Goal: Task Accomplishment & Management: Complete application form

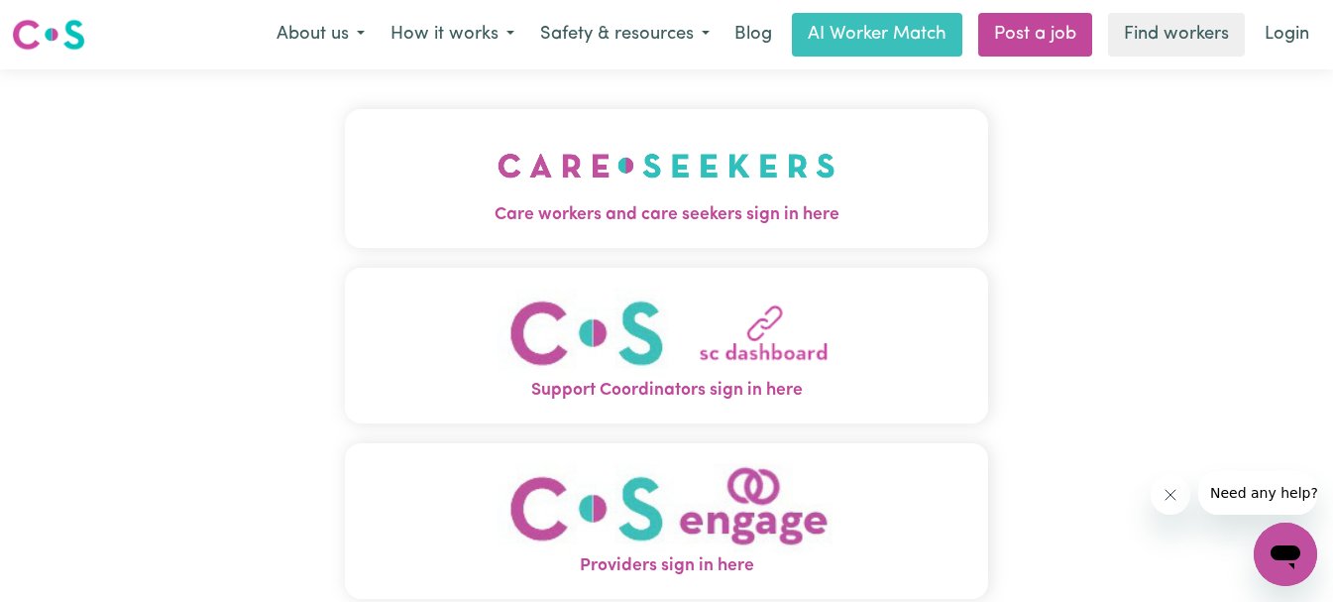
click at [740, 200] on img "Care workers and care seekers sign in here" at bounding box center [666, 165] width 338 height 73
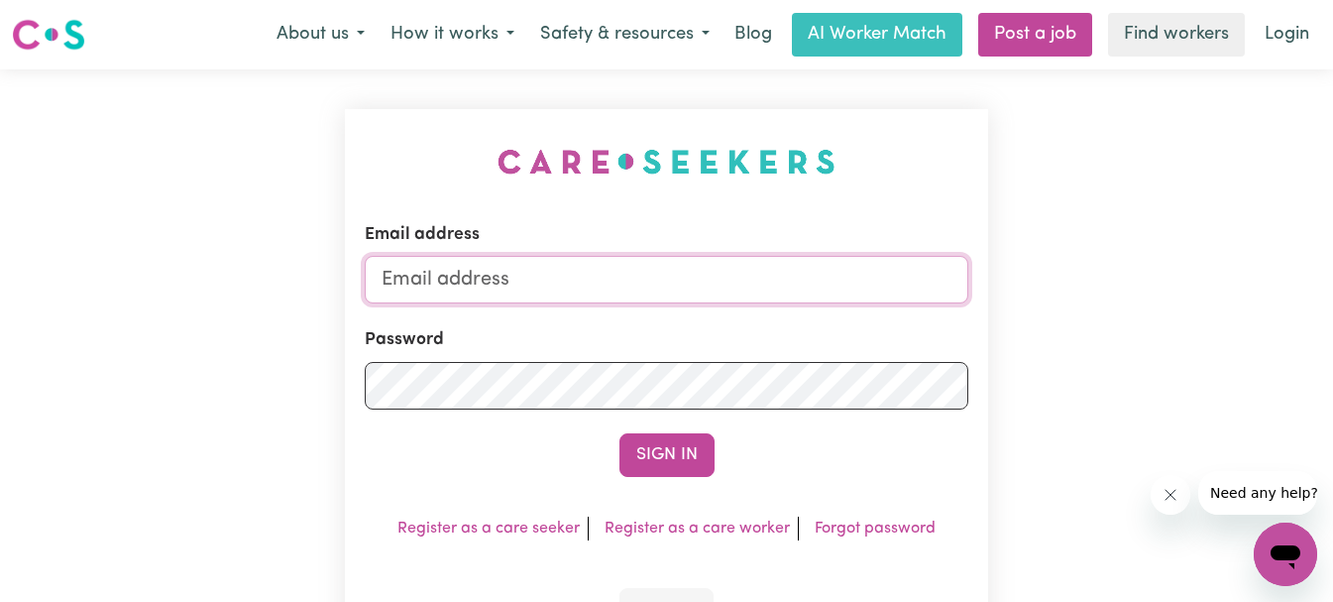
click at [711, 274] on input "Email address" at bounding box center [667, 280] width 604 height 48
type input "[EMAIL_ADDRESS][DOMAIN_NAME]"
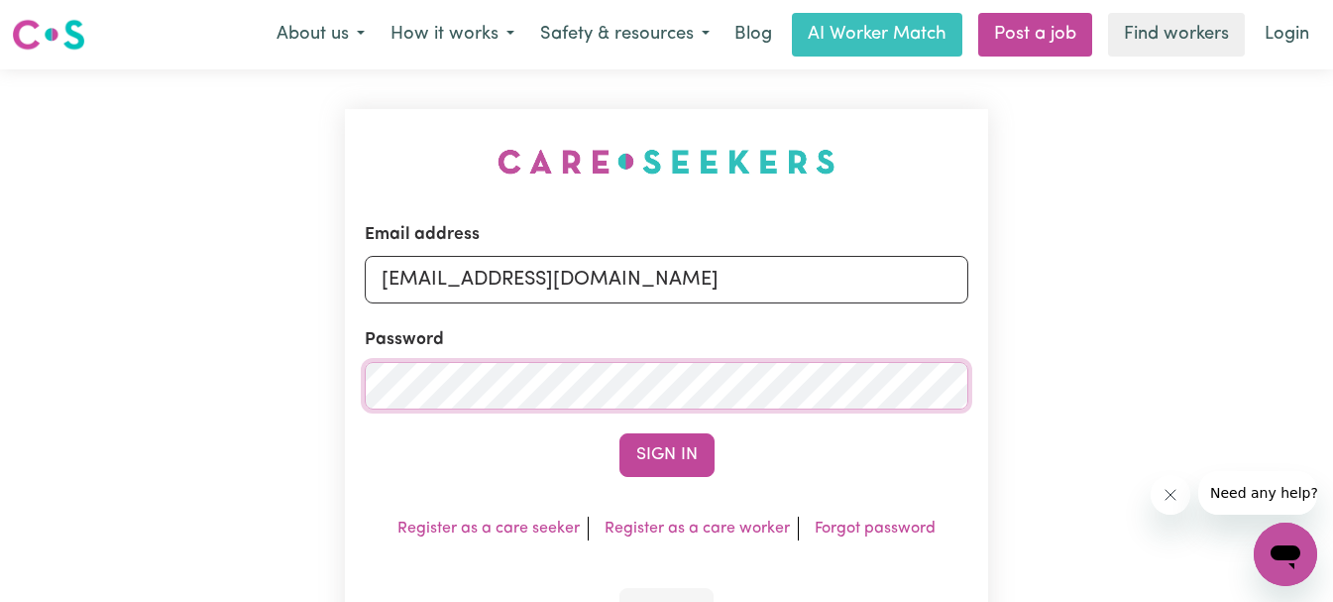
click at [619, 433] on button "Sign In" at bounding box center [666, 455] width 95 height 44
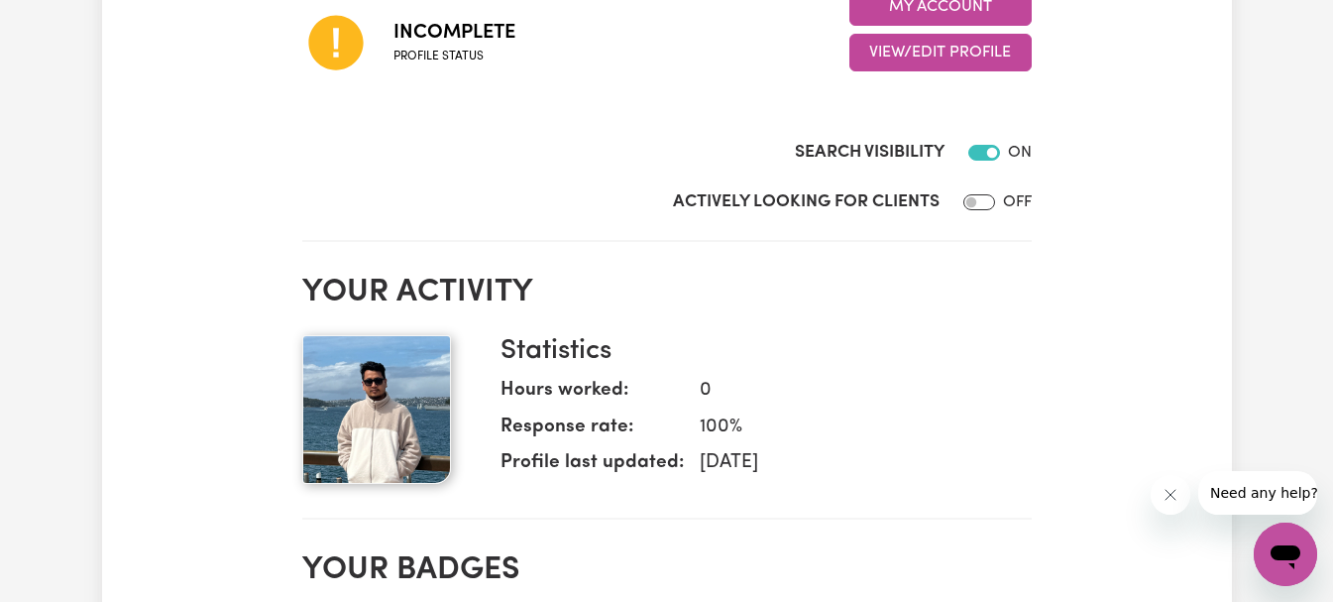
scroll to position [363, 0]
click at [972, 199] on input "Actively Looking for Clients" at bounding box center [979, 201] width 32 height 16
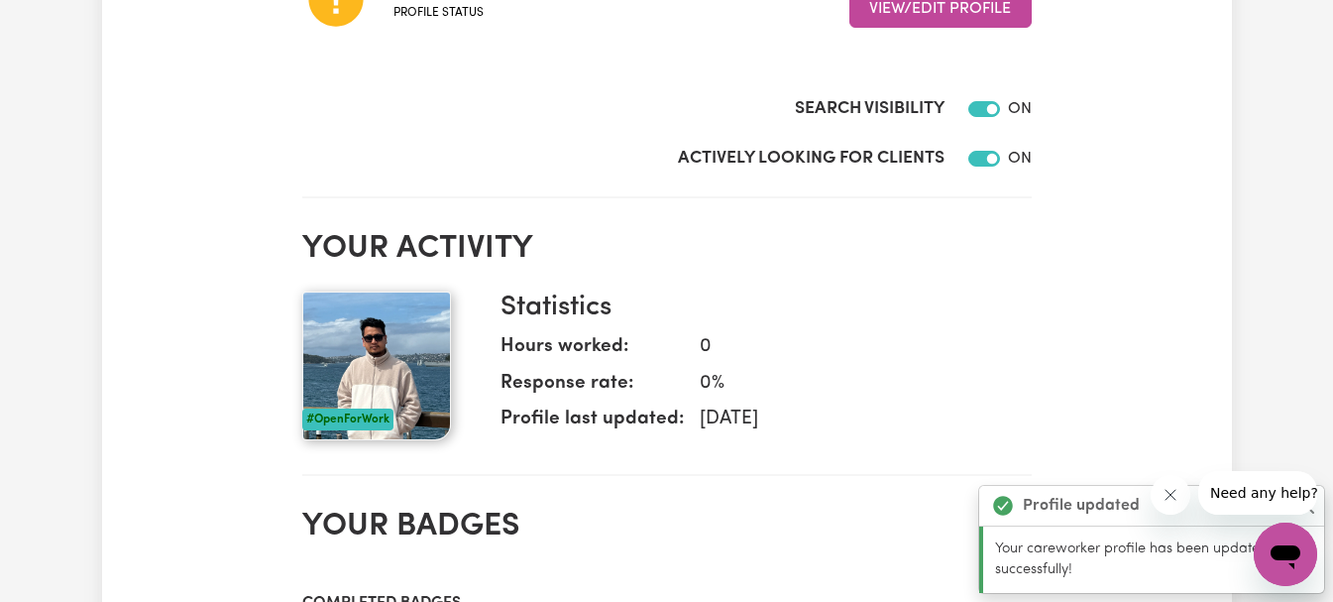
scroll to position [408, 0]
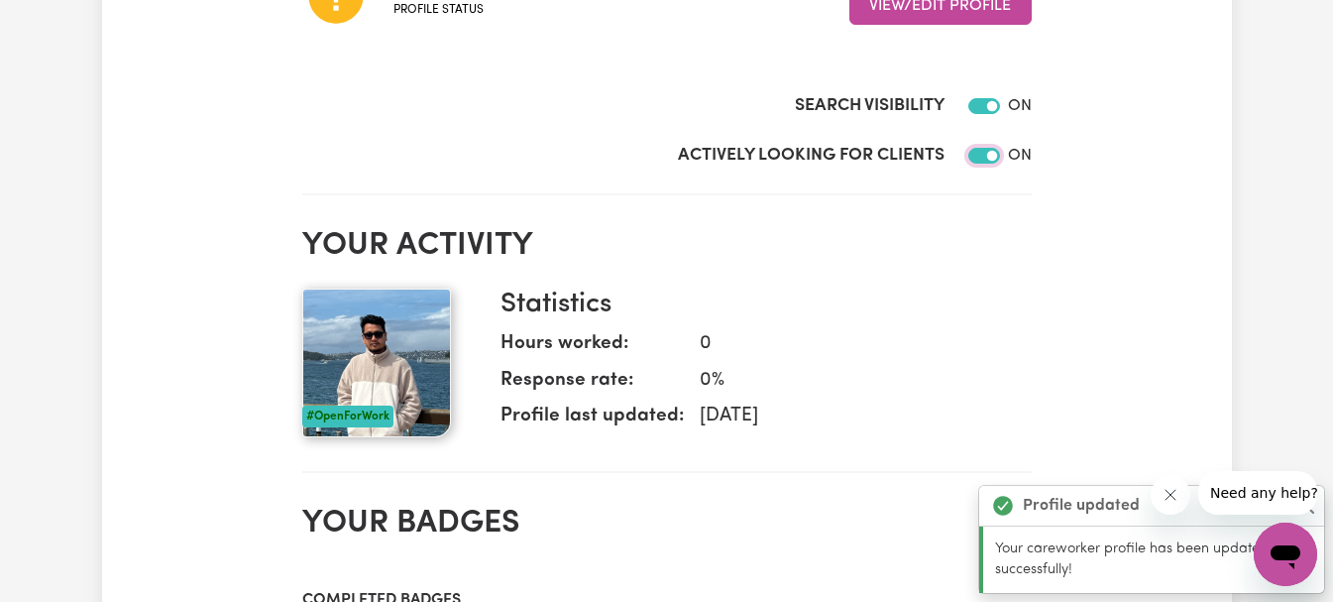
click at [995, 160] on input "Actively Looking for Clients" at bounding box center [984, 156] width 32 height 16
click at [966, 152] on input "Actively Looking for Clients" at bounding box center [979, 156] width 32 height 16
click at [1177, 500] on icon "Close message from company" at bounding box center [1170, 495] width 16 height 16
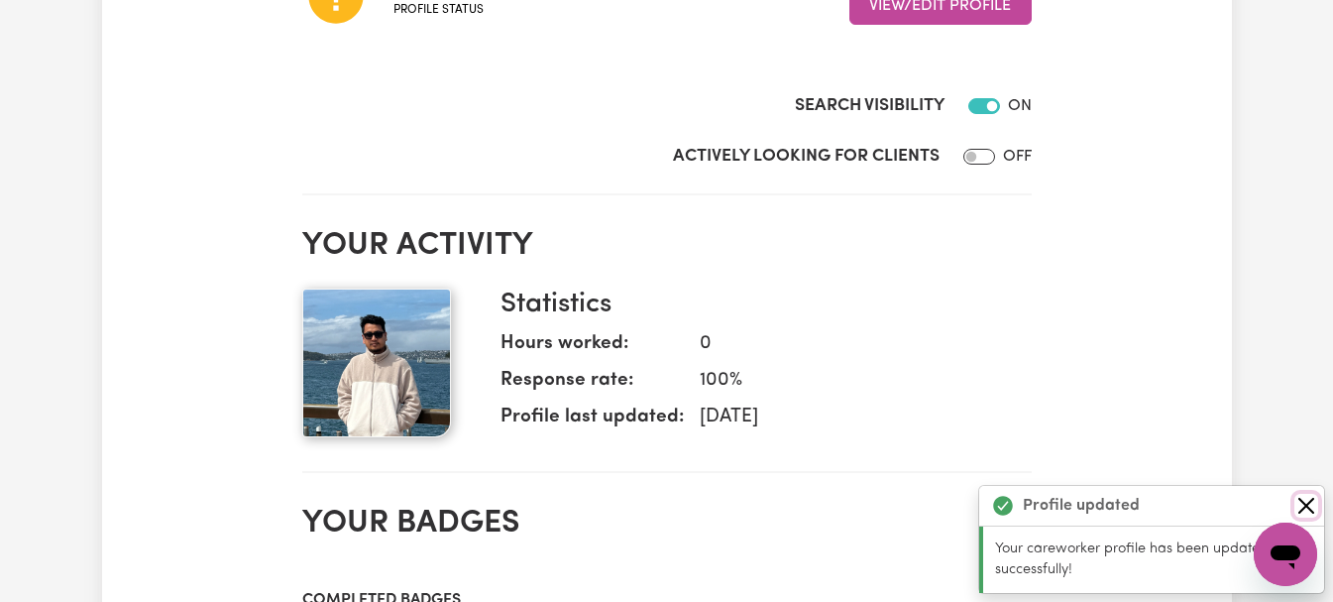
click at [1307, 503] on button "Close" at bounding box center [1306, 506] width 24 height 24
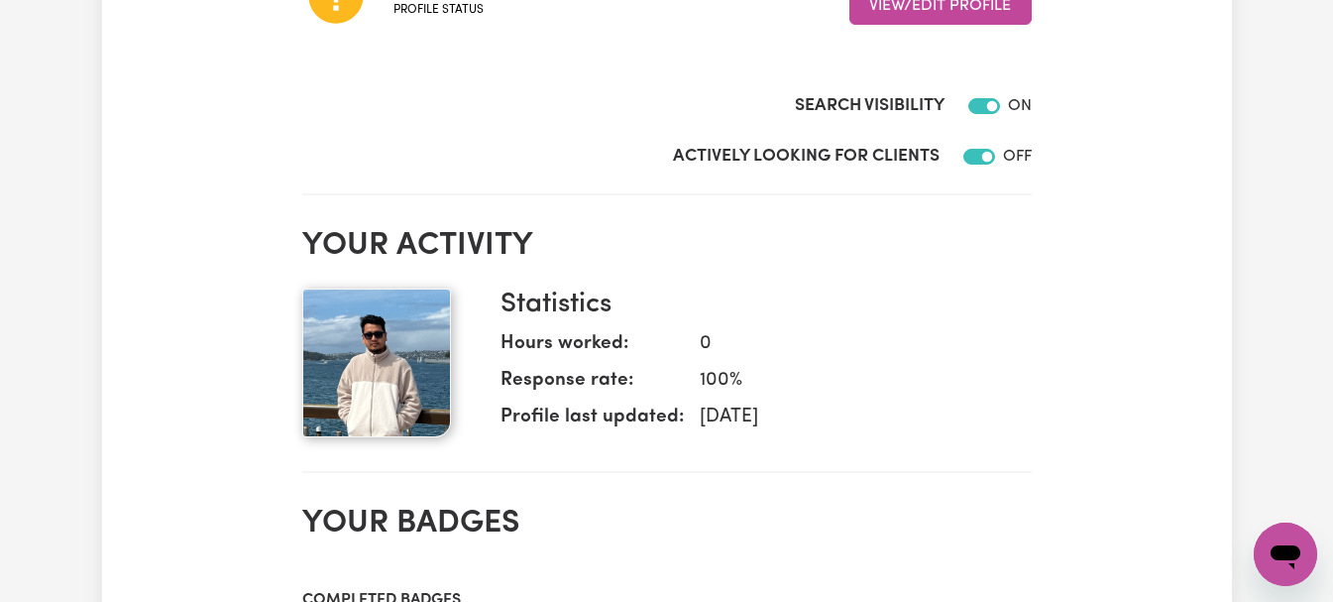
checkbox input "true"
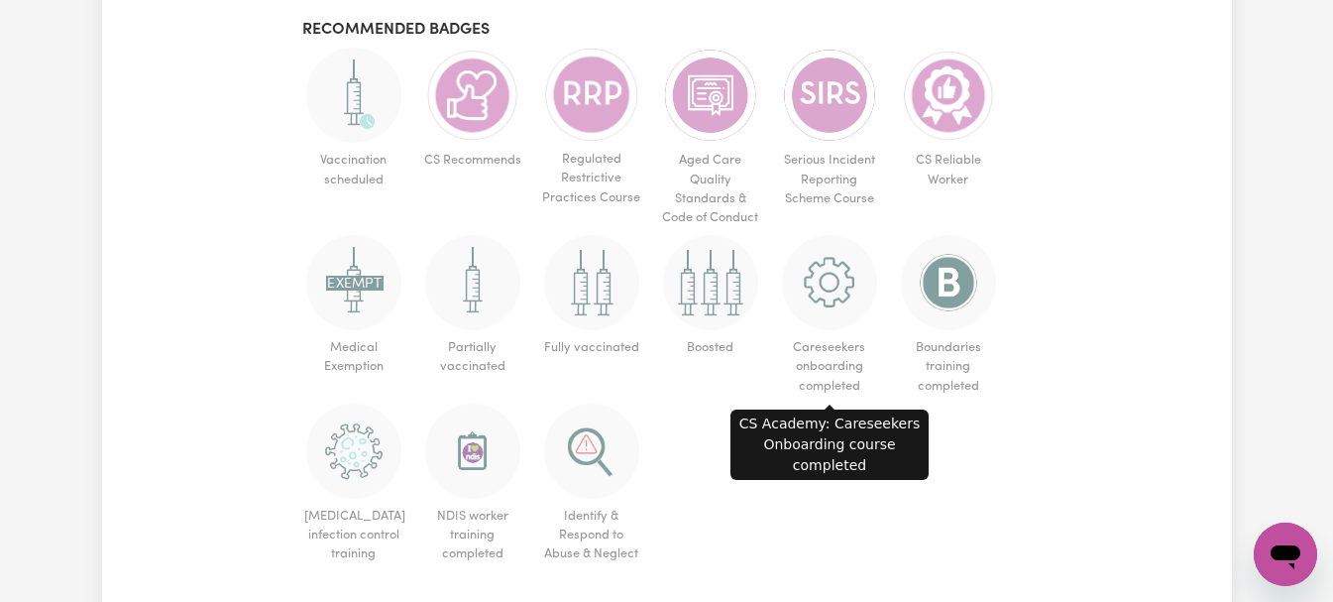
scroll to position [1249, 0]
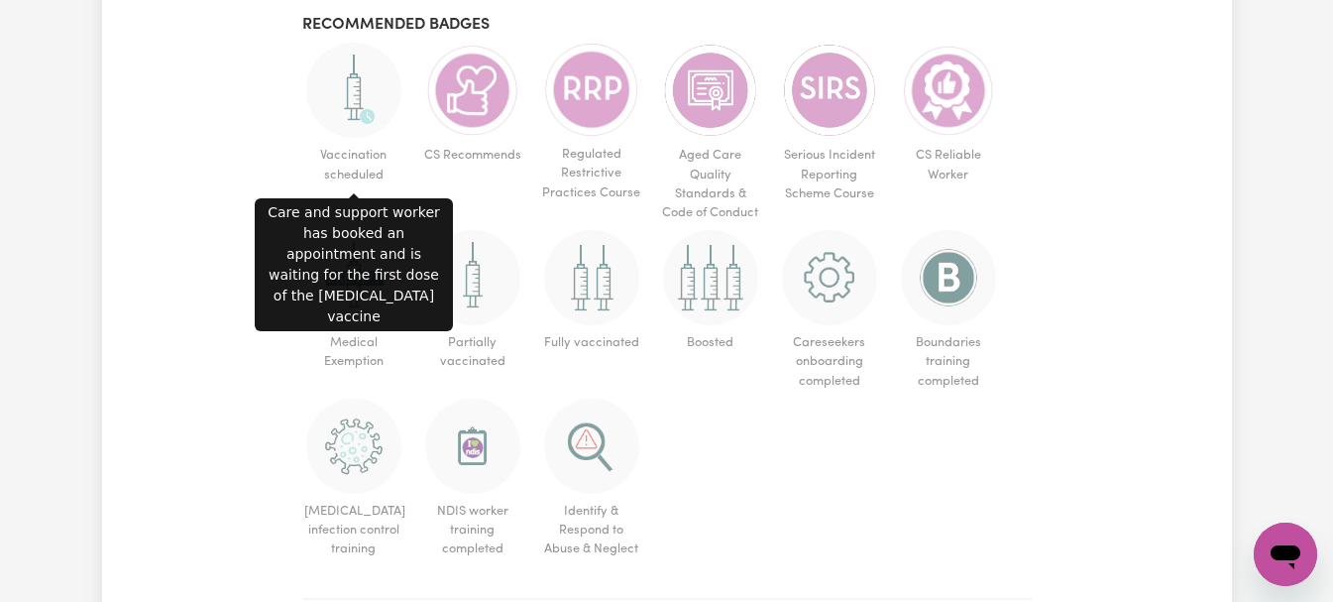
click at [367, 103] on img at bounding box center [353, 90] width 95 height 95
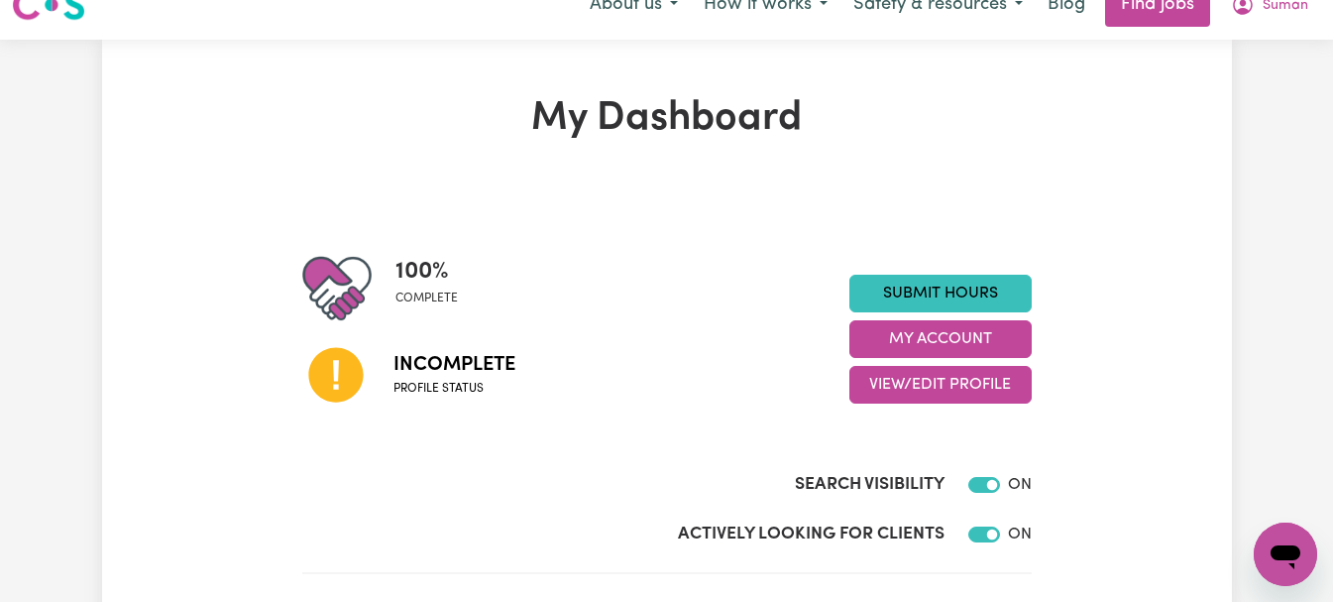
scroll to position [0, 0]
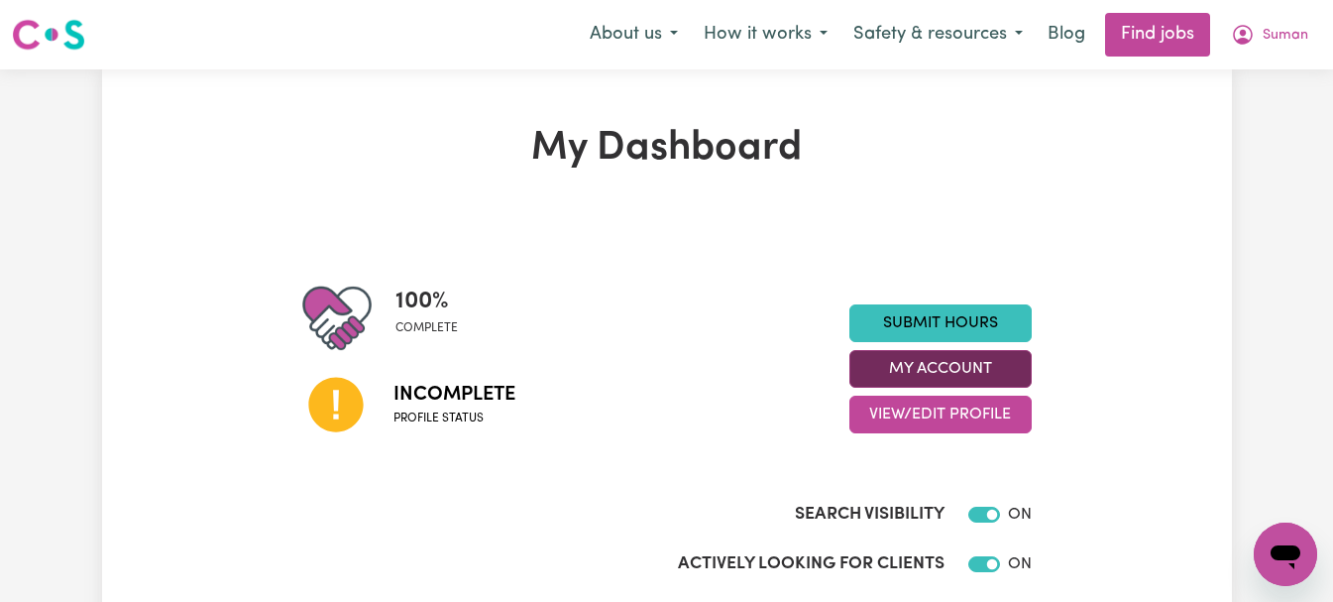
click at [958, 359] on button "My Account" at bounding box center [940, 369] width 182 height 38
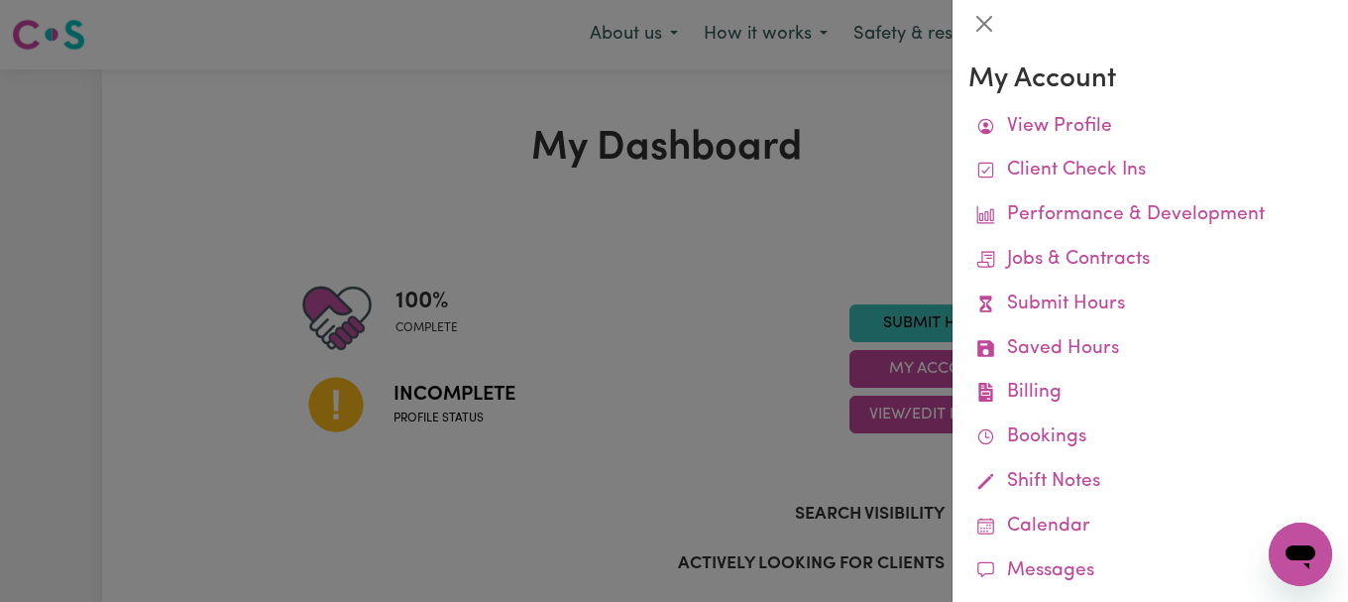
click at [894, 253] on div at bounding box center [674, 301] width 1348 height 602
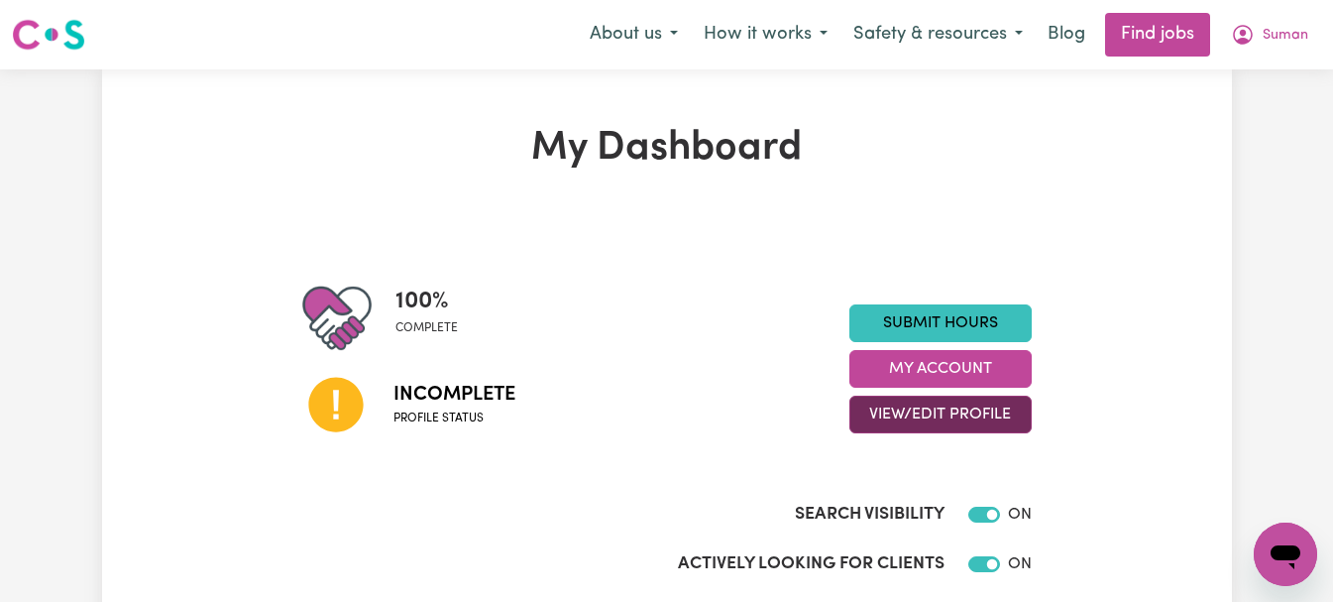
click at [929, 409] on button "View/Edit Profile" at bounding box center [940, 414] width 182 height 38
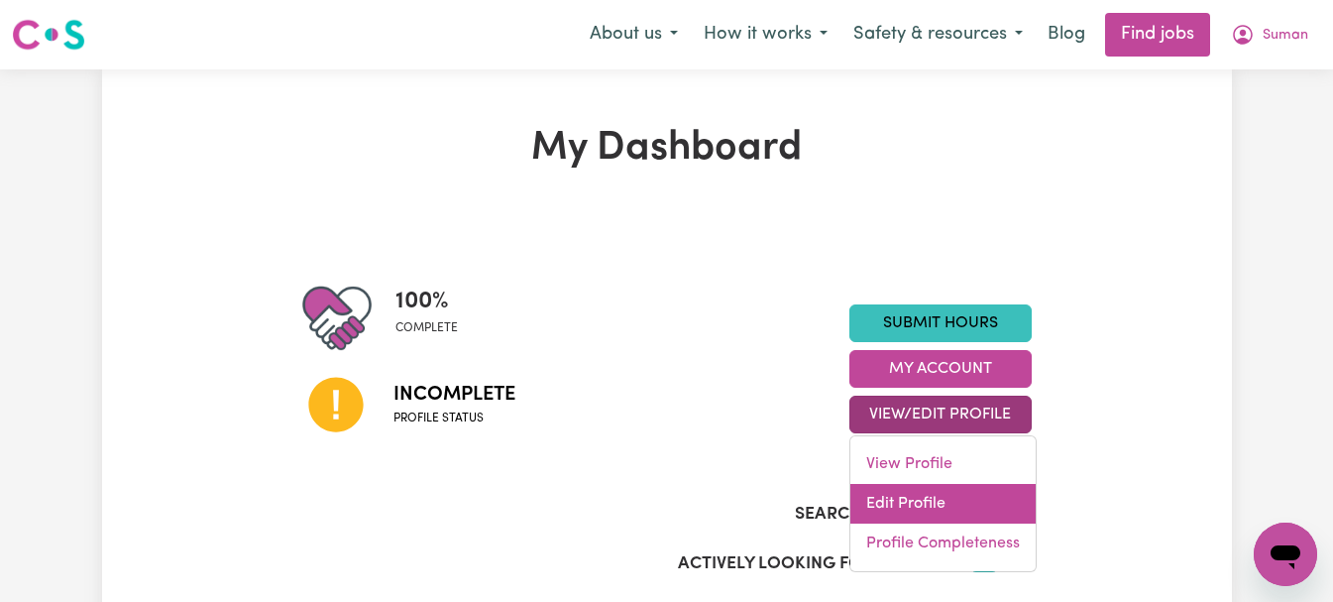
click at [921, 495] on link "Edit Profile" at bounding box center [942, 504] width 185 height 40
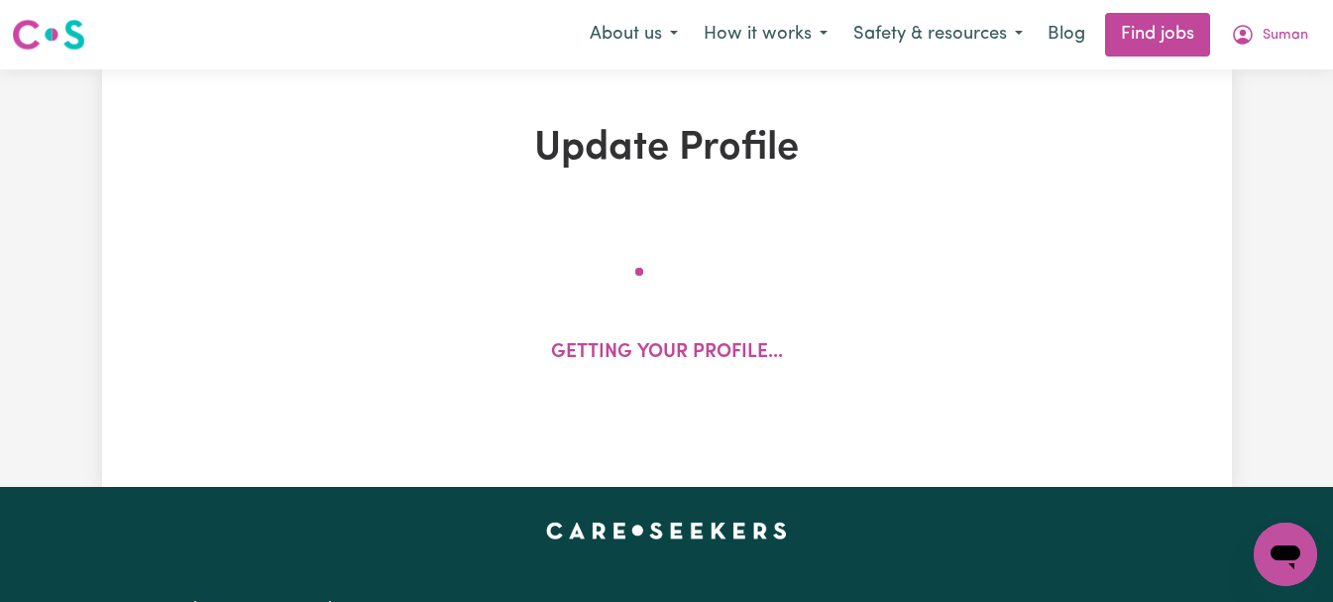
select select "[DEMOGRAPHIC_DATA]"
select select "Australian PR"
select select "Studying a healthcare related degree or qualification"
select select "41"
select select "52"
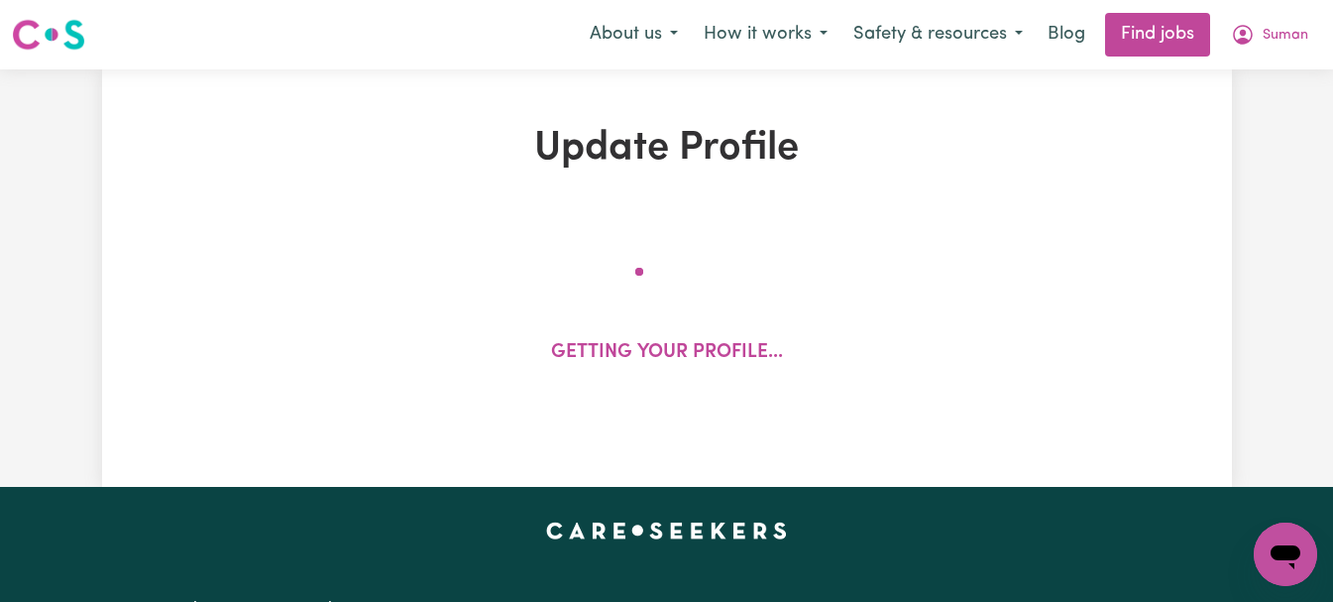
select select "65"
select select "80"
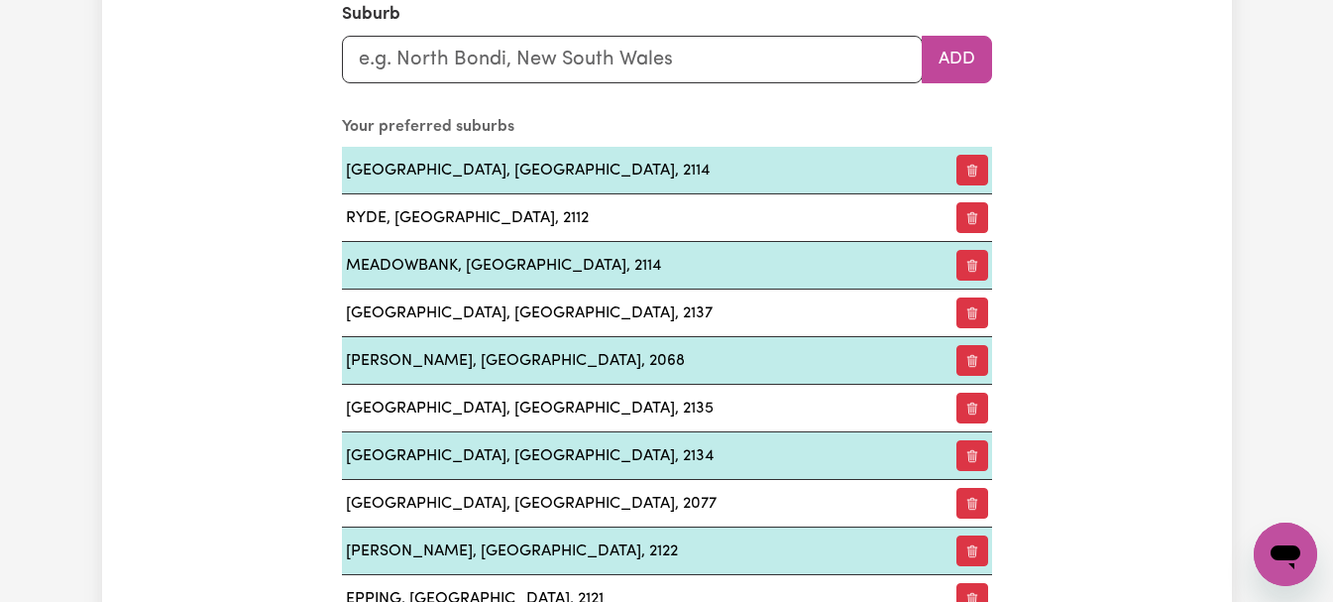
scroll to position [2411, 0]
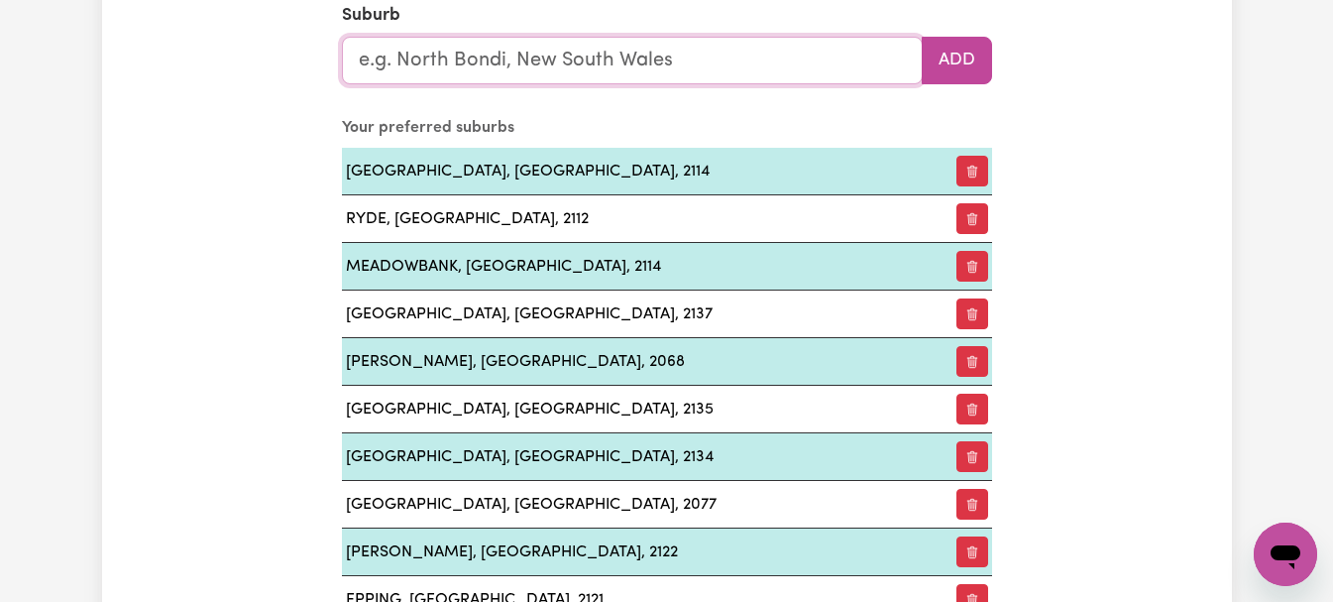
click at [722, 65] on input "text" at bounding box center [632, 61] width 581 height 48
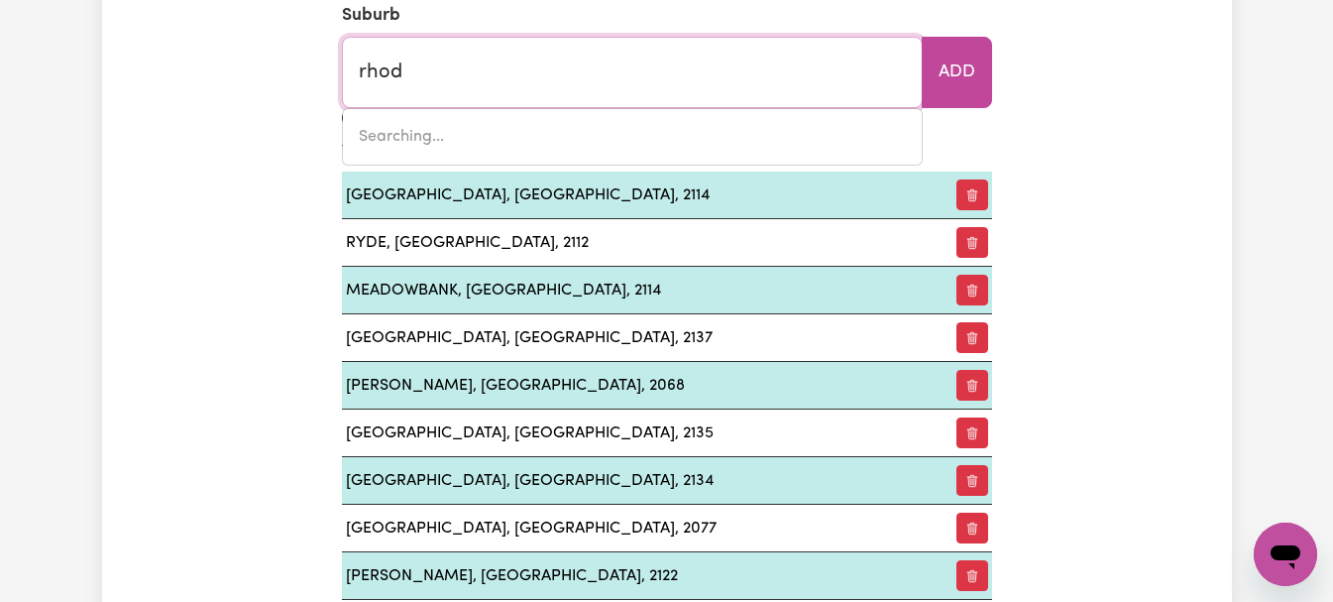
type input "rhode"
type input "[PERSON_NAME], [GEOGRAPHIC_DATA], 2138"
type input "[PERSON_NAME]"
type input "[PERSON_NAME], [GEOGRAPHIC_DATA], 2138"
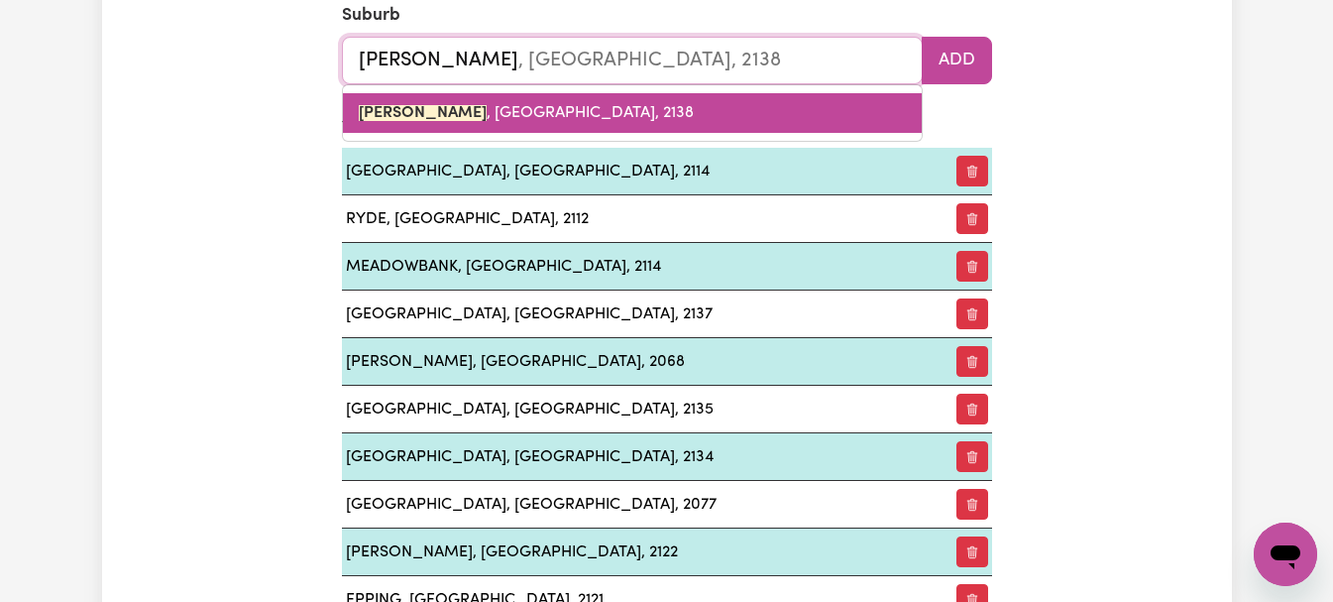
click at [619, 107] on link "[GEOGRAPHIC_DATA] , [GEOGRAPHIC_DATA], 2138" at bounding box center [632, 113] width 579 height 40
type input "[GEOGRAPHIC_DATA], [GEOGRAPHIC_DATA], 2138"
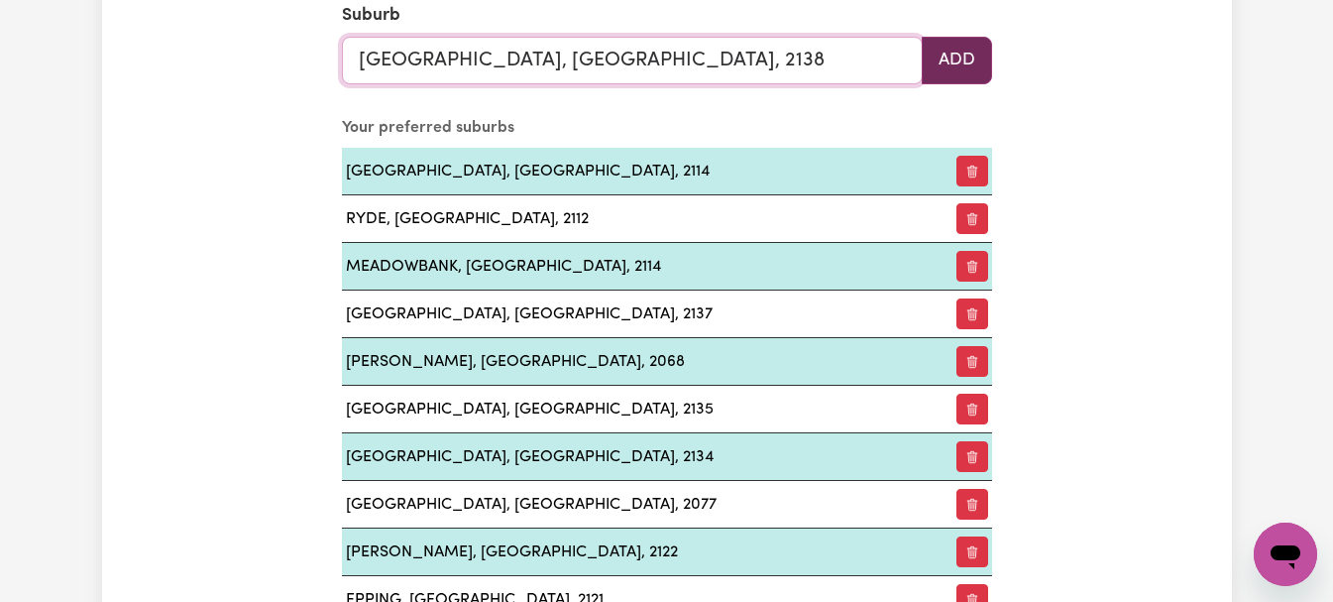
type input "[GEOGRAPHIC_DATA], [GEOGRAPHIC_DATA], 2138"
click at [942, 67] on button "Add" at bounding box center [957, 61] width 70 height 48
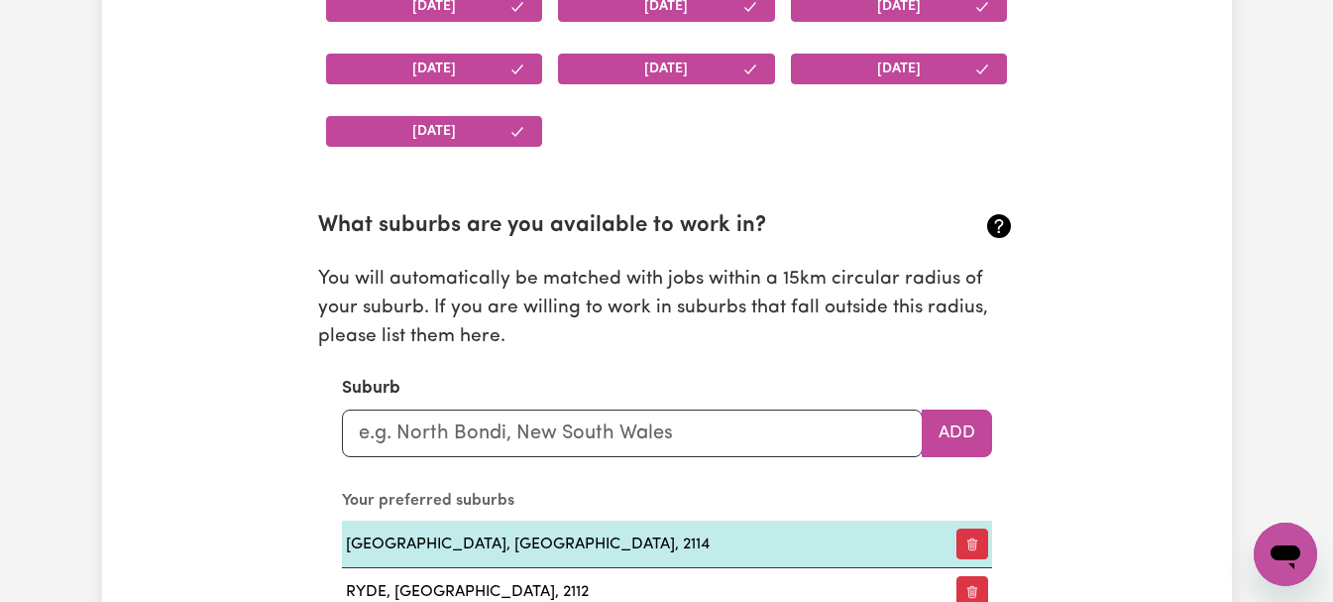
scroll to position [2036, 0]
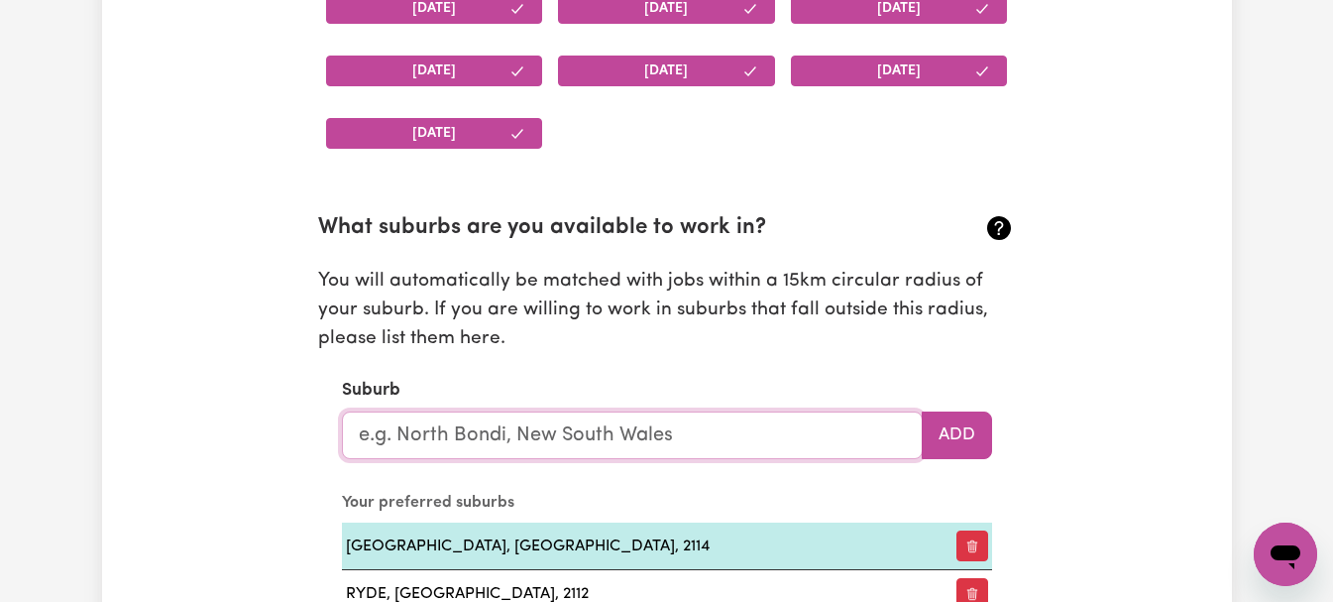
click at [739, 440] on input "text" at bounding box center [632, 435] width 581 height 48
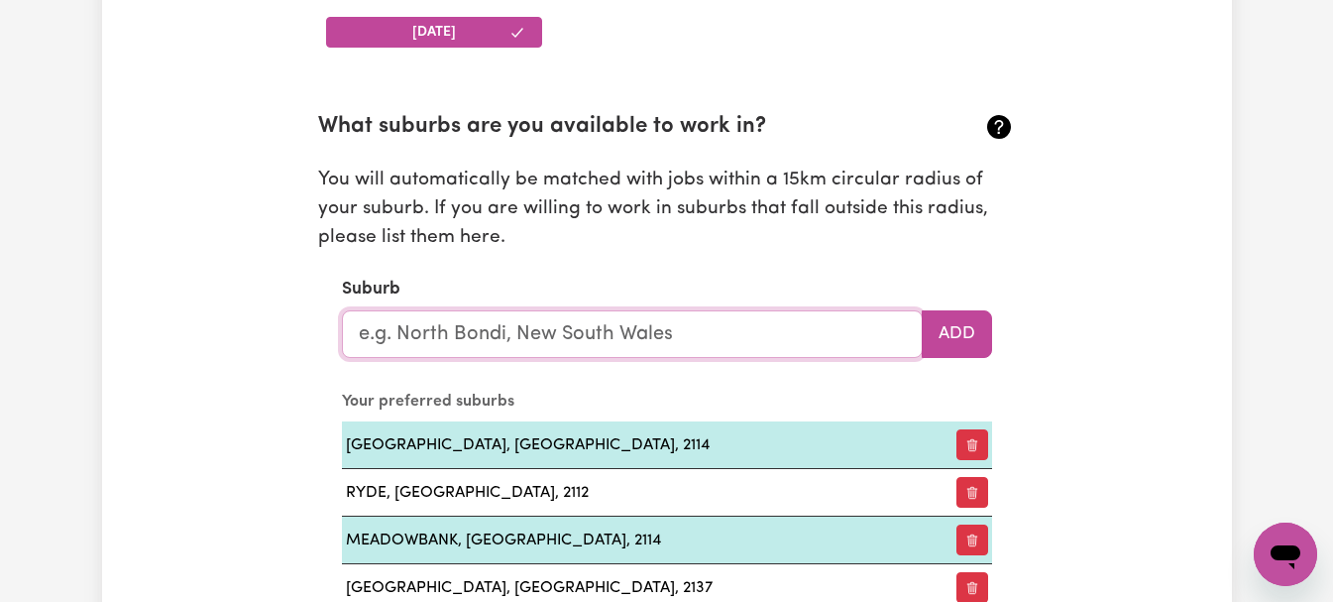
scroll to position [2137, 0]
click at [764, 330] on input "text" at bounding box center [632, 335] width 581 height 48
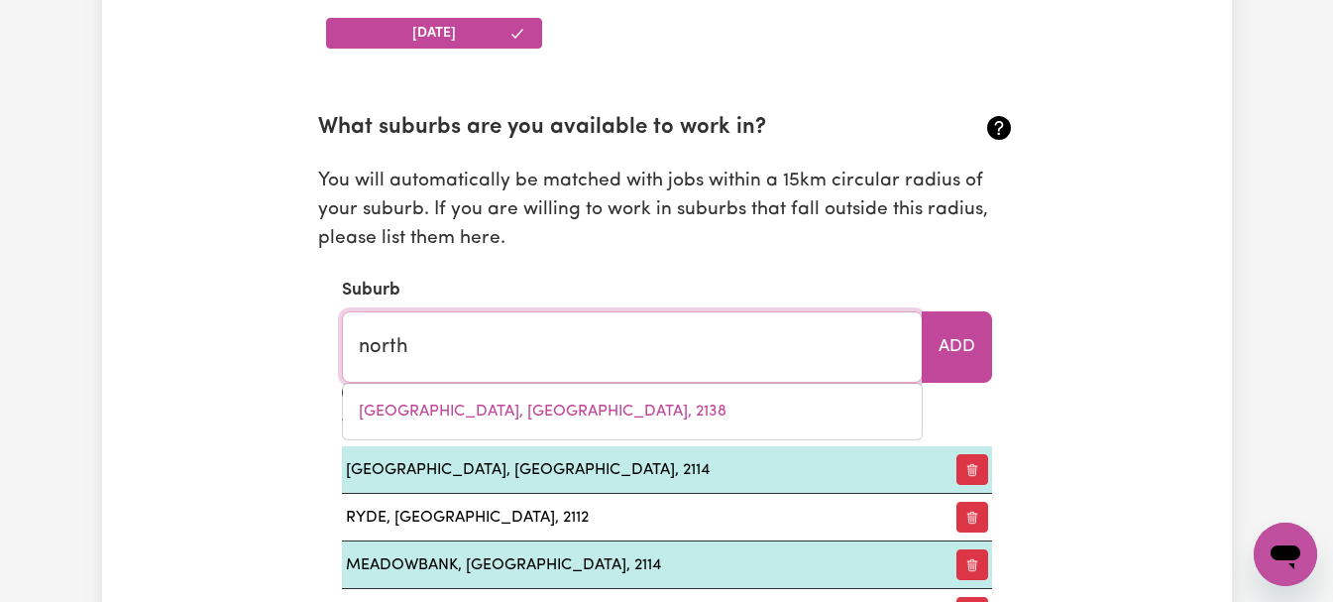
type input "north"
type input "[GEOGRAPHIC_DATA], [GEOGRAPHIC_DATA], 5006"
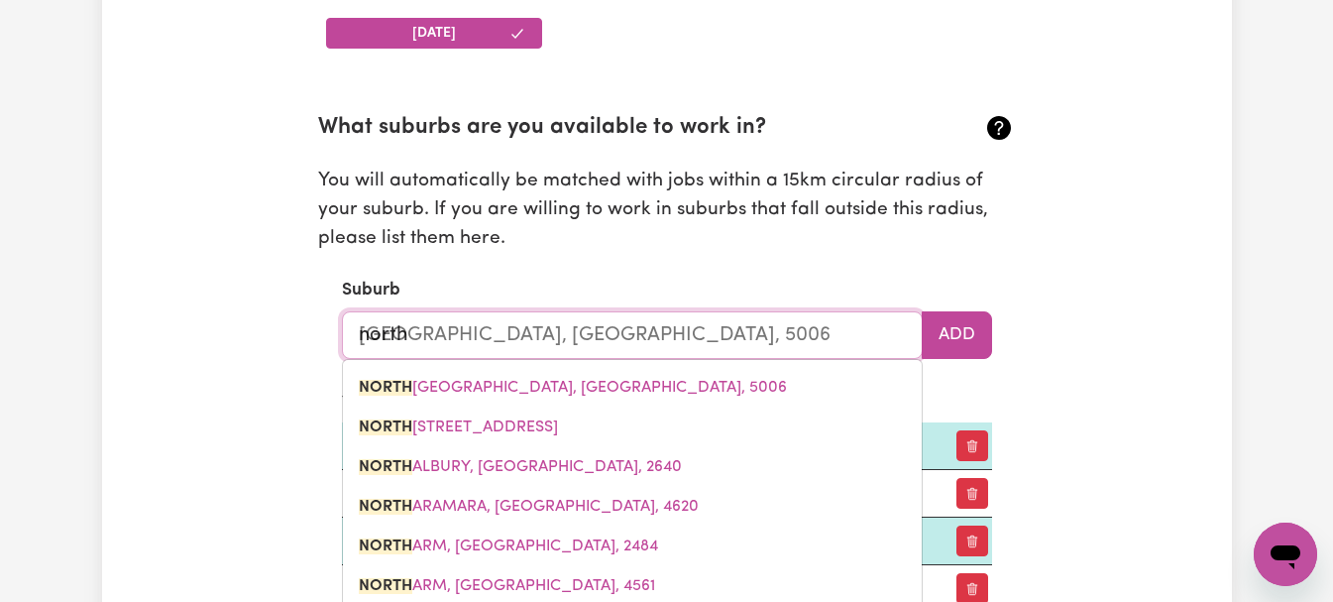
type input "north r"
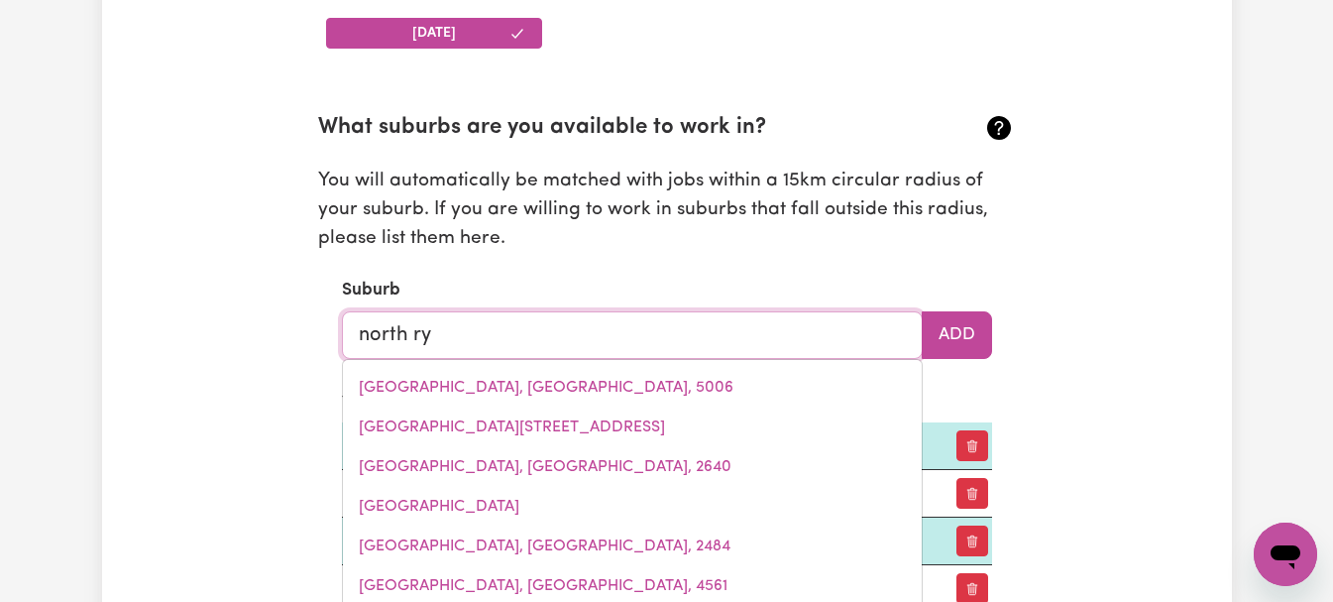
type input "north ryd"
type input "[GEOGRAPHIC_DATA], [GEOGRAPHIC_DATA], 2113"
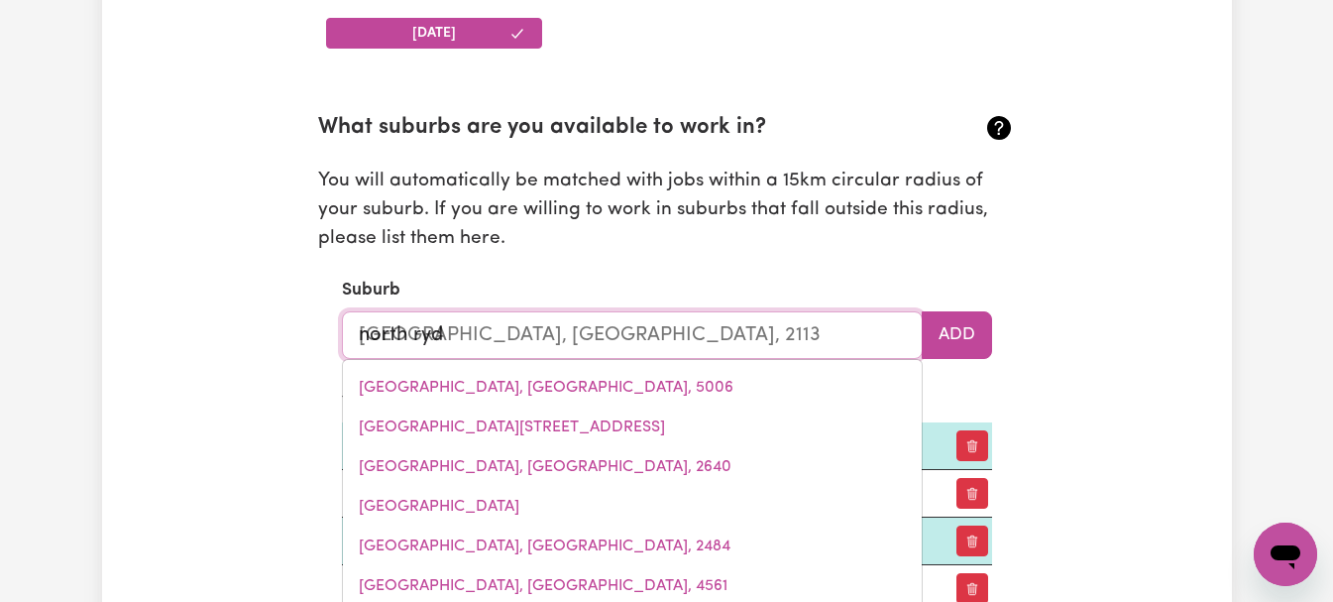
type input "north ryde"
type input "[GEOGRAPHIC_DATA], [GEOGRAPHIC_DATA], 2113"
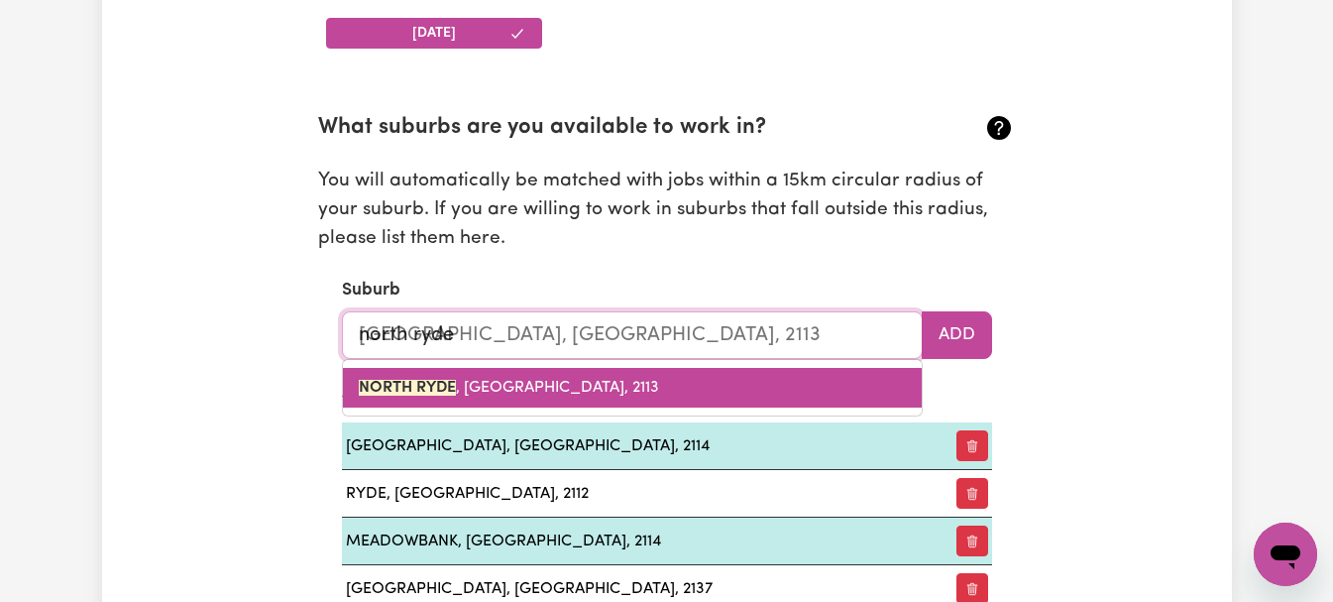
click at [718, 385] on link "[GEOGRAPHIC_DATA] , [GEOGRAPHIC_DATA], 2113" at bounding box center [632, 388] width 579 height 40
type input "[GEOGRAPHIC_DATA], [GEOGRAPHIC_DATA], 2113"
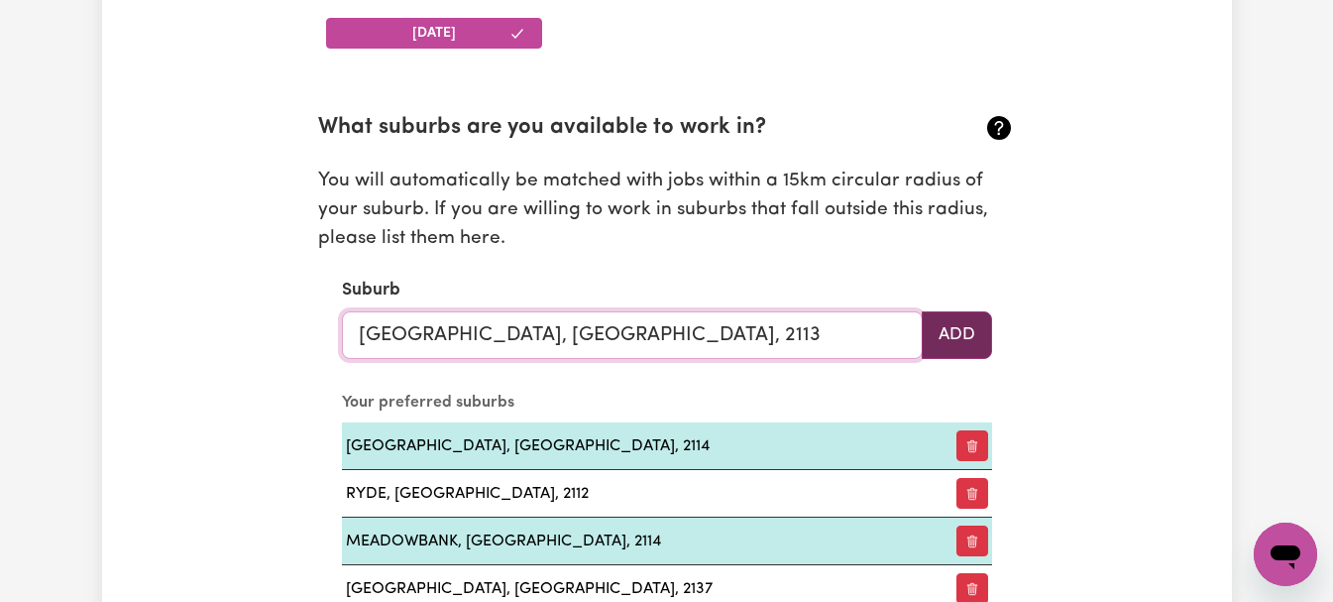
type input "[GEOGRAPHIC_DATA], [GEOGRAPHIC_DATA], 2113"
click at [948, 338] on button "Add" at bounding box center [957, 335] width 70 height 48
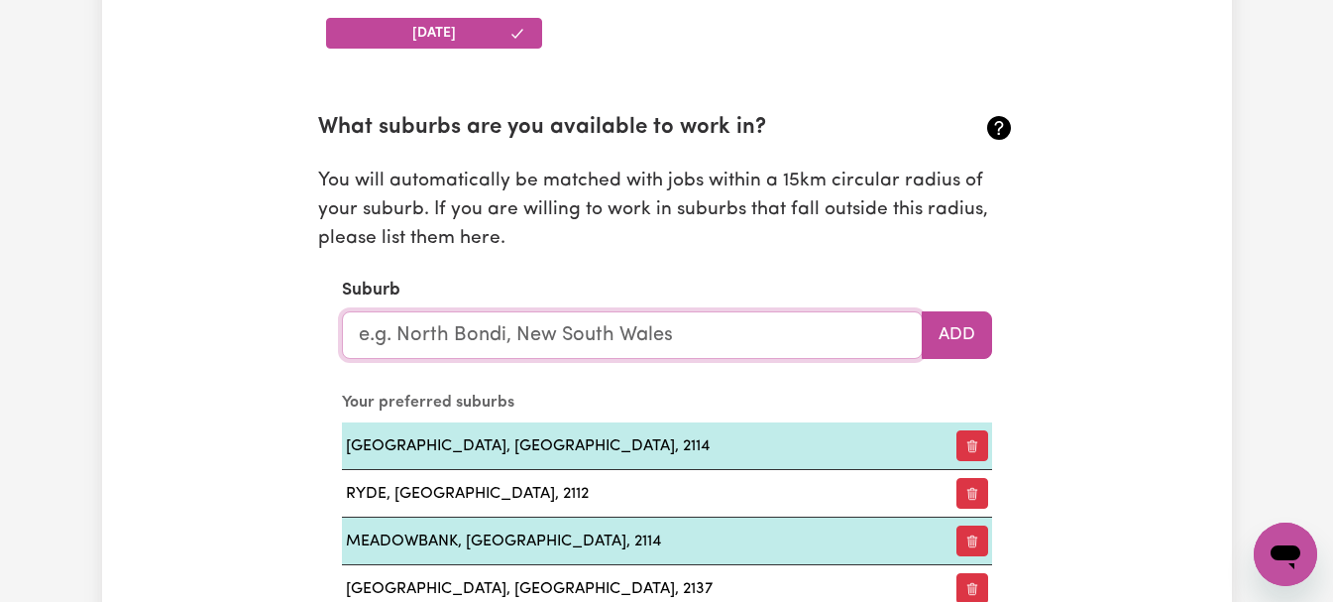
click at [795, 345] on input "text" at bounding box center [632, 335] width 581 height 48
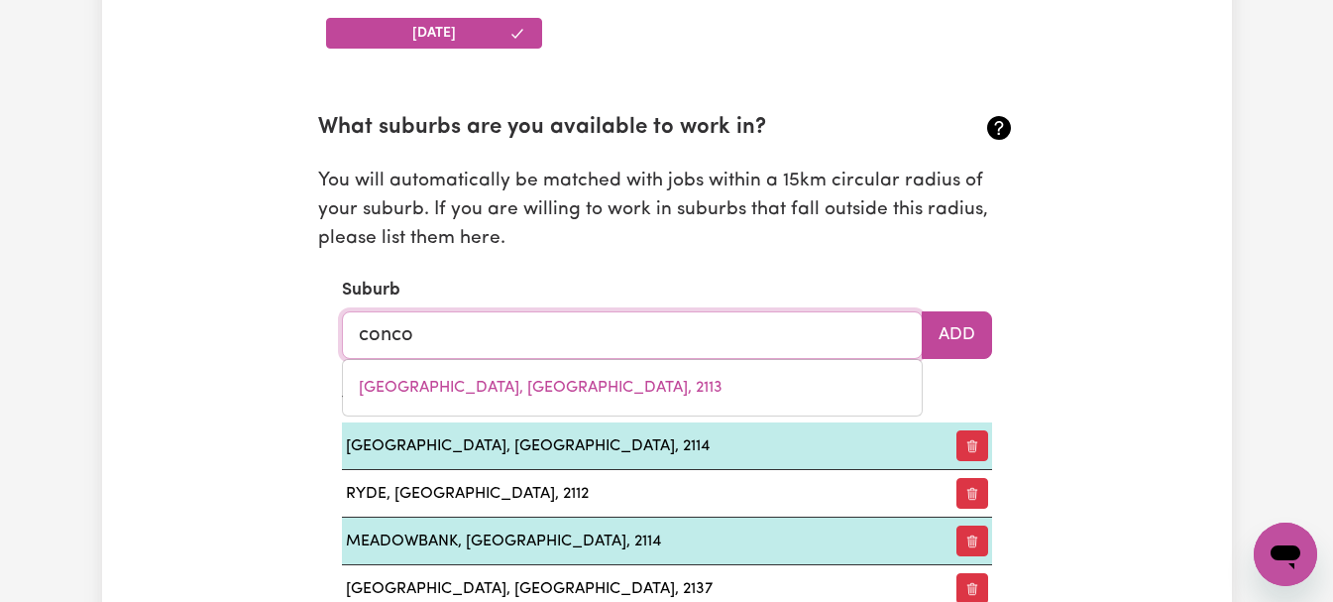
type input "concor"
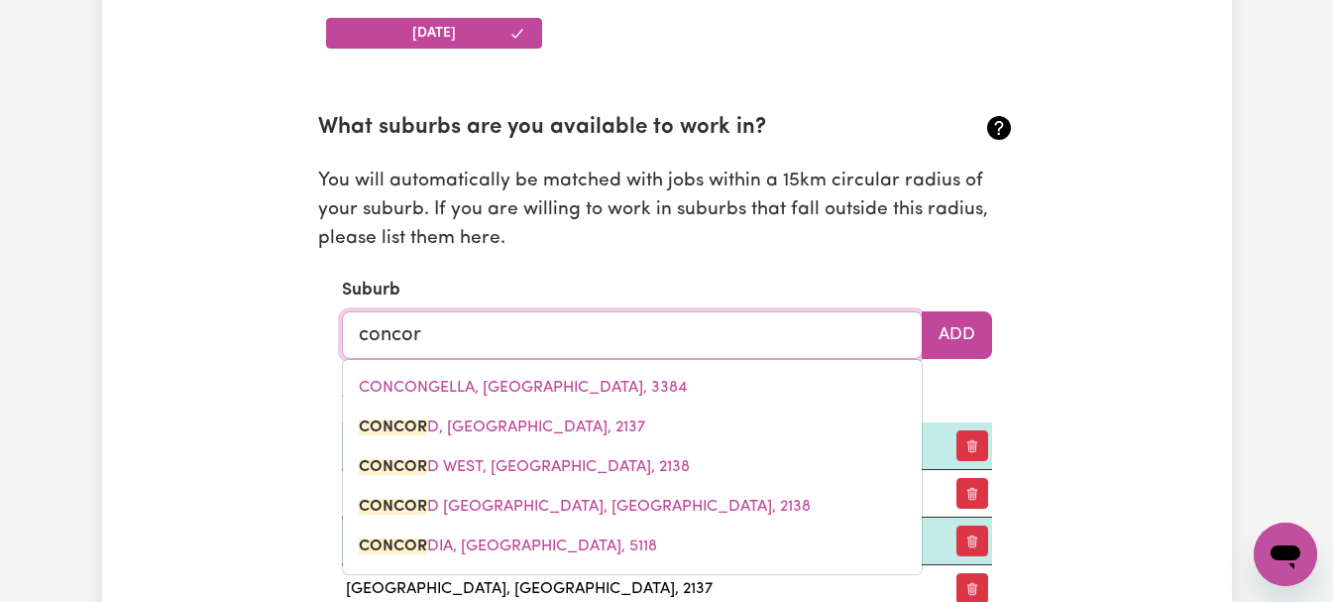
type input "concord"
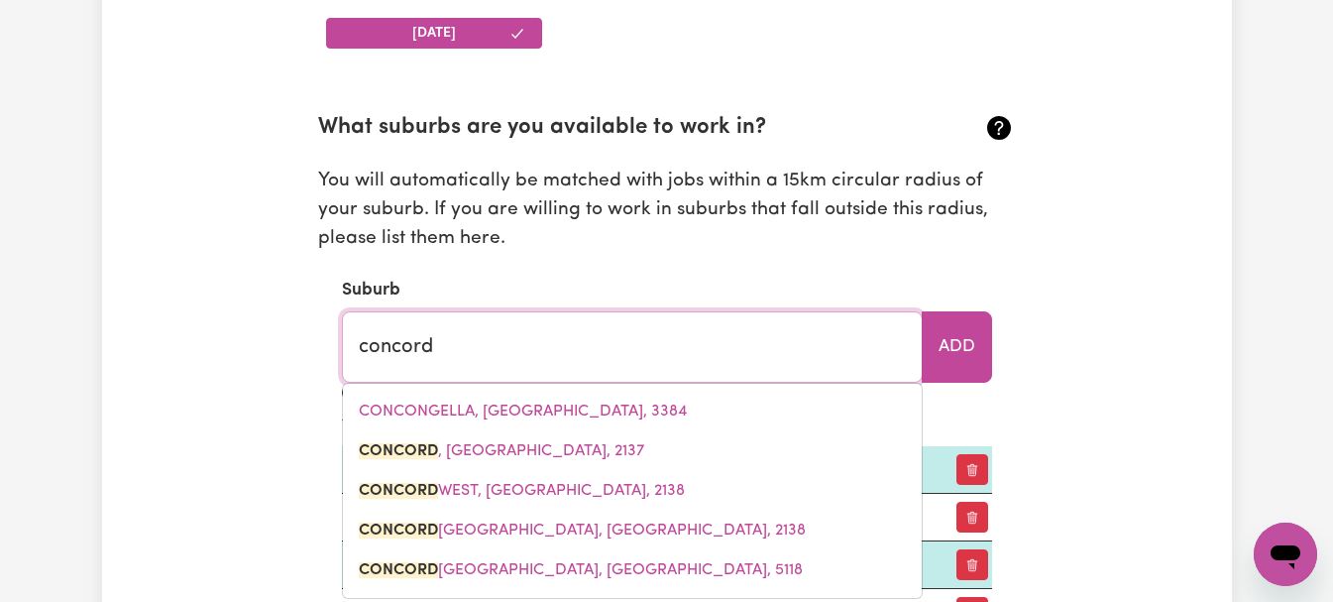
type input "[GEOGRAPHIC_DATA], [GEOGRAPHIC_DATA], 2137"
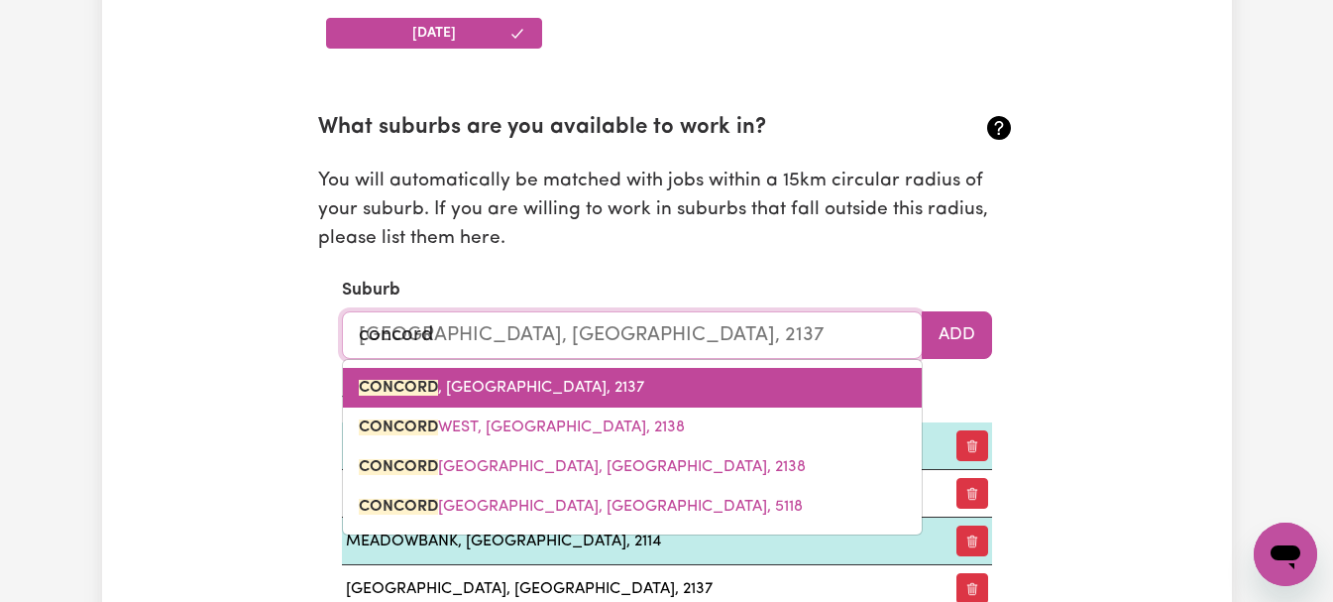
click at [729, 396] on link "[GEOGRAPHIC_DATA] , [GEOGRAPHIC_DATA], 2137" at bounding box center [632, 388] width 579 height 40
type input "[GEOGRAPHIC_DATA], [GEOGRAPHIC_DATA], 2137"
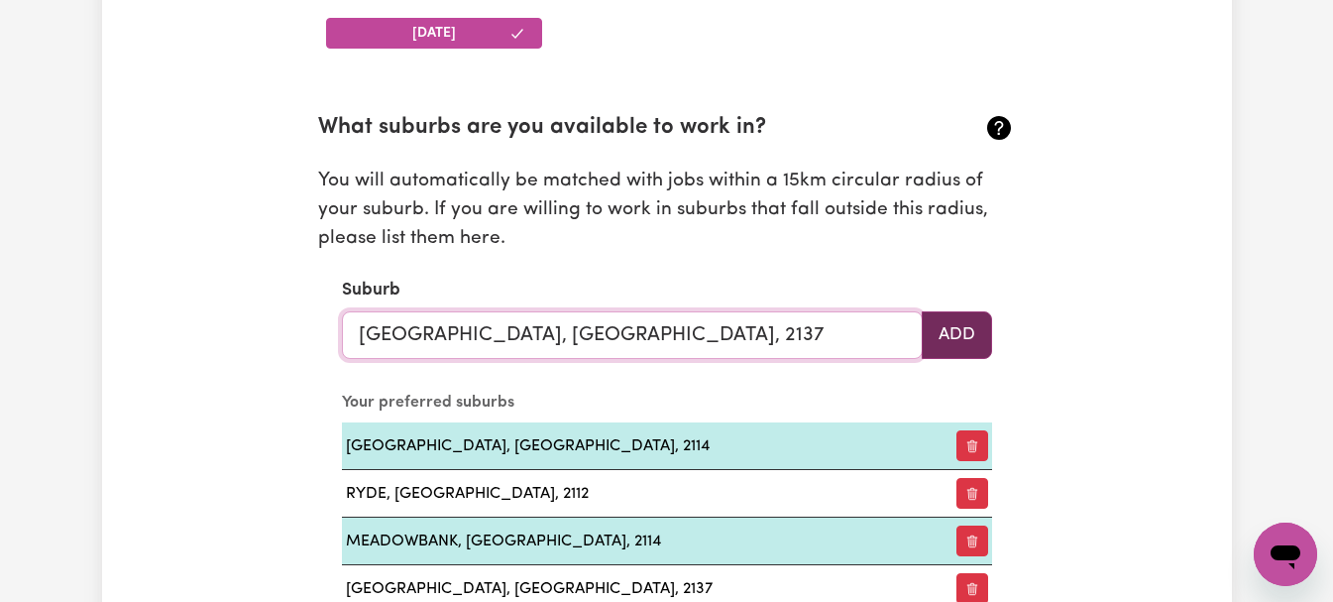
type input "[GEOGRAPHIC_DATA], [GEOGRAPHIC_DATA], 2137"
click at [970, 316] on button "Add" at bounding box center [957, 335] width 70 height 48
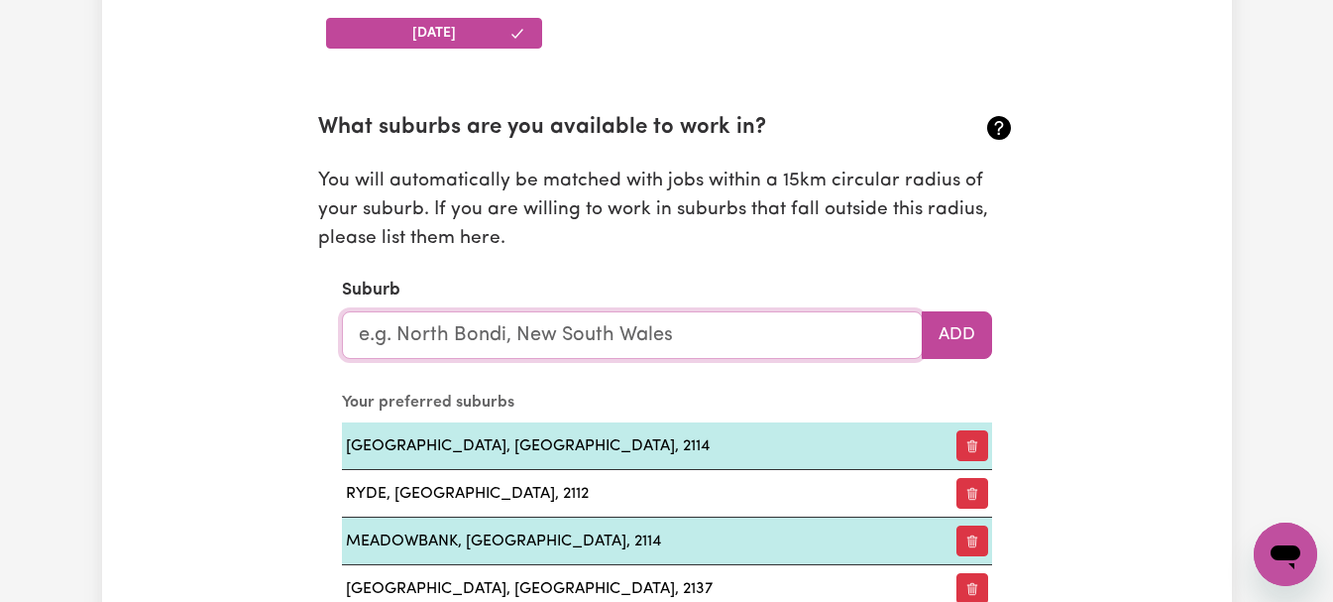
click at [787, 331] on input "text" at bounding box center [632, 335] width 581 height 48
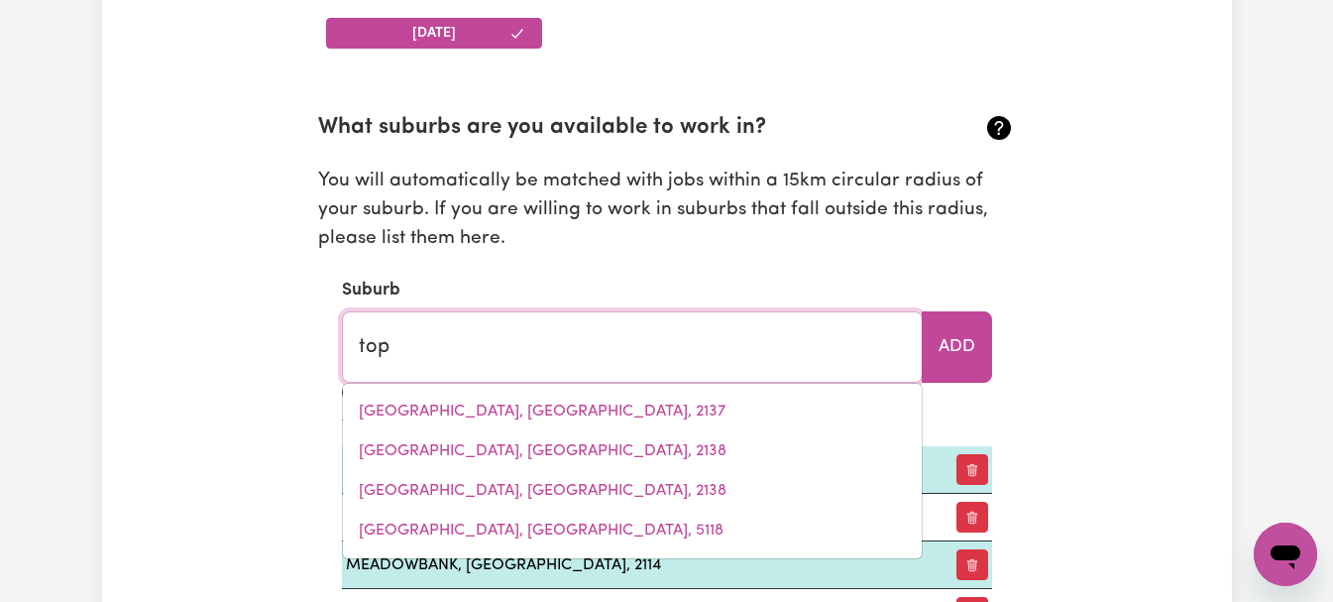
type input "top"
type input "top CAMP, [GEOGRAPHIC_DATA], 4350"
type input "top r"
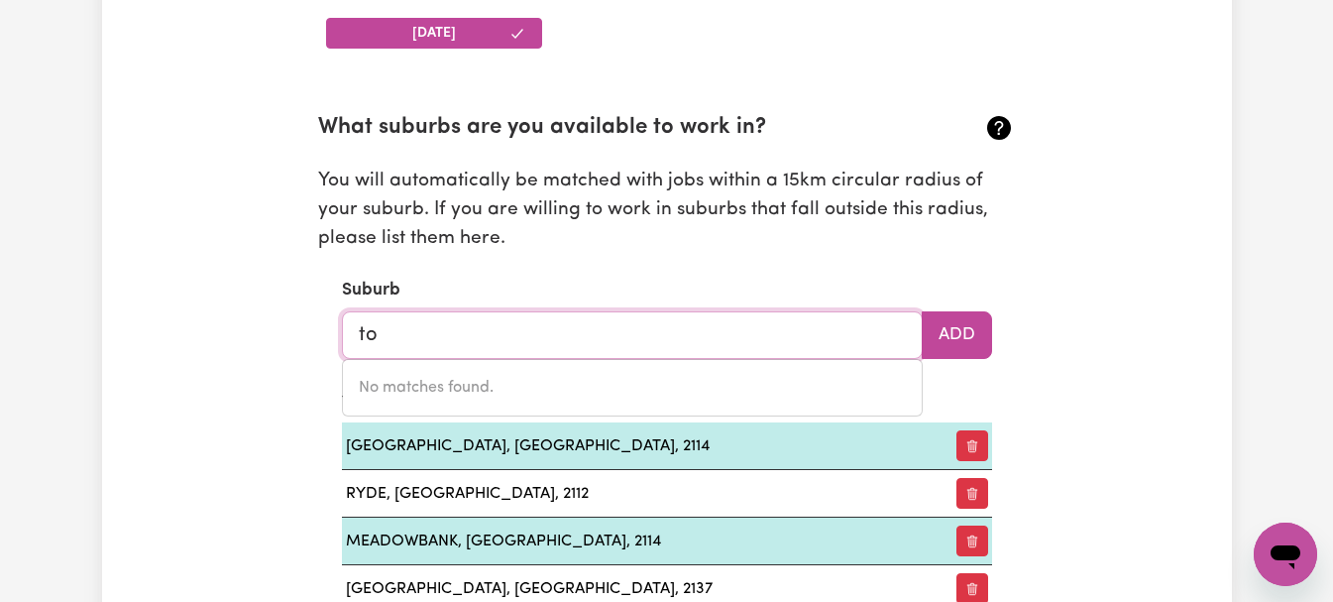
type input "t"
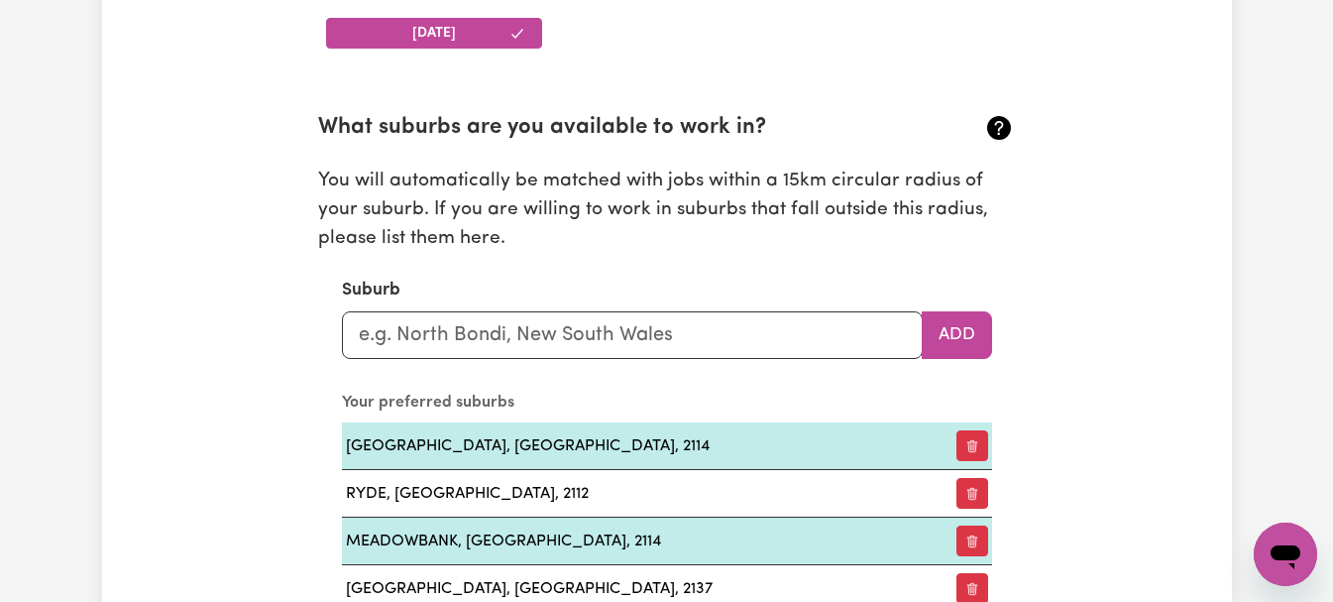
click at [919, 402] on caption "Your preferred suburbs" at bounding box center [667, 403] width 650 height 40
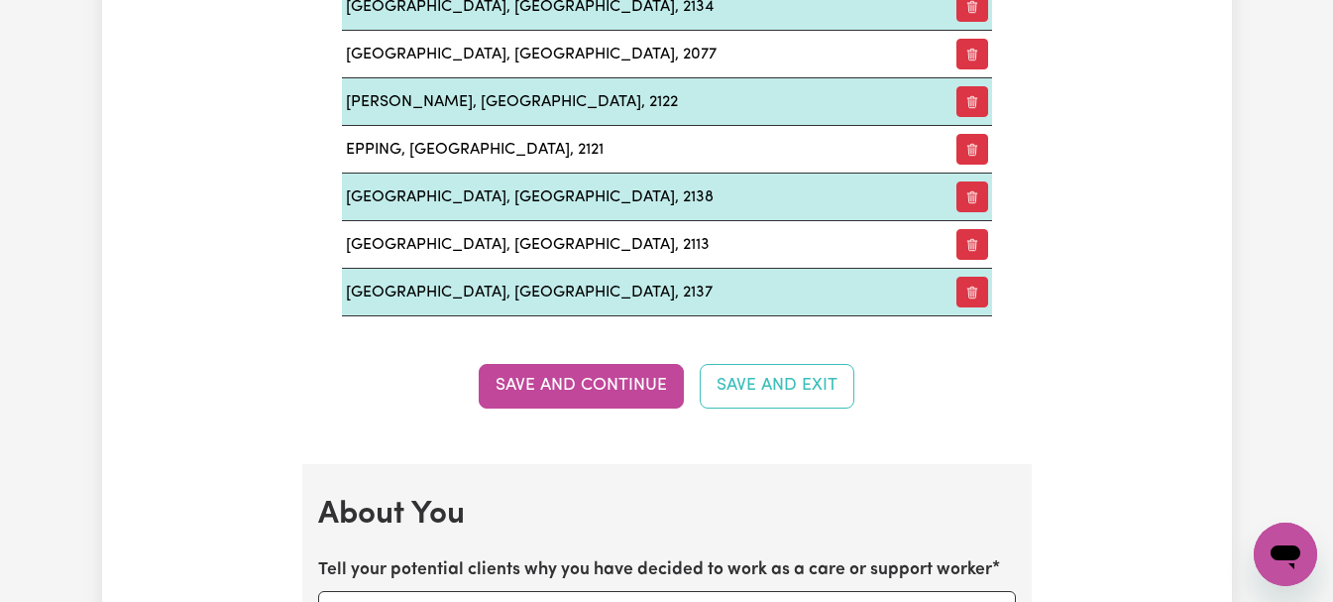
scroll to position [2862, 0]
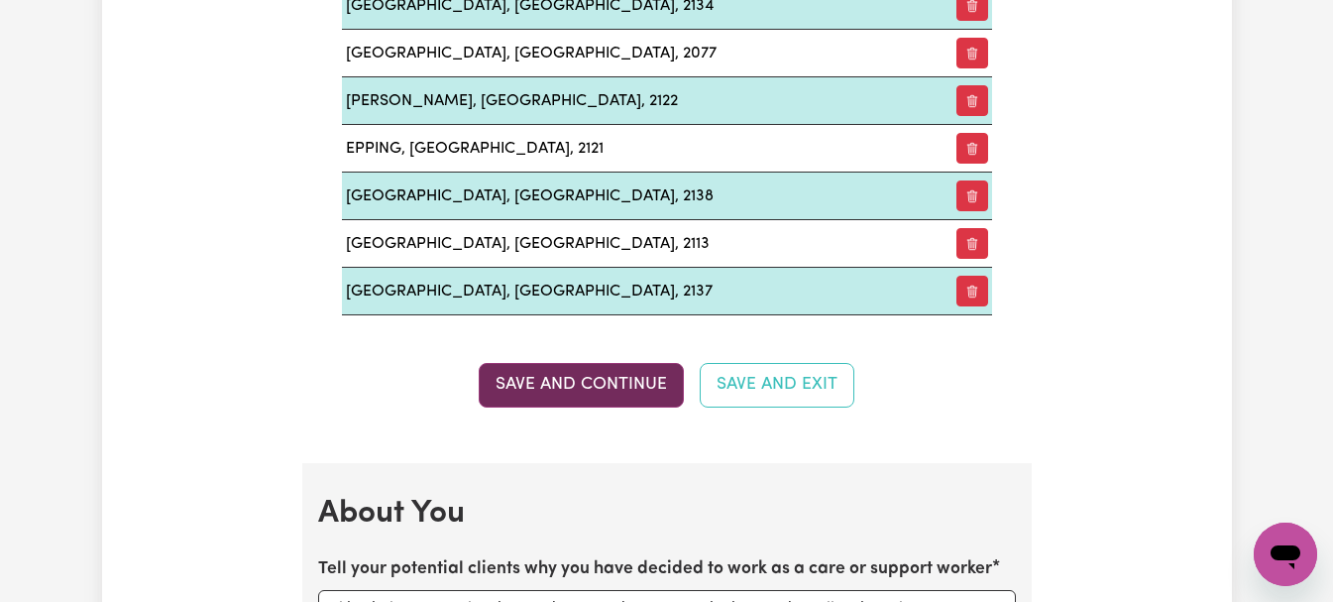
click at [646, 380] on button "Save and Continue" at bounding box center [581, 385] width 205 height 44
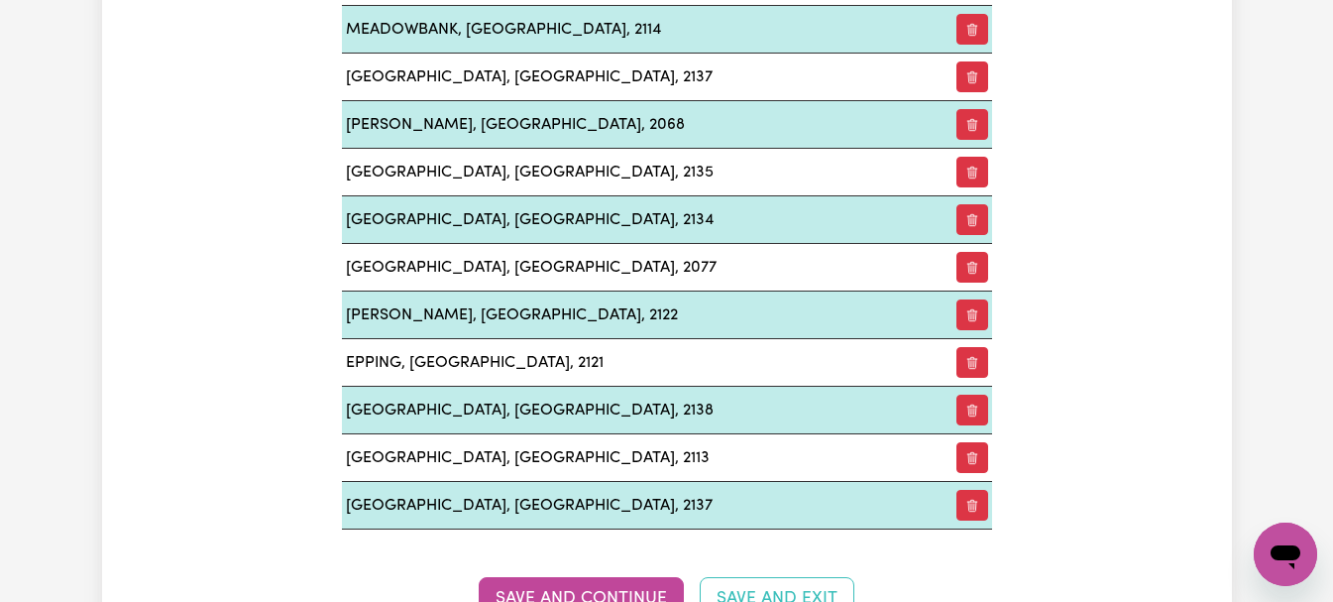
scroll to position [2279, 0]
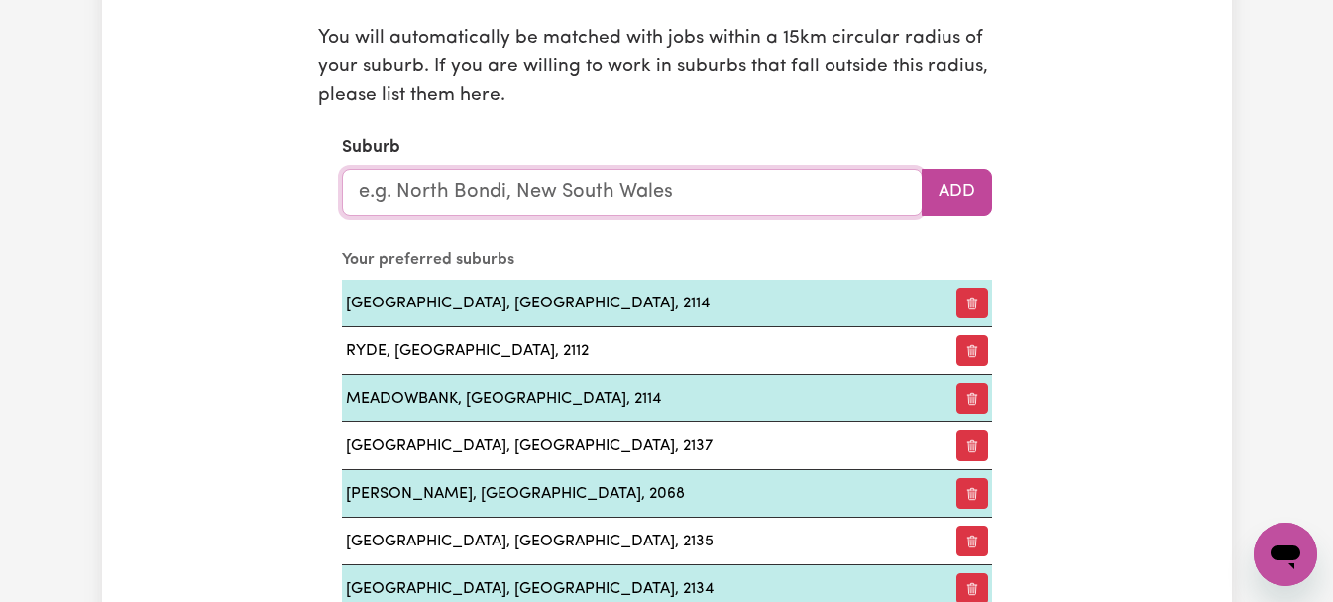
click at [771, 195] on input "text" at bounding box center [632, 192] width 581 height 48
type input "abb"
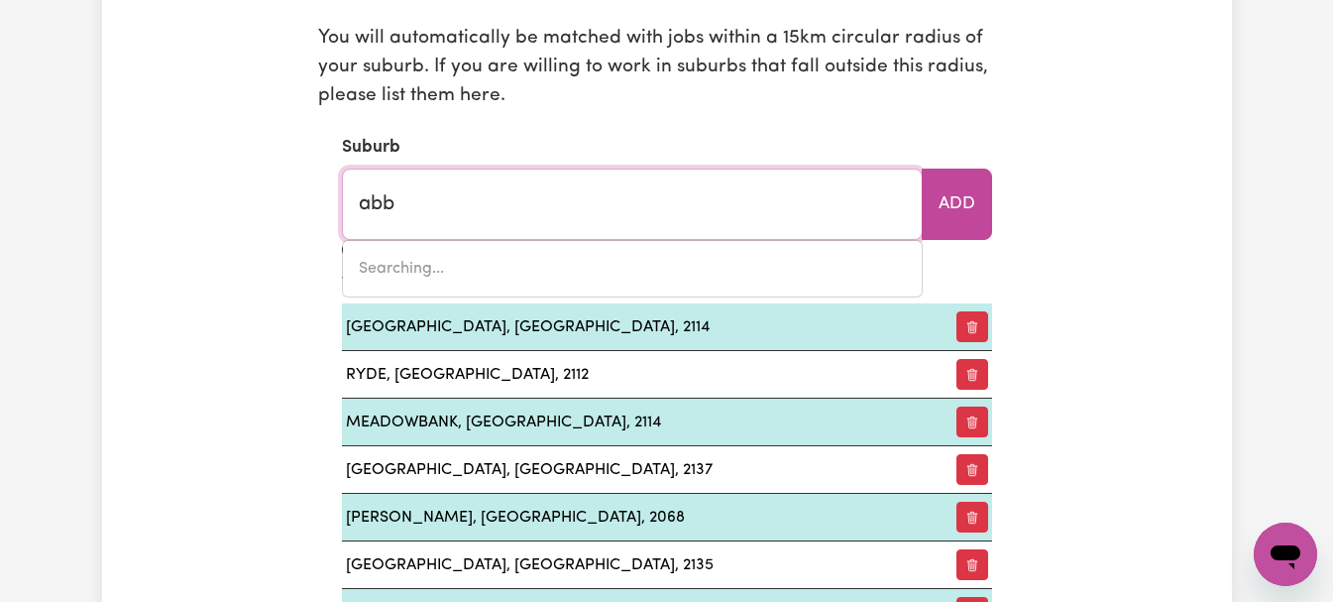
type input "abbA RIVER, [GEOGRAPHIC_DATA], 6280"
type input "[PERSON_NAME]"
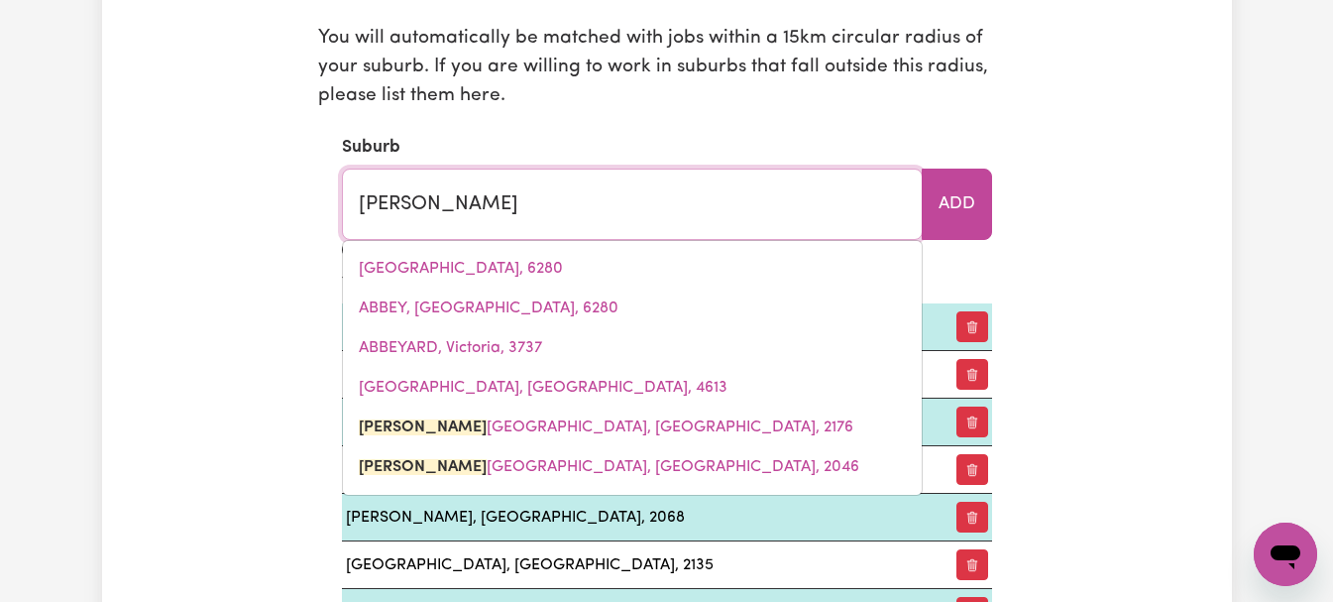
type input "abbot"
type input "[GEOGRAPHIC_DATA], [GEOGRAPHIC_DATA], 2176"
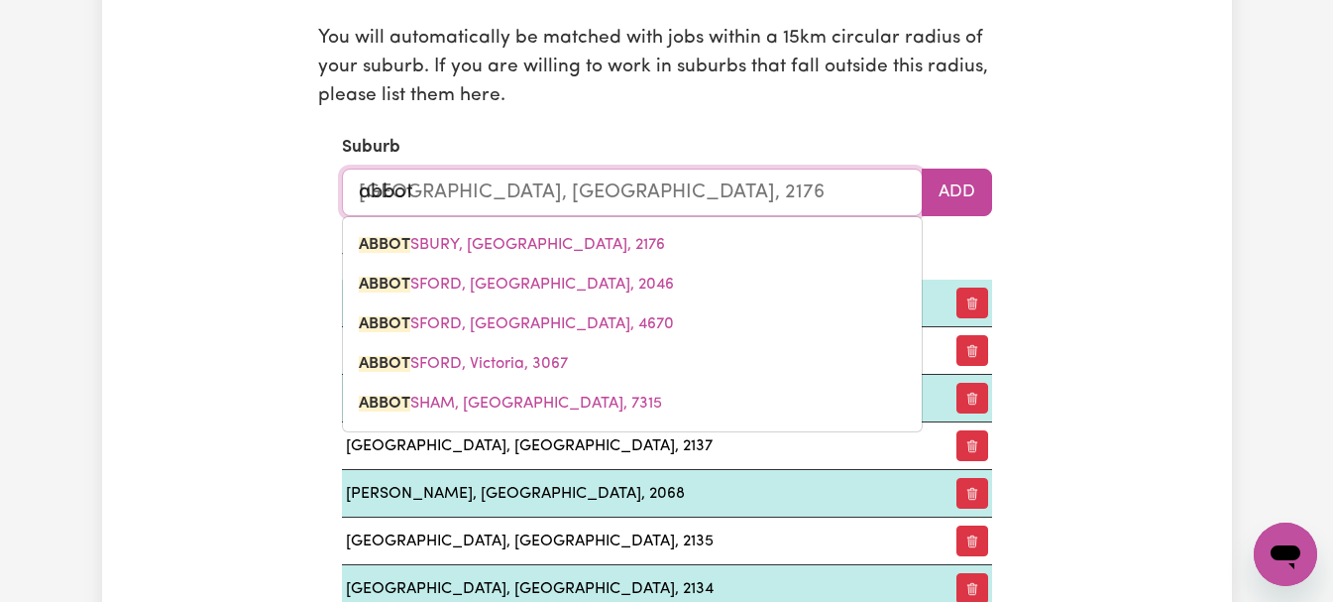
type input "abbots"
type input "[GEOGRAPHIC_DATA], [GEOGRAPHIC_DATA], 2176"
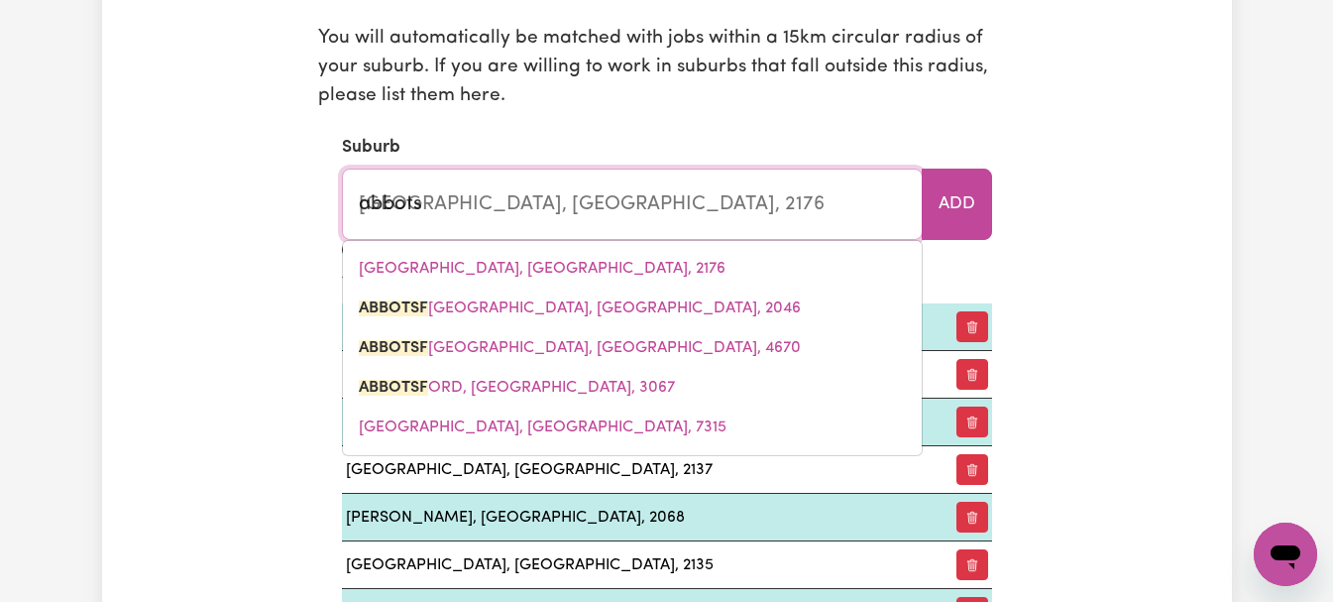
type input "abbotsf"
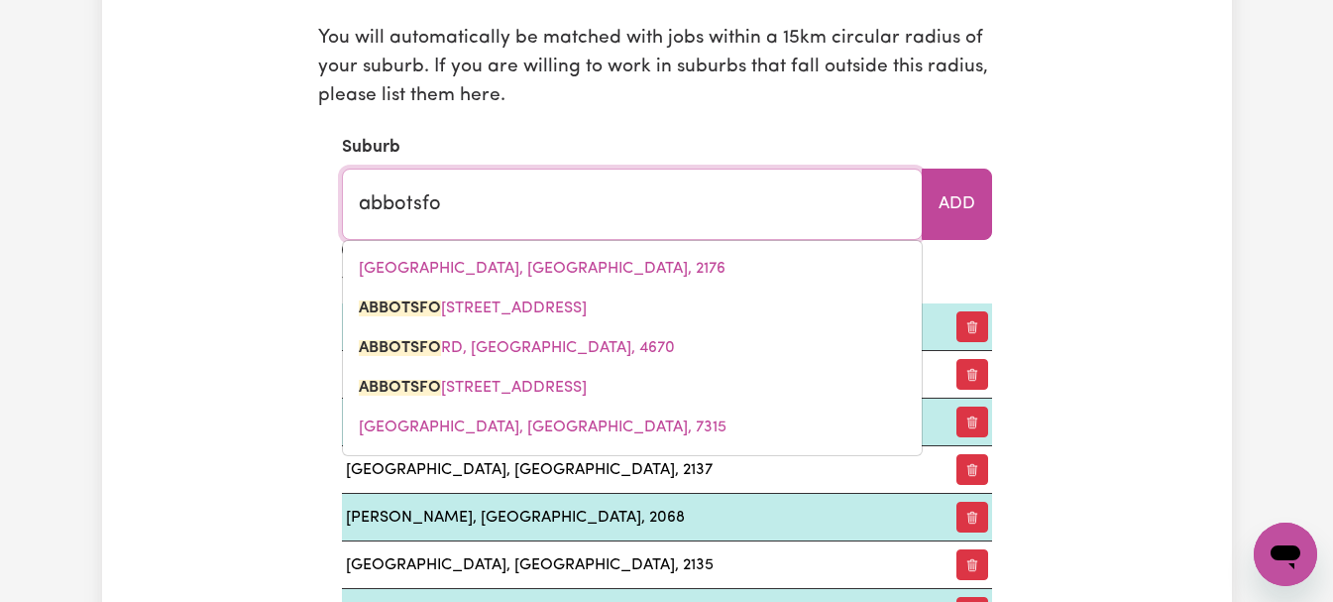
type input "abbotsfor"
type input "abbotsforD, [GEOGRAPHIC_DATA], 2046"
type input "abbotsford"
type input "[GEOGRAPHIC_DATA], [GEOGRAPHIC_DATA], 2046"
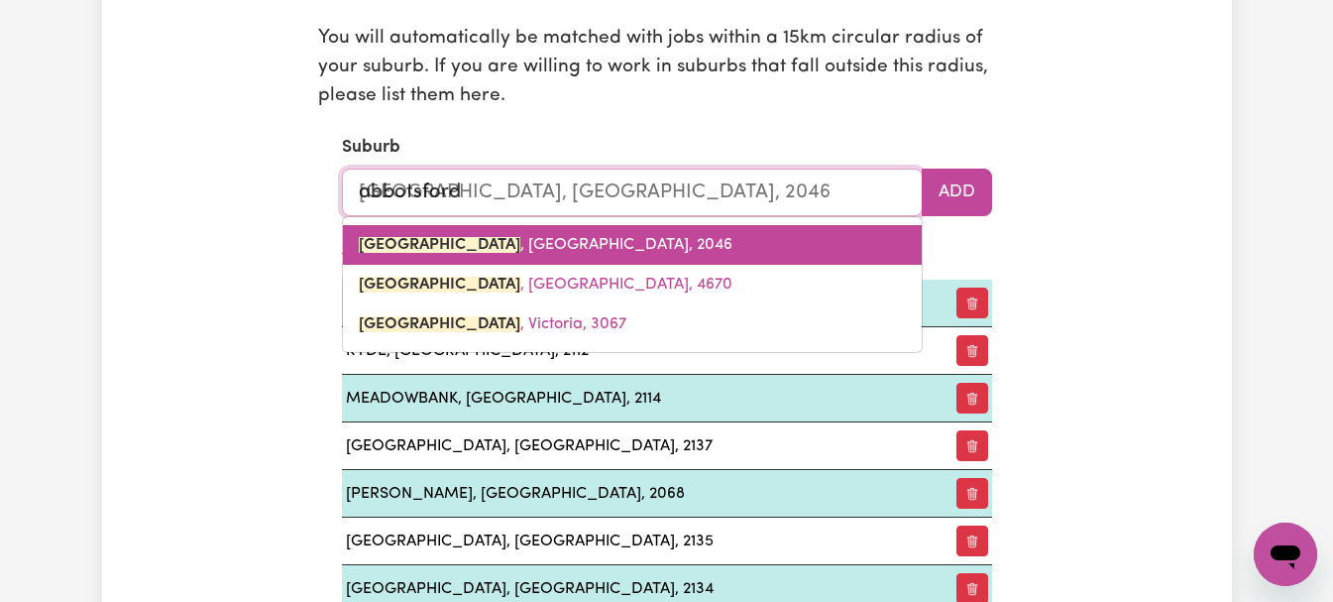
click at [734, 240] on link "[GEOGRAPHIC_DATA] , [GEOGRAPHIC_DATA], 2046" at bounding box center [632, 245] width 579 height 40
type input "[GEOGRAPHIC_DATA], [GEOGRAPHIC_DATA], 2046"
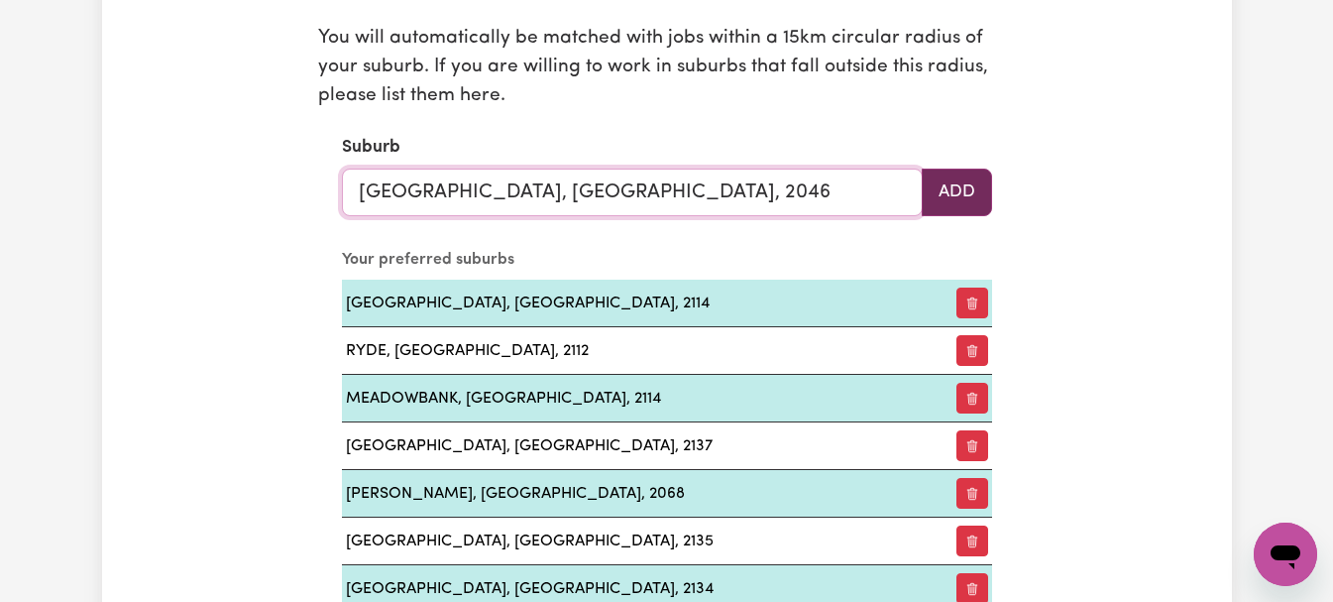
type input "[GEOGRAPHIC_DATA], [GEOGRAPHIC_DATA], 2046"
click at [951, 189] on button "Add" at bounding box center [957, 192] width 70 height 48
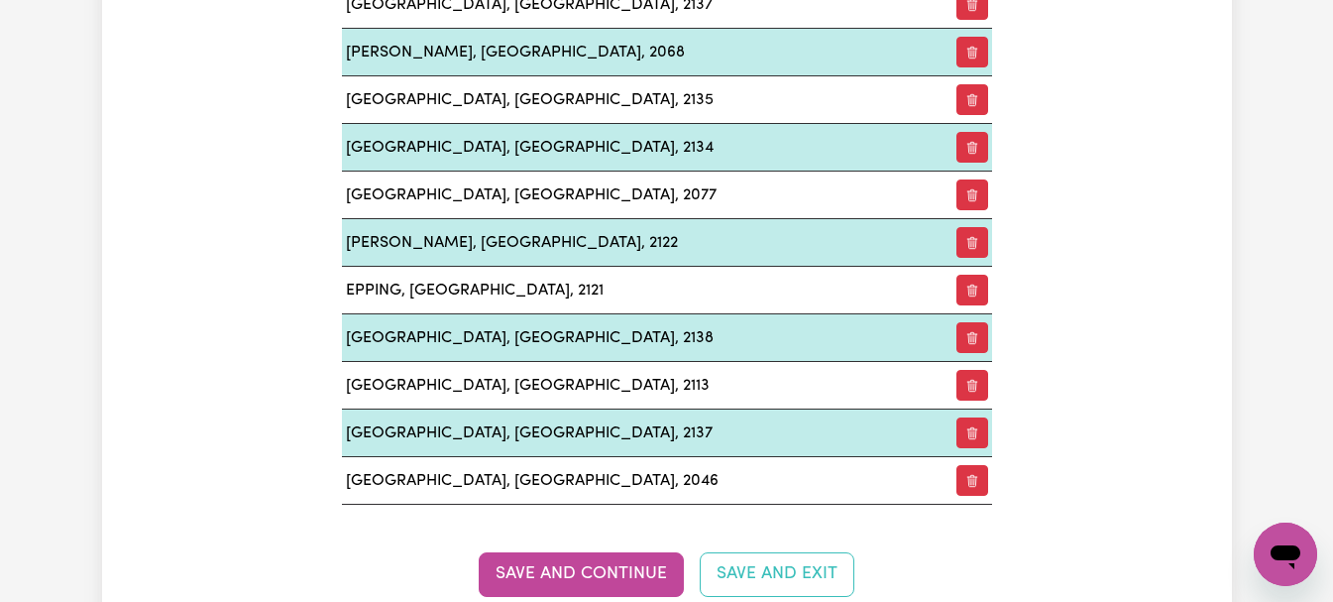
scroll to position [2750, 0]
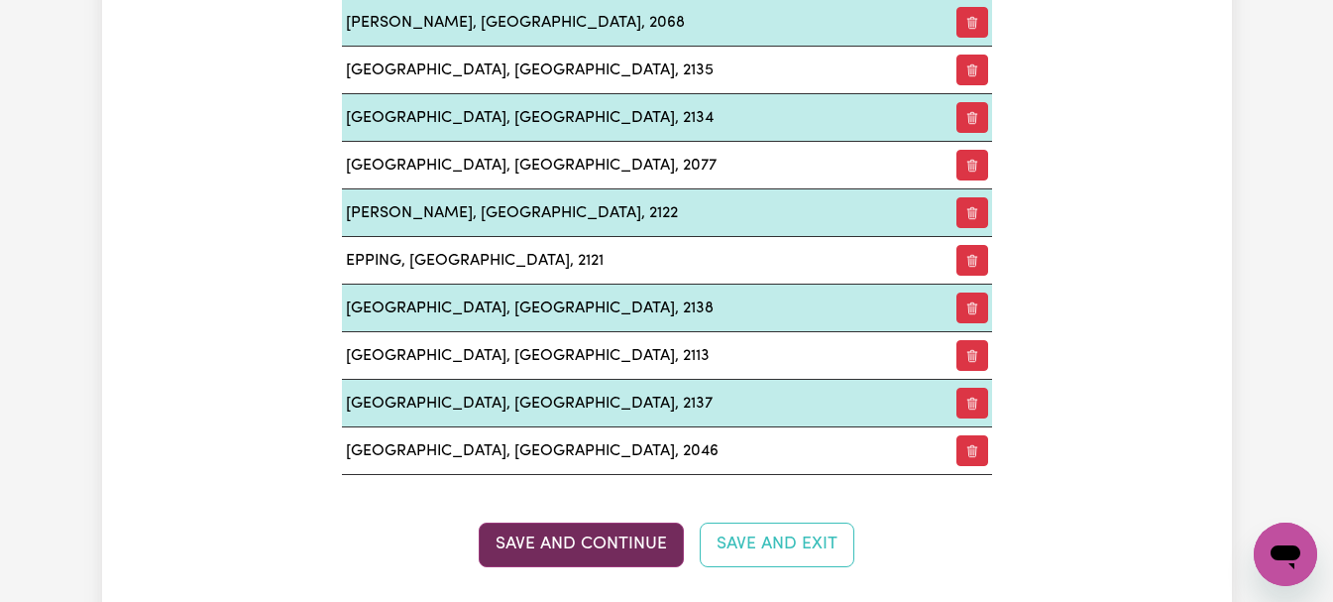
click at [627, 533] on button "Save and Continue" at bounding box center [581, 544] width 205 height 44
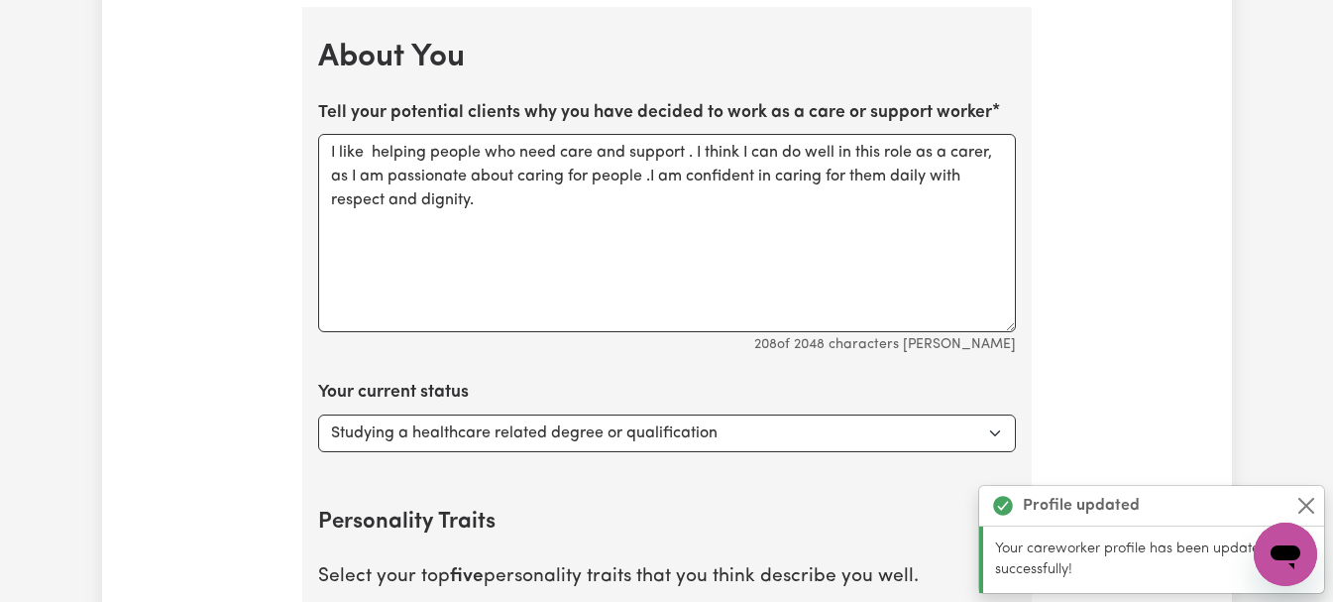
scroll to position [3371, 0]
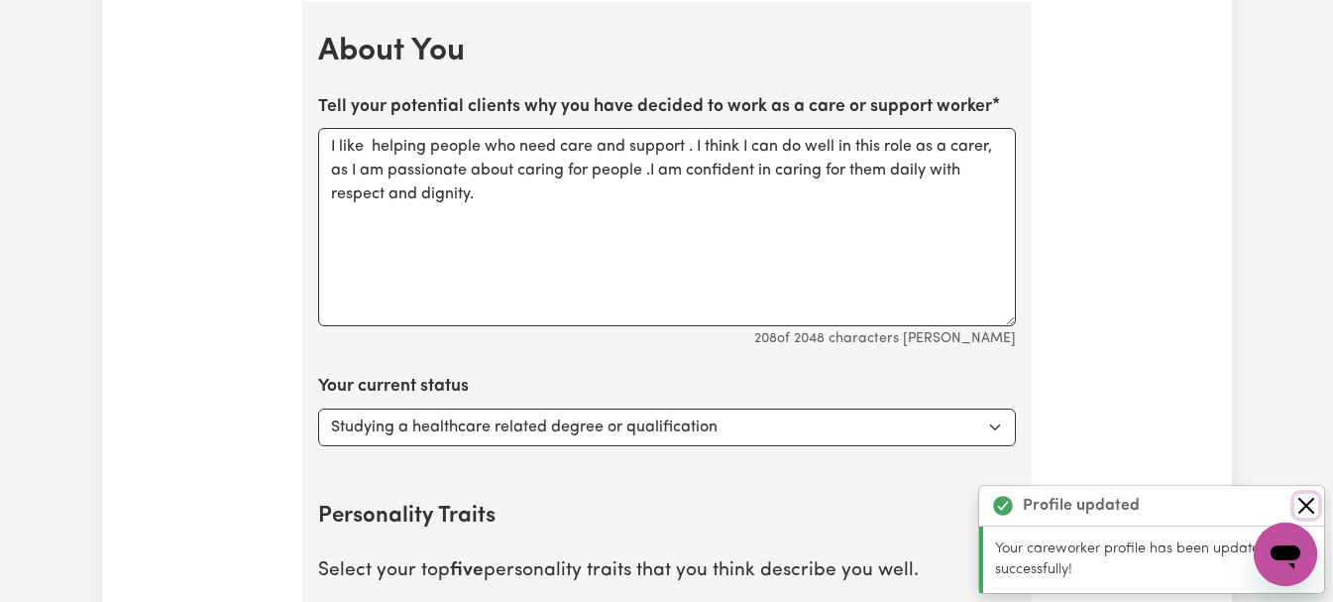
click at [1304, 499] on button "Close" at bounding box center [1306, 506] width 24 height 24
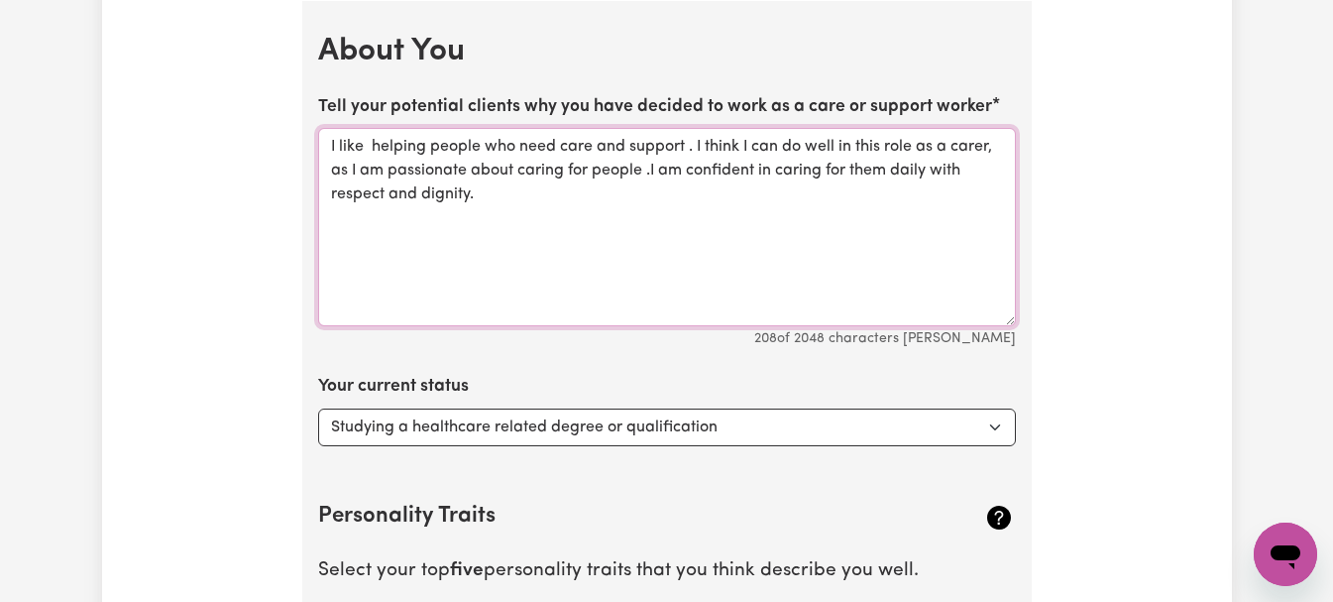
click at [989, 146] on textarea "I like helping people who need care and support . I think I can do well in this…" at bounding box center [667, 227] width 698 height 198
click at [808, 207] on textarea "I like helping people who need care and support . I think I can do well in this…" at bounding box center [667, 227] width 698 height 198
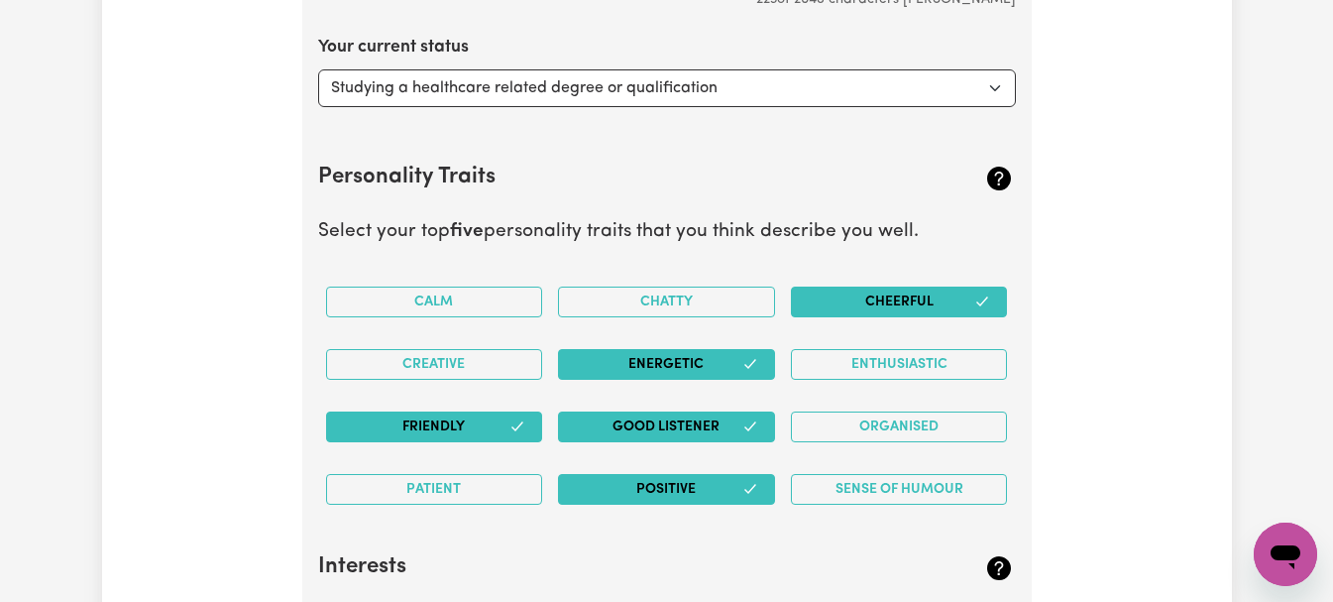
scroll to position [3718, 0]
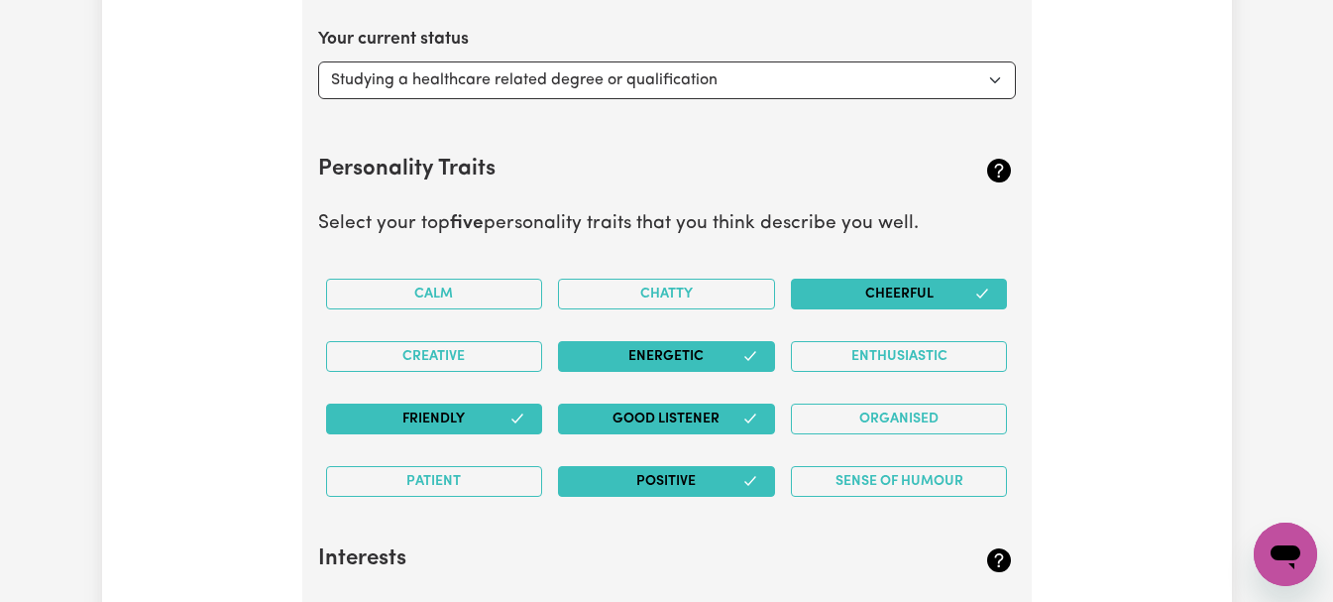
type textarea "I like helping people who need care and support . I think I can do well in this…"
click at [899, 88] on select "Select... Studying a healthcare related degree or qualification Studying a non-…" at bounding box center [667, 80] width 698 height 38
select select "Looking for extra work to fill my week and/or weekends"
click at [318, 61] on select "Select... Studying a healthcare related degree or qualification Studying a non-…" at bounding box center [667, 80] width 698 height 38
click at [829, 360] on button "Enthusiastic" at bounding box center [899, 356] width 217 height 31
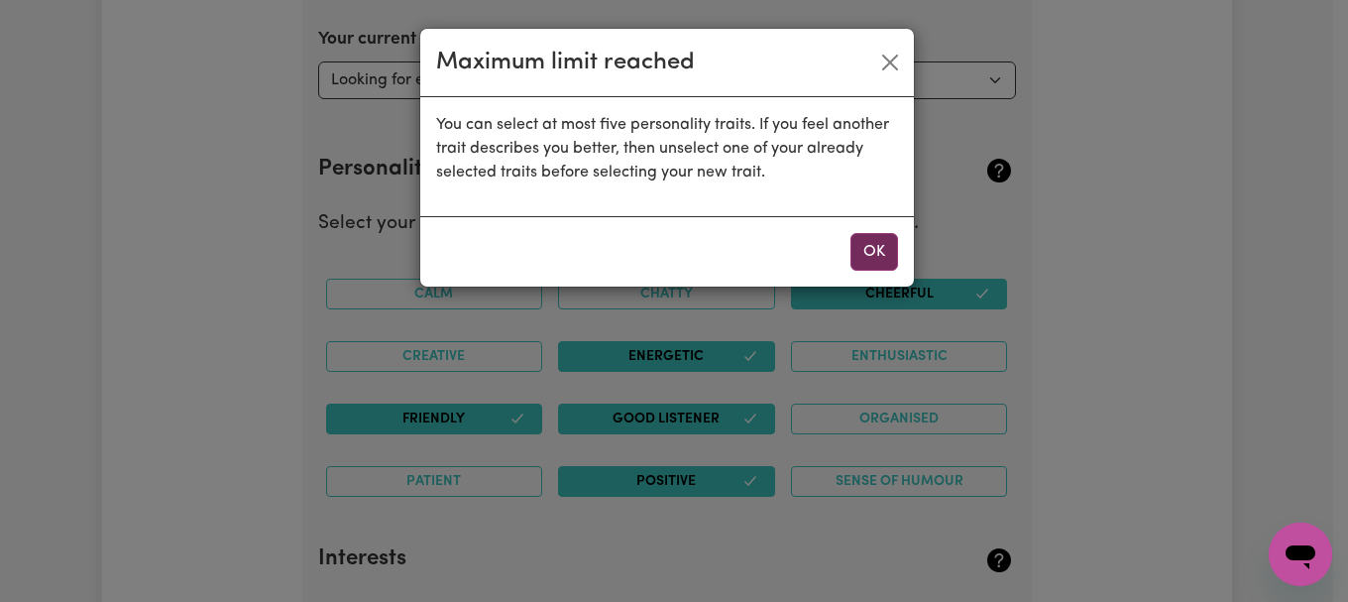
click at [860, 242] on button "OK" at bounding box center [874, 252] width 48 height 38
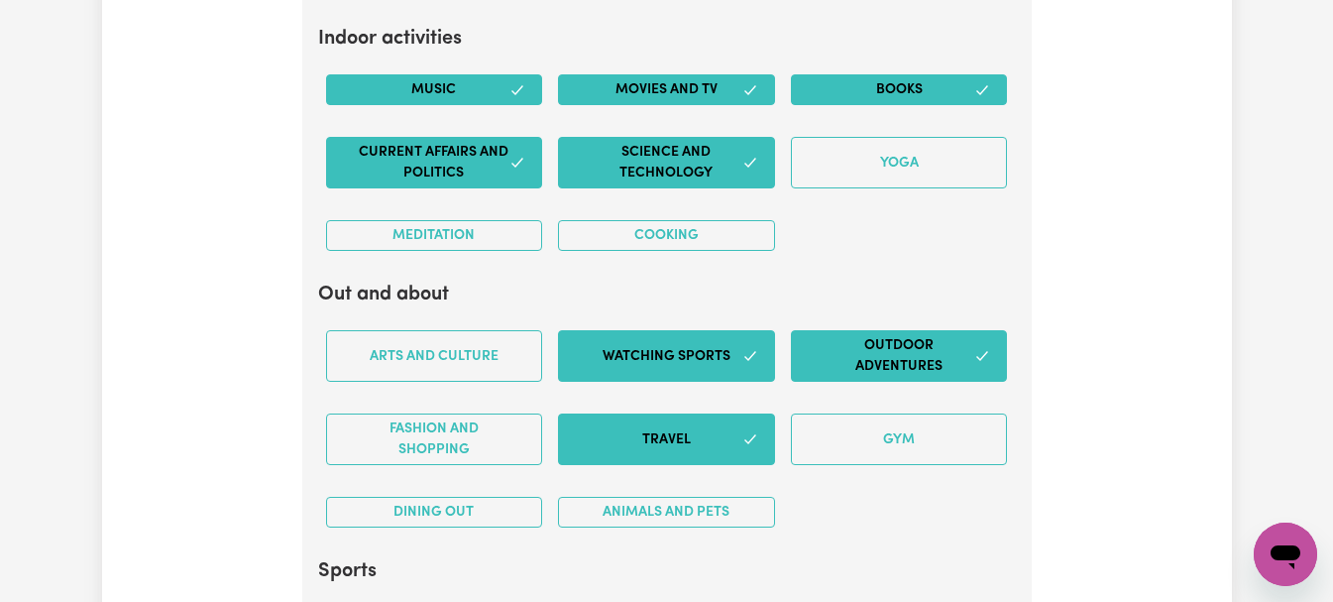
scroll to position [4320, 0]
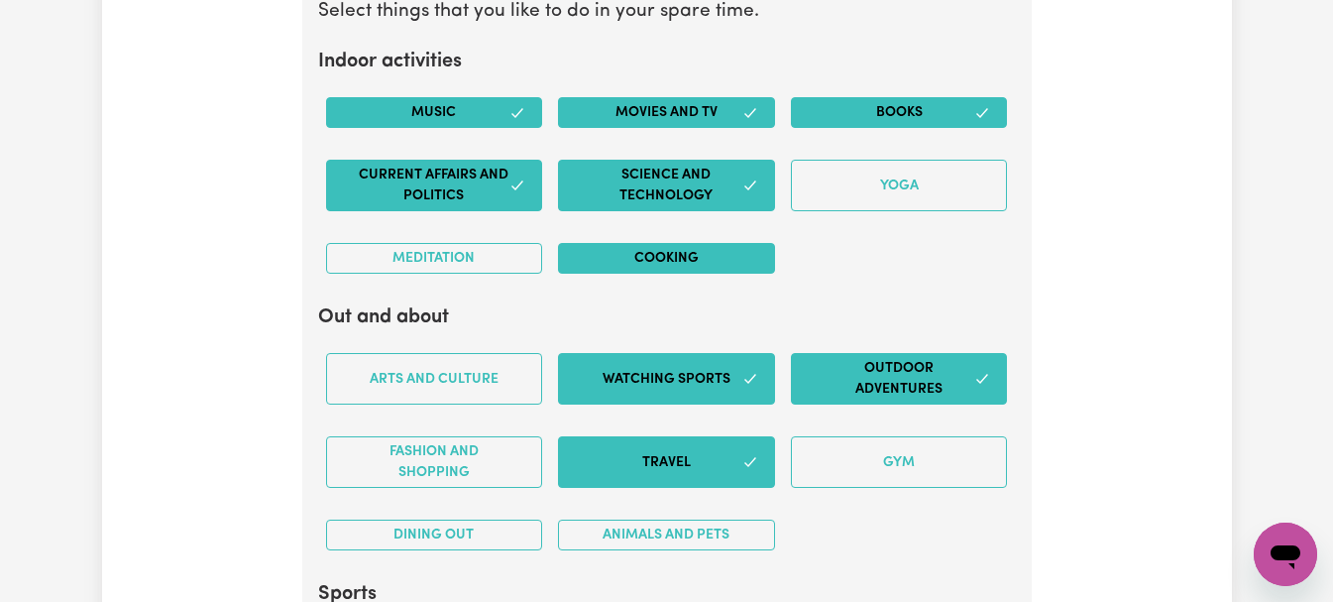
click at [731, 254] on button "Cooking" at bounding box center [666, 258] width 217 height 31
click at [743, 202] on button "Science and Technology" at bounding box center [666, 186] width 217 height 52
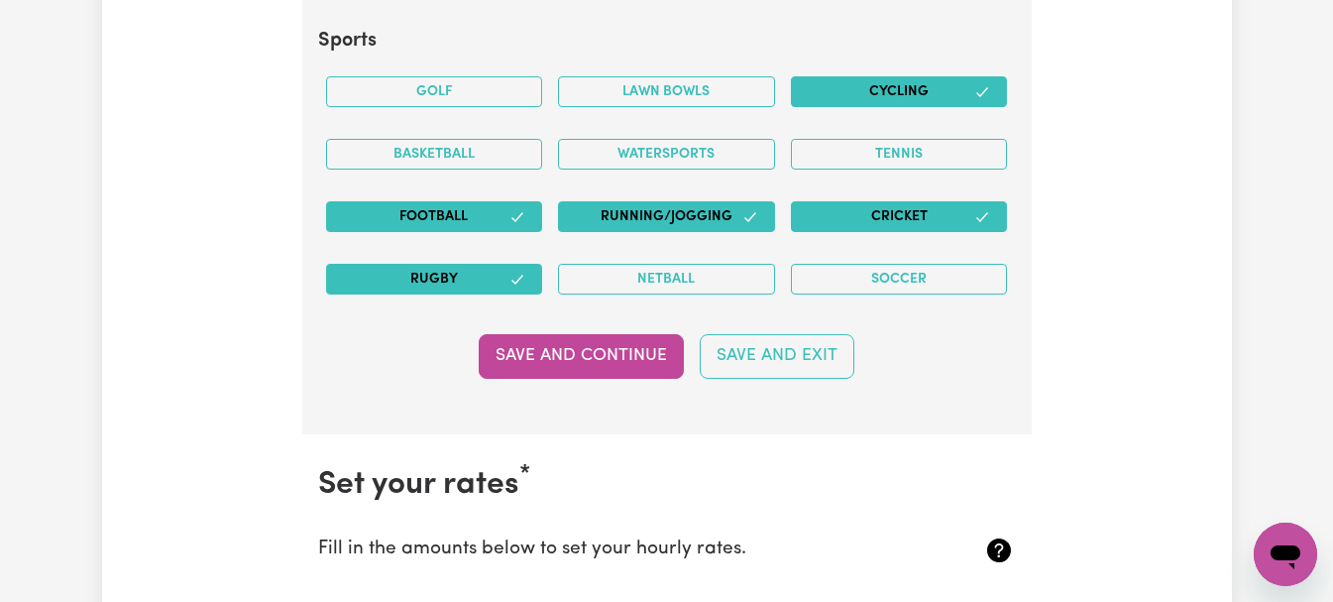
scroll to position [4875, 0]
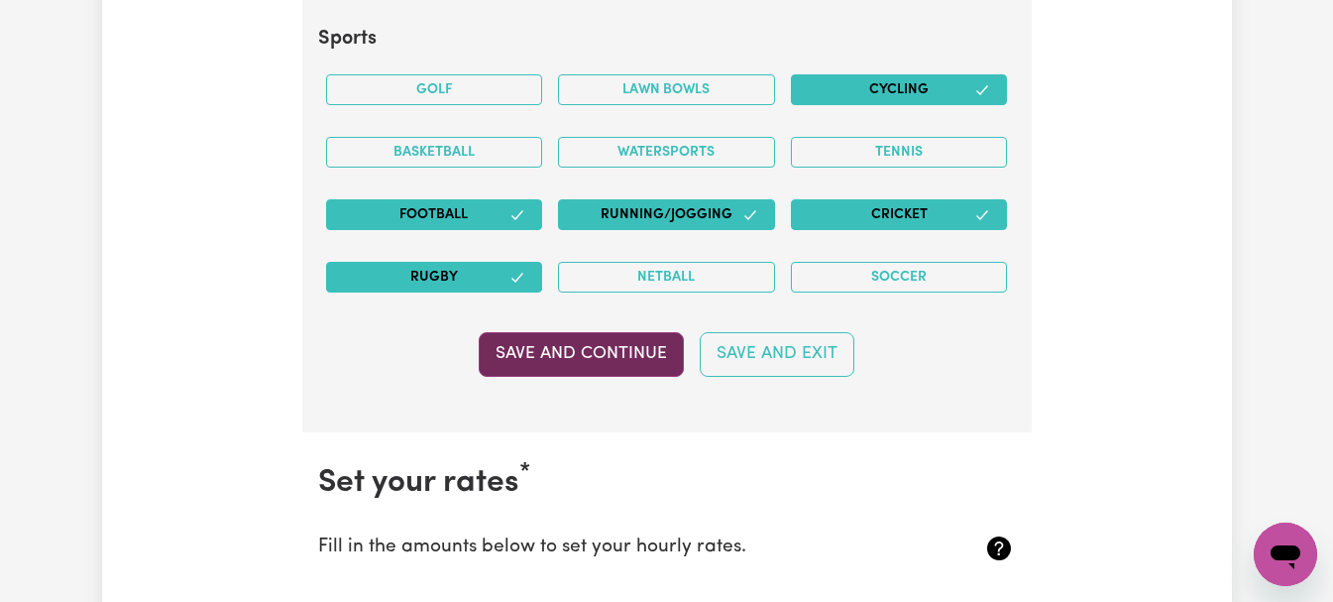
click at [657, 365] on button "Save and Continue" at bounding box center [581, 354] width 205 height 44
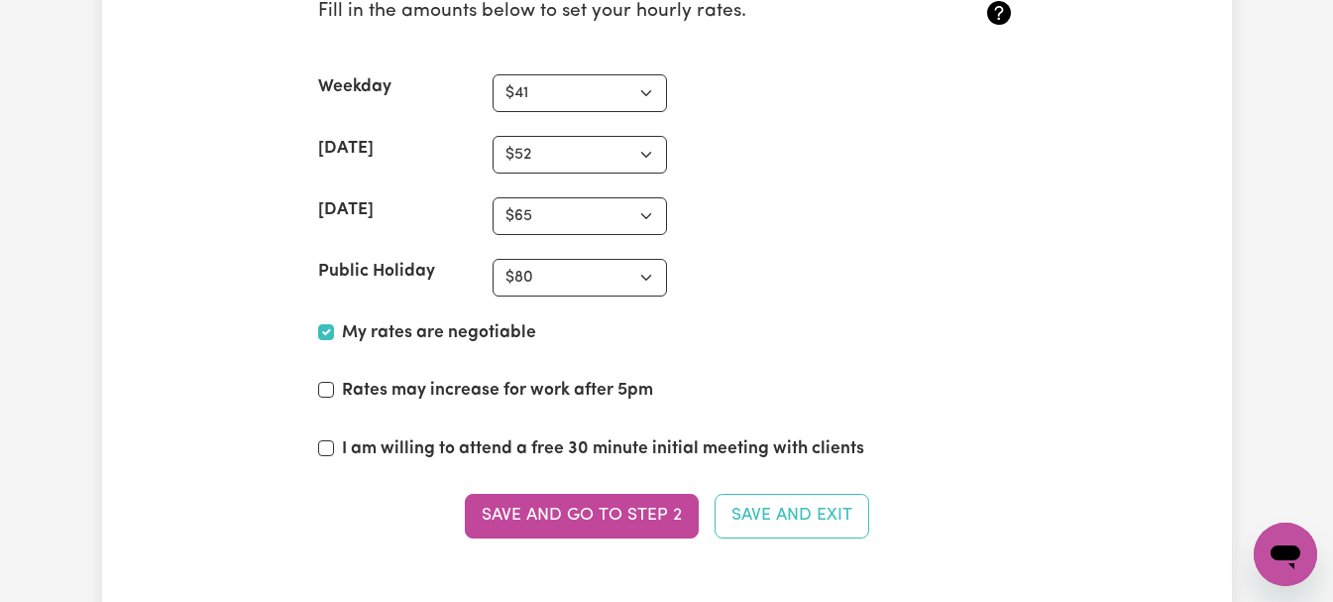
scroll to position [5414, 0]
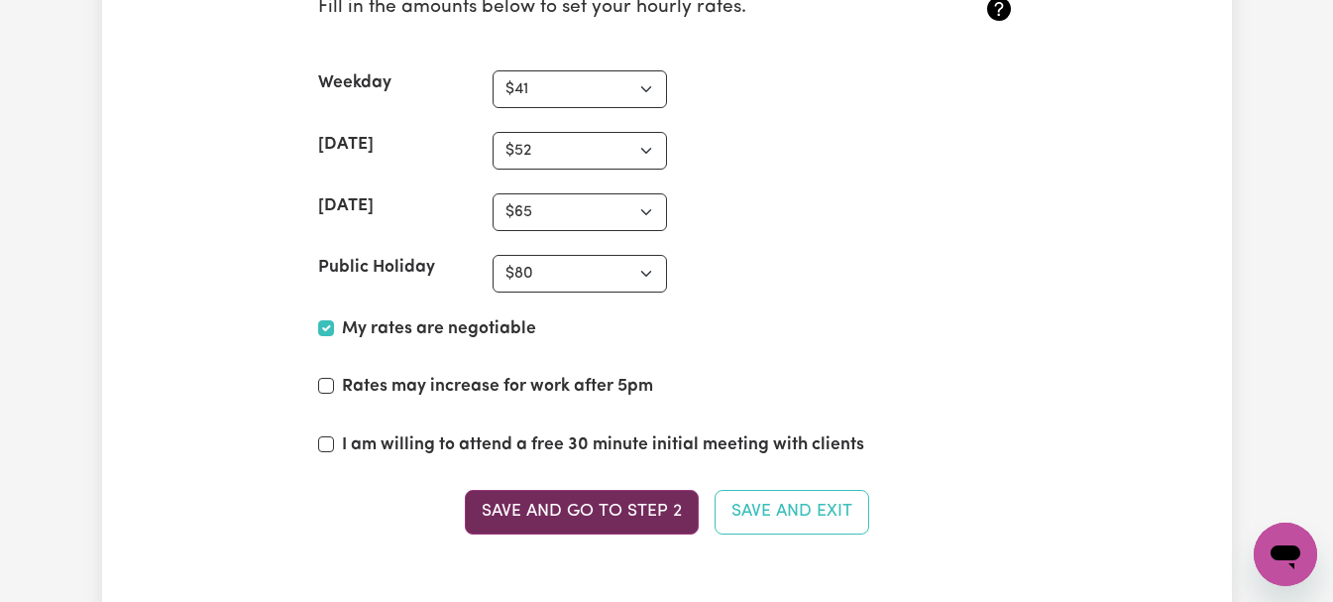
click at [612, 515] on button "Save and go to Step 2" at bounding box center [582, 512] width 234 height 44
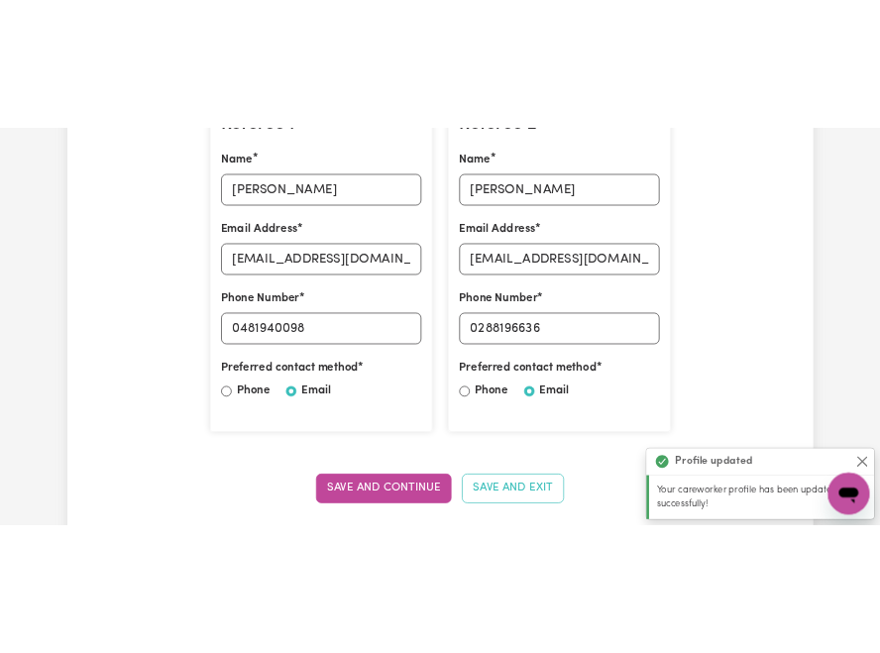
scroll to position [640, 0]
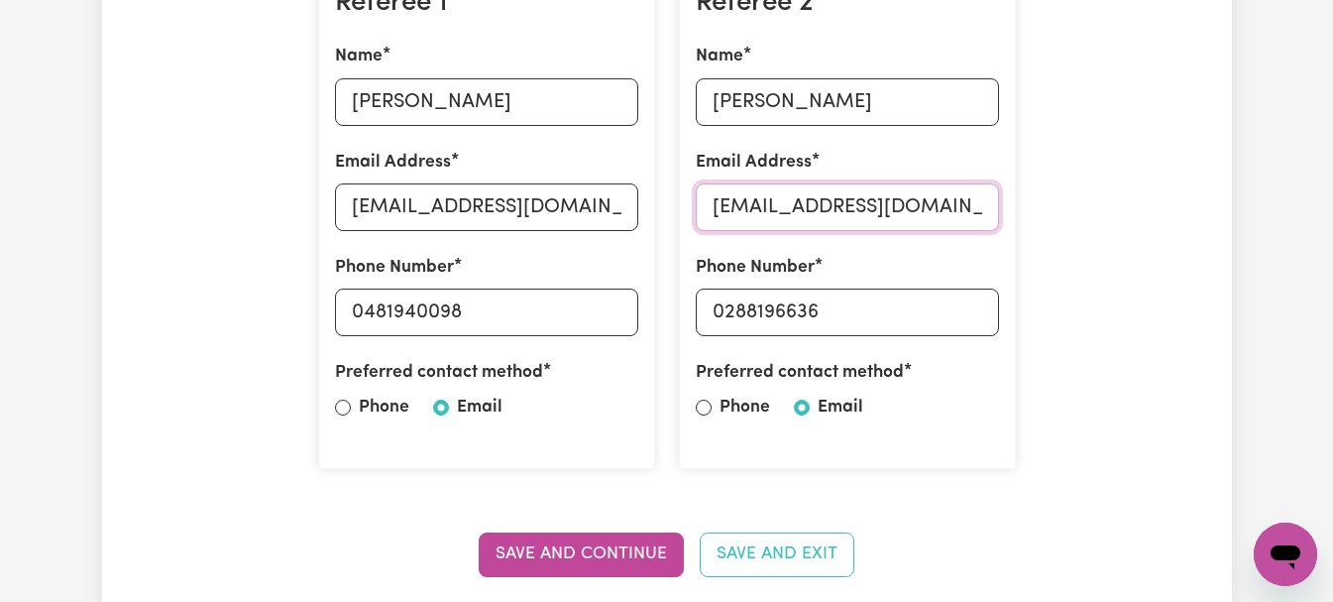
drag, startPoint x: 902, startPoint y: 210, endPoint x: 681, endPoint y: 208, distance: 221.0
click at [681, 208] on div "Referee 2 Name [PERSON_NAME] Email Address [EMAIL_ADDRESS][DOMAIN_NAME] Phone N…" at bounding box center [847, 219] width 337 height 499
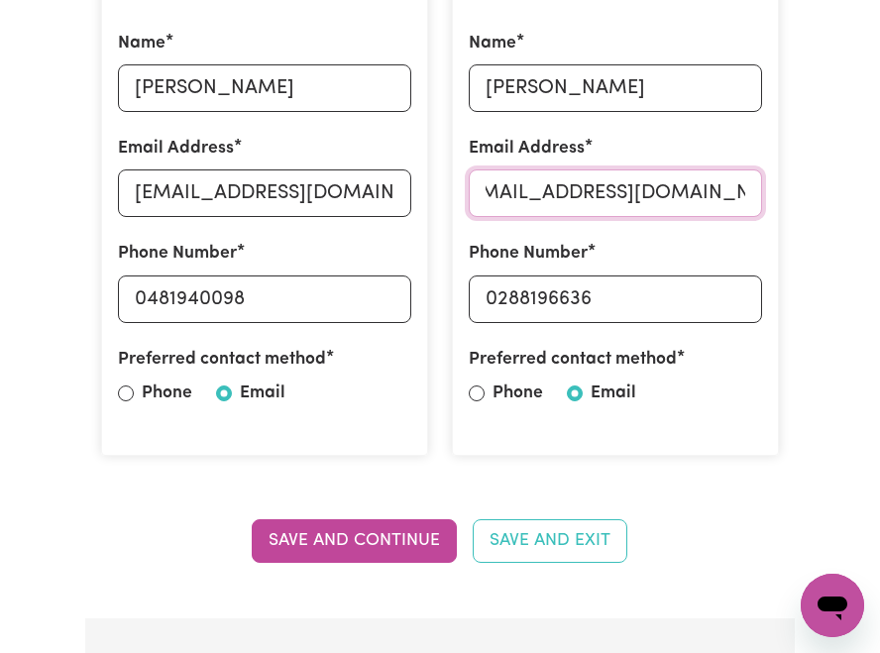
scroll to position [0, 34]
type input "[EMAIL_ADDRESS][DOMAIN_NAME]"
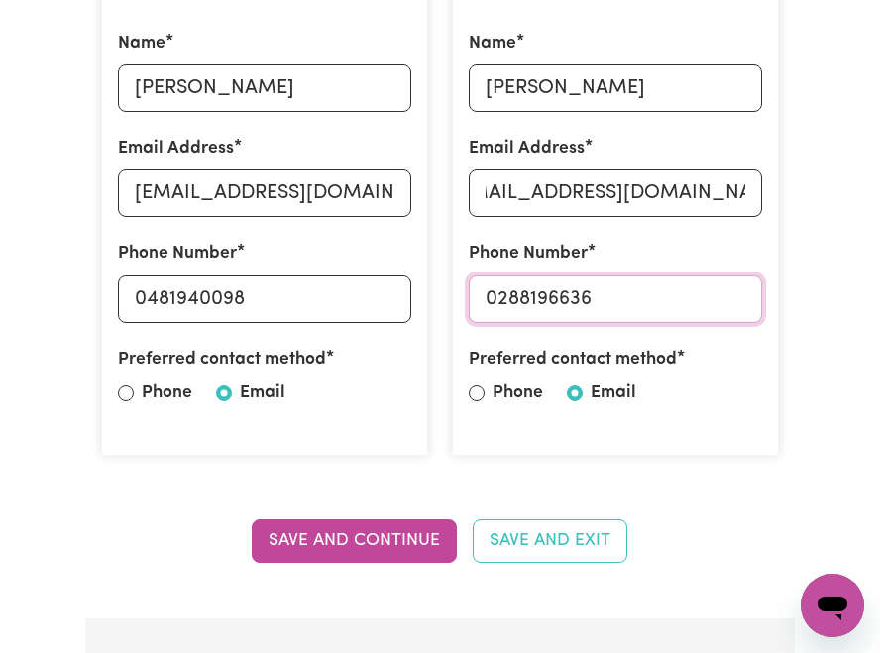
scroll to position [0, 0]
click at [603, 298] on input "0288196636" at bounding box center [615, 299] width 293 height 48
drag, startPoint x: 603, startPoint y: 298, endPoint x: 500, endPoint y: 289, distance: 102.5
click at [500, 289] on input "0288196636" at bounding box center [615, 299] width 293 height 48
type input "0418470780"
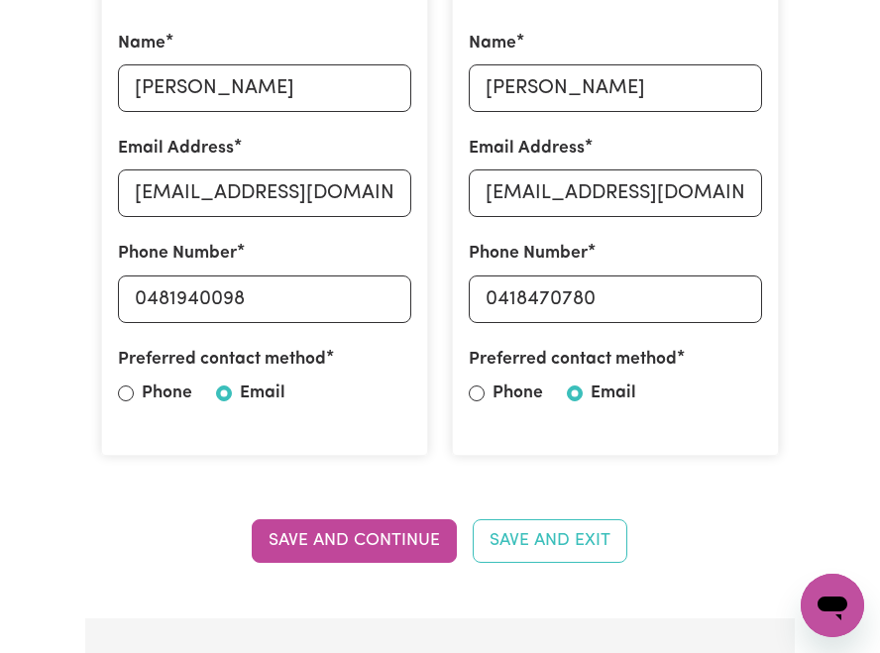
click at [572, 470] on div "Referee 2 Name [PERSON_NAME] Email Address [EMAIL_ADDRESS][DOMAIN_NAME] Phone N…" at bounding box center [615, 207] width 351 height 528
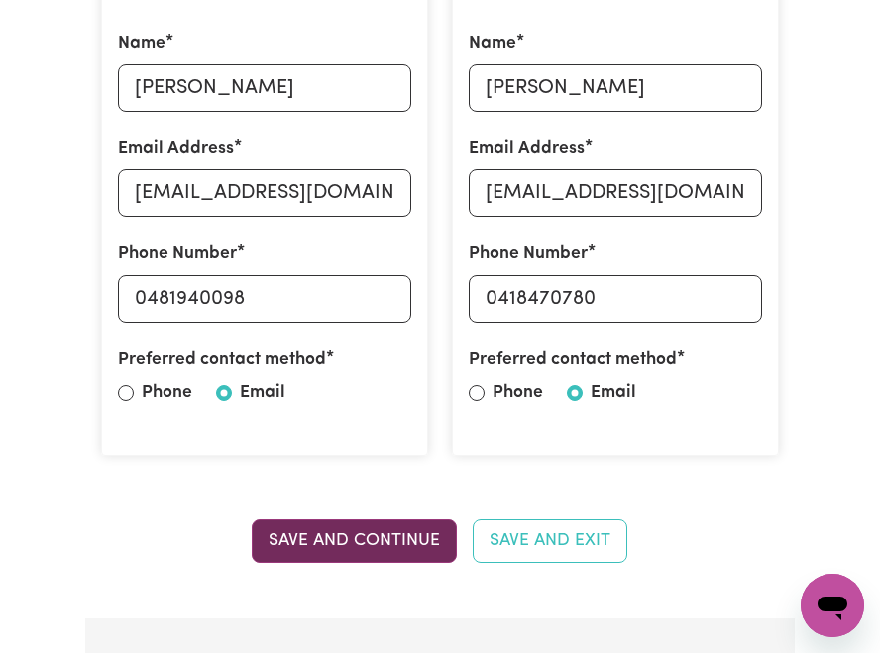
click at [409, 542] on button "Save and Continue" at bounding box center [354, 541] width 205 height 44
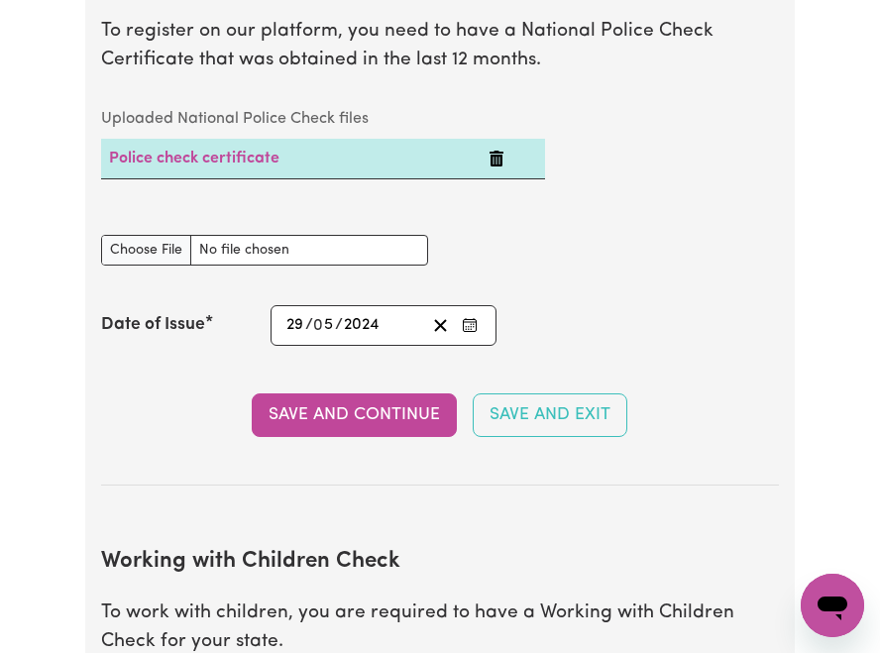
scroll to position [1398, 0]
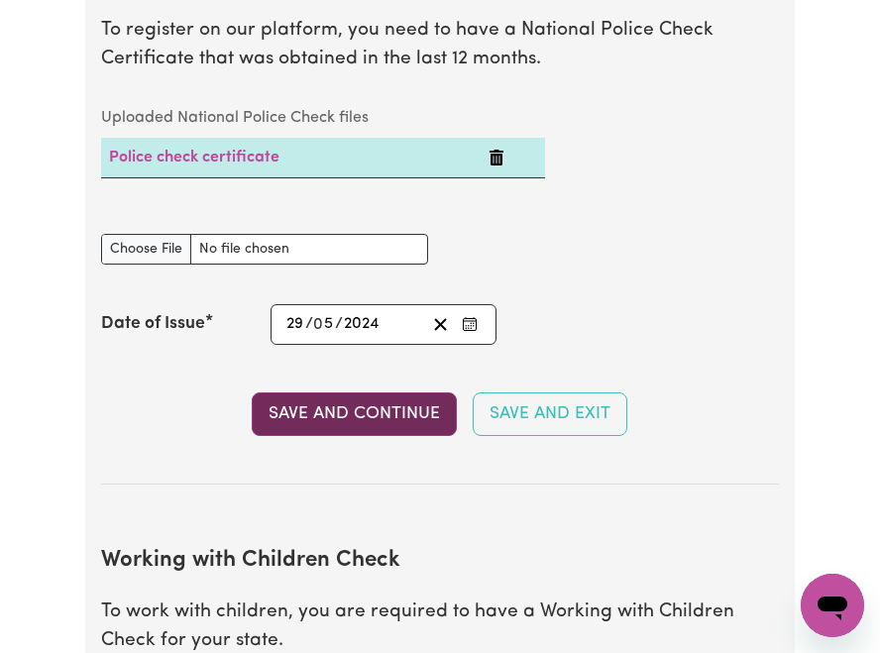
click at [401, 431] on button "Save and Continue" at bounding box center [354, 414] width 205 height 44
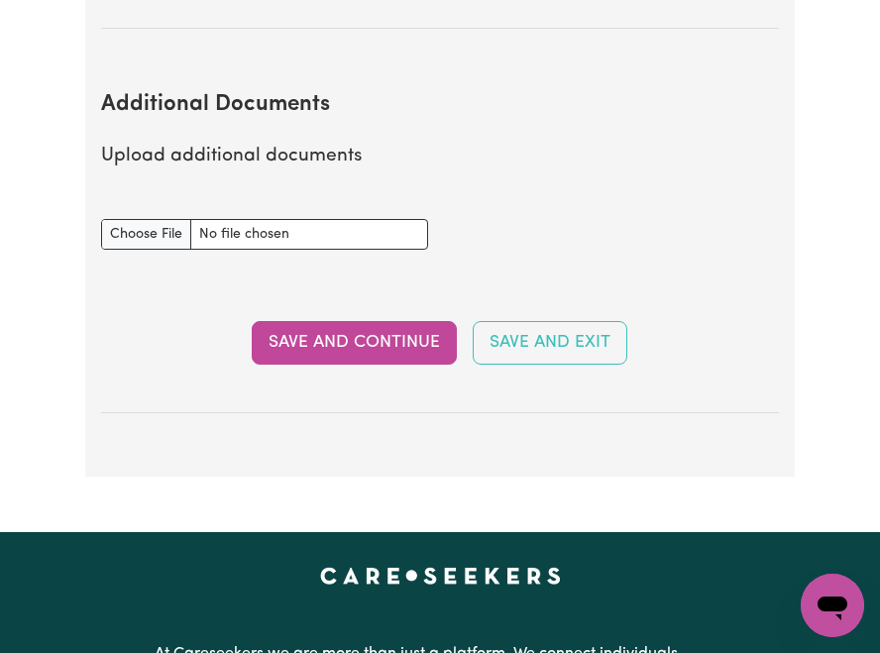
scroll to position [3709, 0]
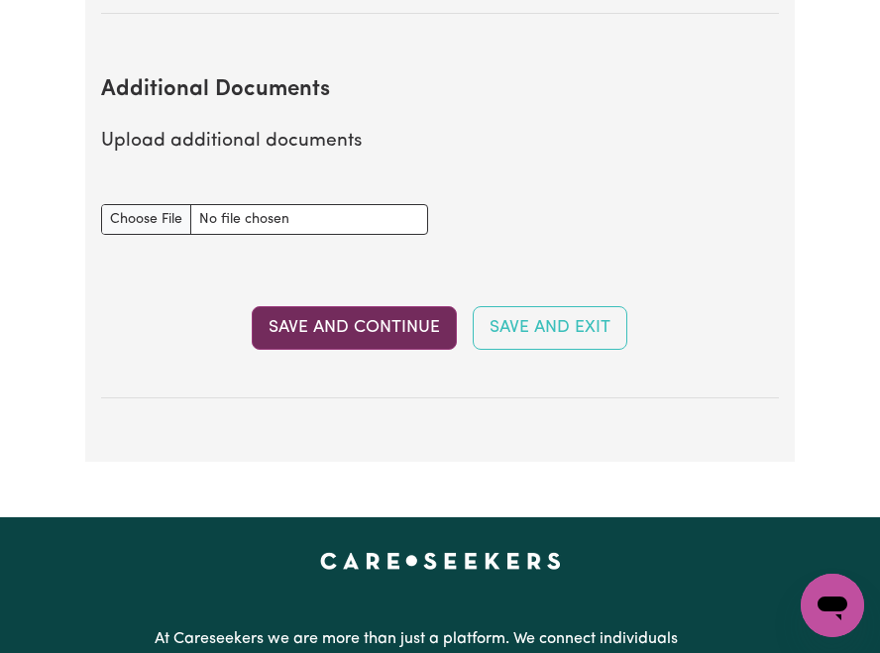
click at [421, 306] on button "Save and Continue" at bounding box center [354, 328] width 205 height 44
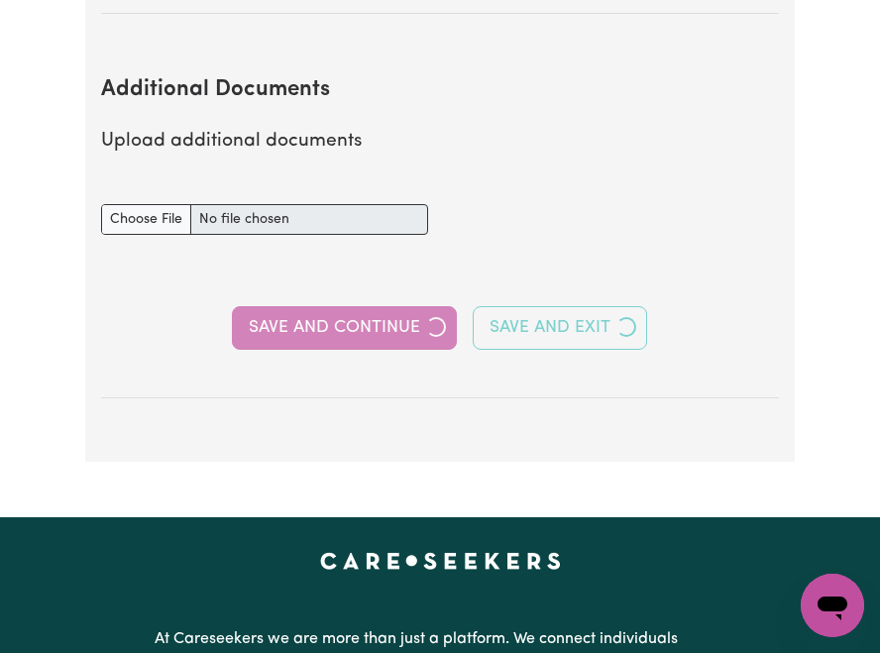
select select "2024"
select select "Certificate III (Individual Support)"
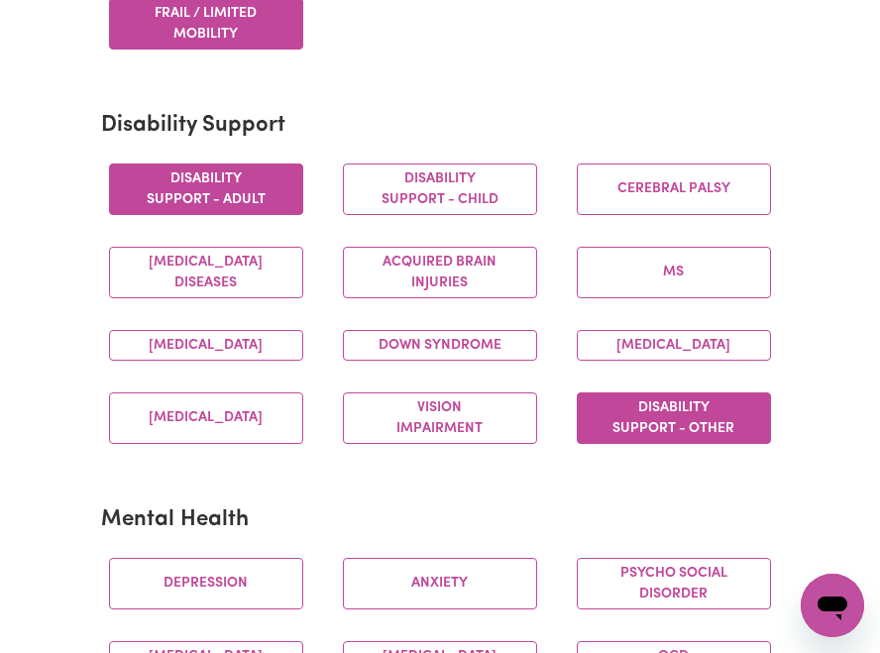
scroll to position [779, 0]
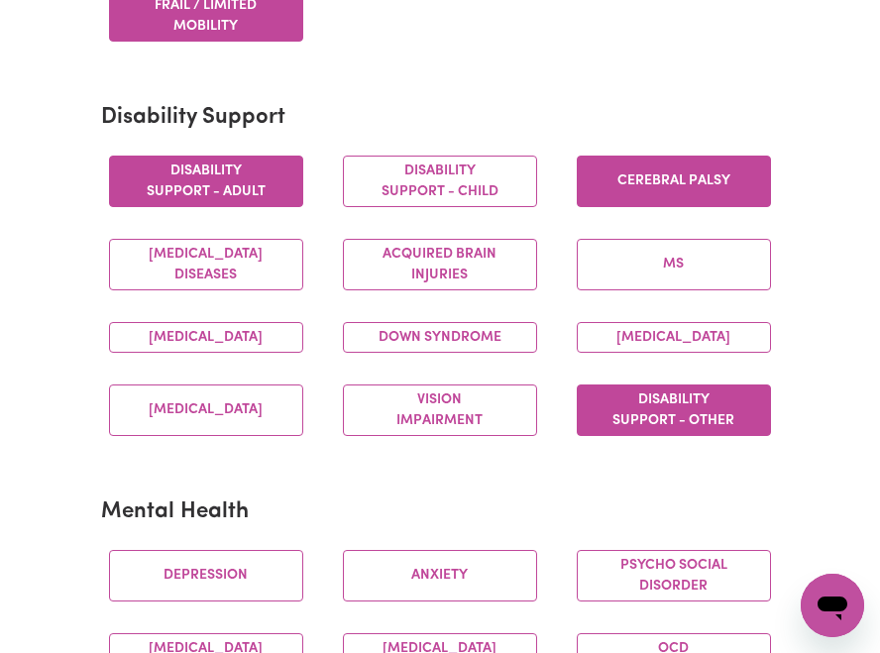
click at [687, 199] on button "Cerebral Palsy" at bounding box center [674, 182] width 194 height 52
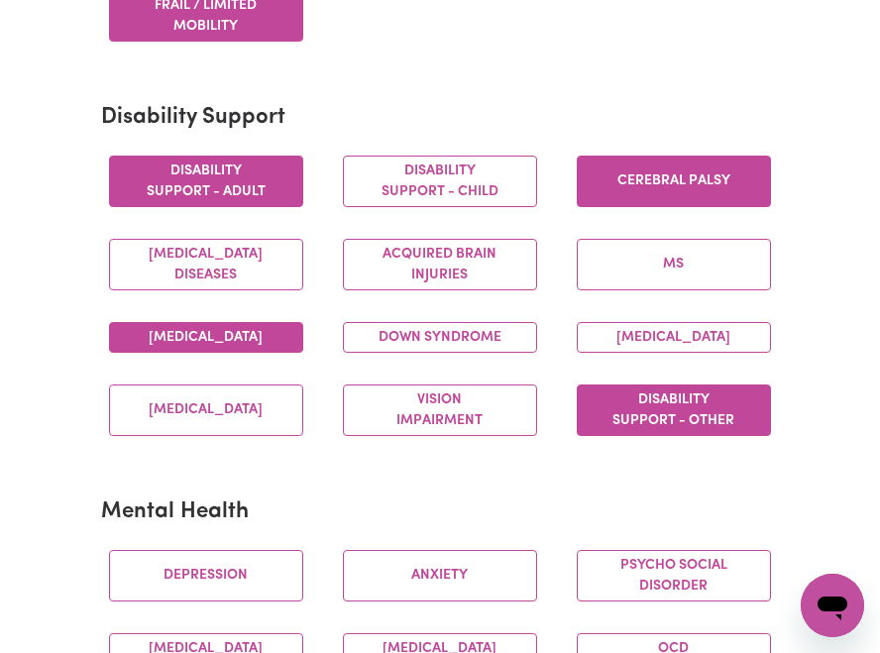
click at [231, 353] on button "[MEDICAL_DATA]" at bounding box center [206, 337] width 194 height 31
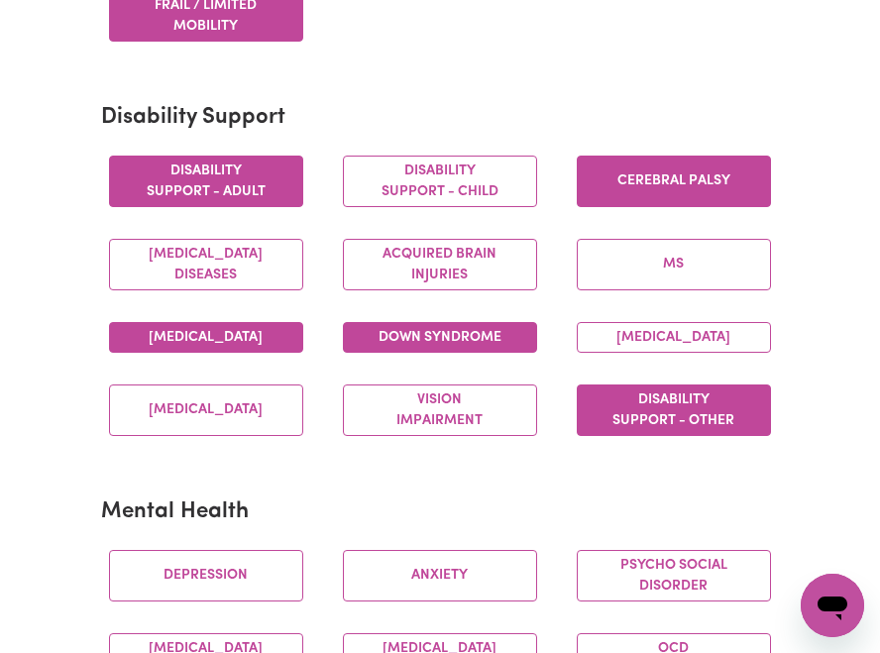
click at [365, 338] on button "Down syndrome" at bounding box center [440, 337] width 194 height 31
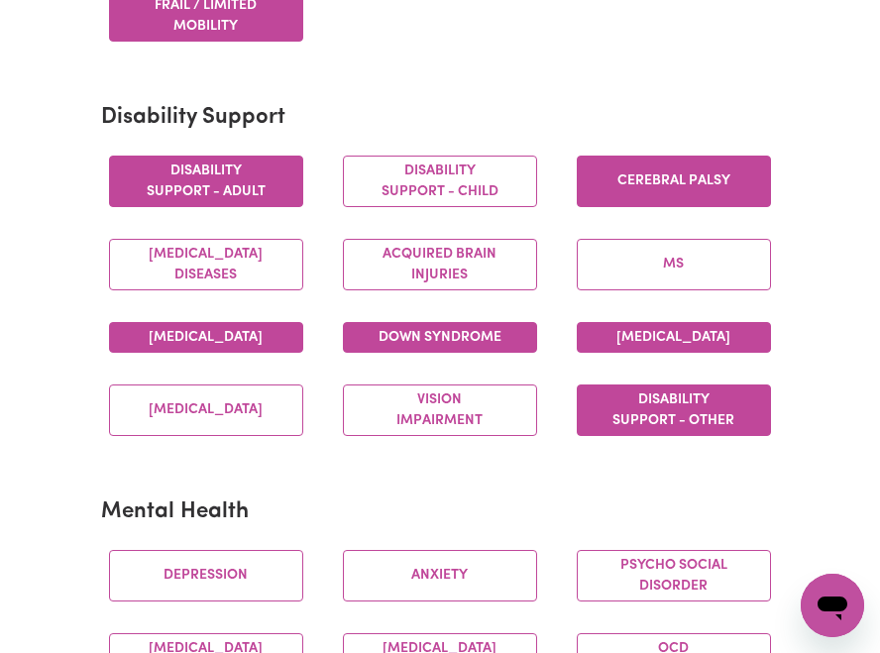
click at [635, 344] on button "[MEDICAL_DATA]" at bounding box center [674, 337] width 194 height 31
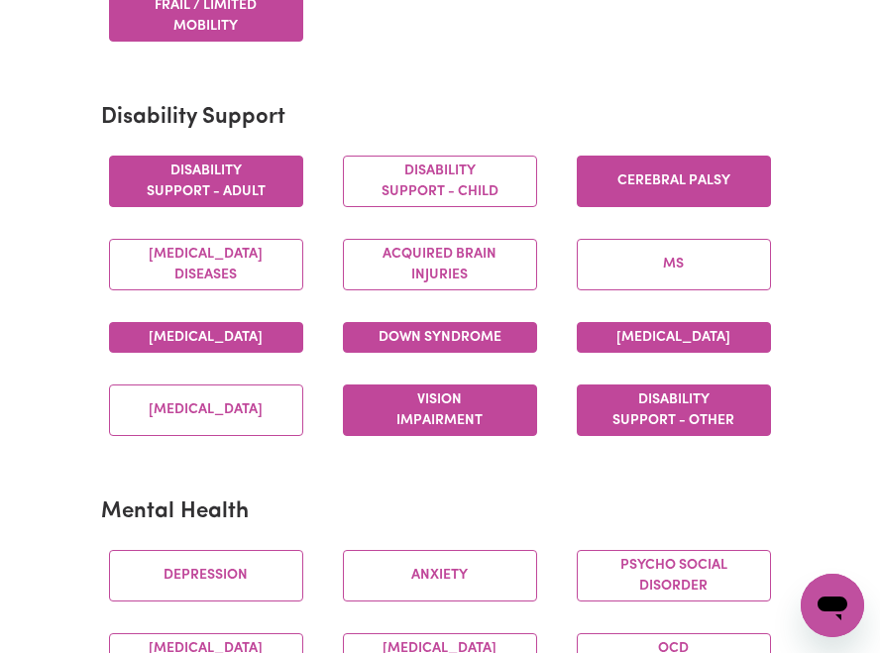
click at [414, 431] on button "Vision impairment" at bounding box center [440, 411] width 194 height 52
click at [681, 505] on section "Mental Health [MEDICAL_DATA] Psycho social disorder [MEDICAL_DATA] [MEDICAL_DAT…" at bounding box center [440, 631] width 678 height 295
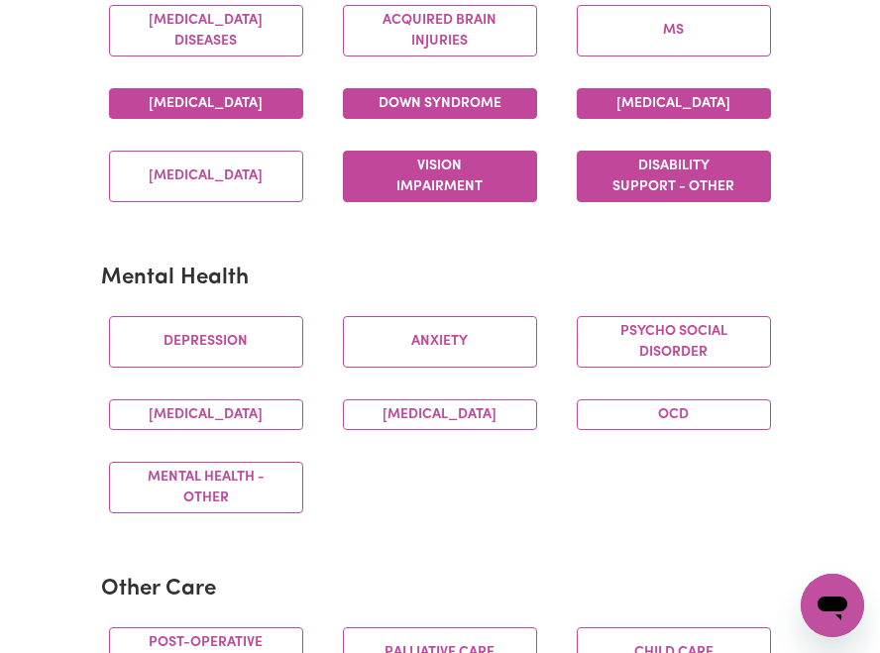
scroll to position [1018, 0]
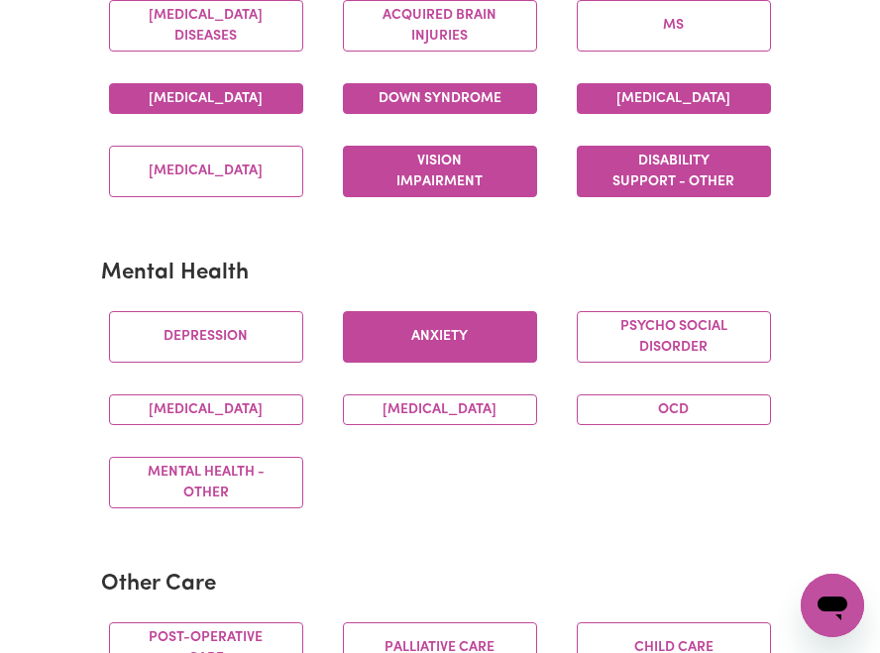
click at [408, 363] on button "Anxiety" at bounding box center [440, 337] width 194 height 52
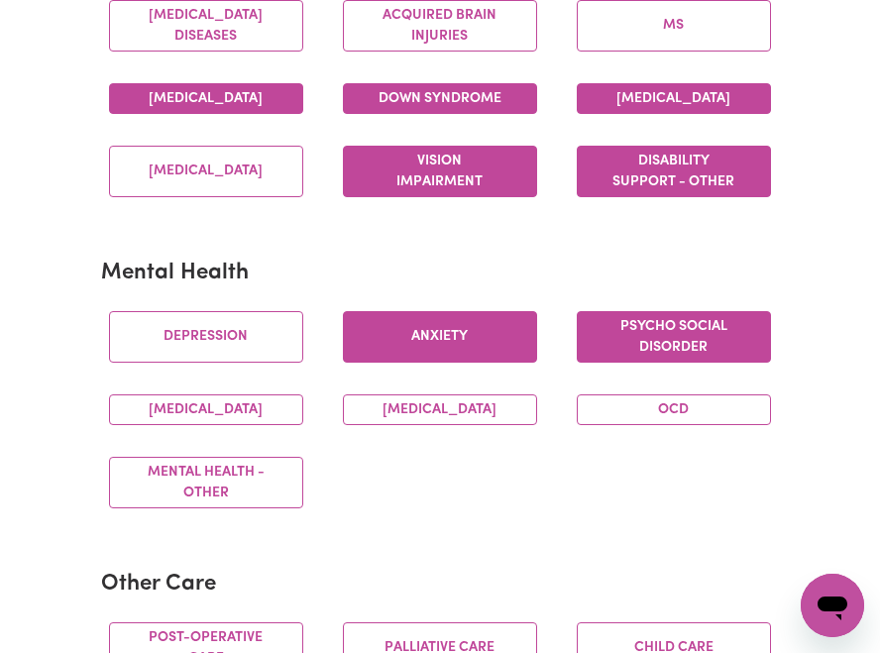
click at [668, 363] on button "Psycho social disorder" at bounding box center [674, 337] width 194 height 52
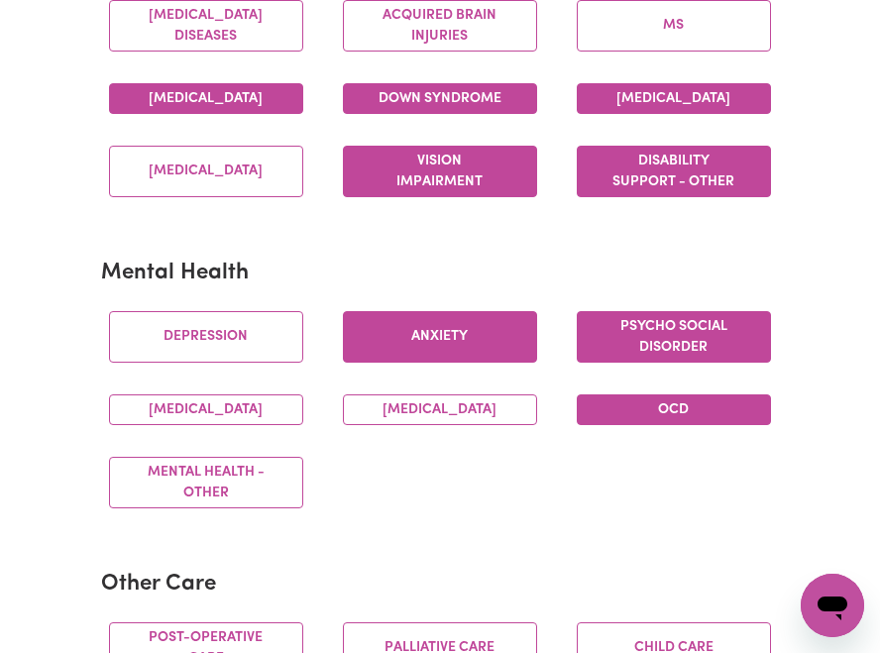
click at [689, 425] on button "OCD" at bounding box center [674, 409] width 194 height 31
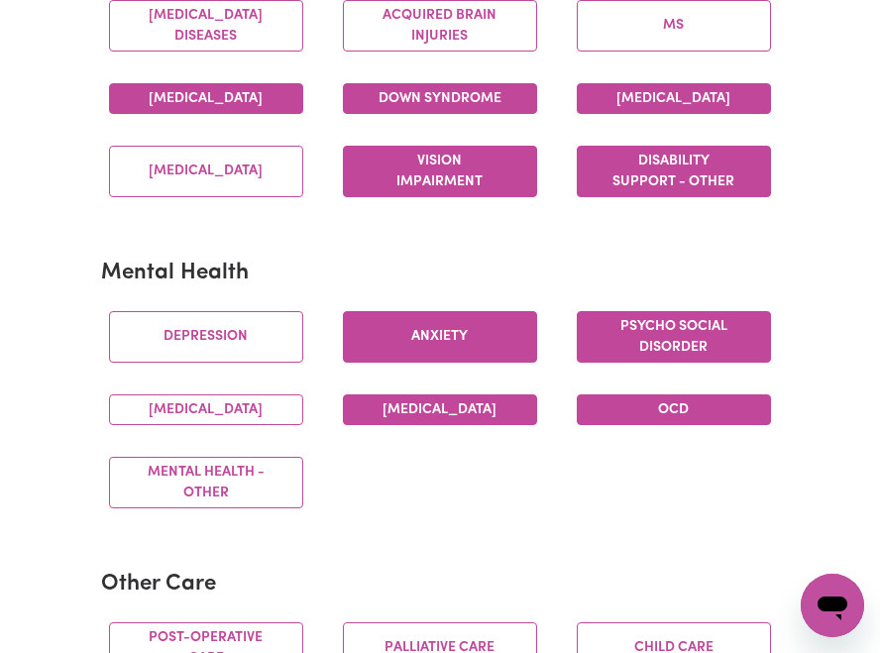
click at [454, 425] on button "[MEDICAL_DATA]" at bounding box center [440, 409] width 194 height 31
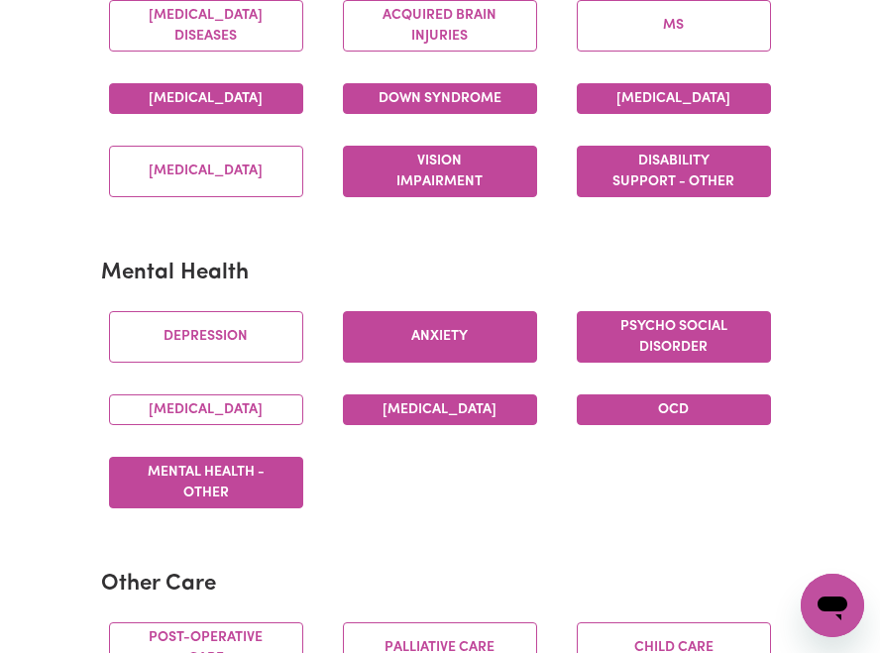
click at [265, 508] on button "Mental Health - Other" at bounding box center [206, 483] width 194 height 52
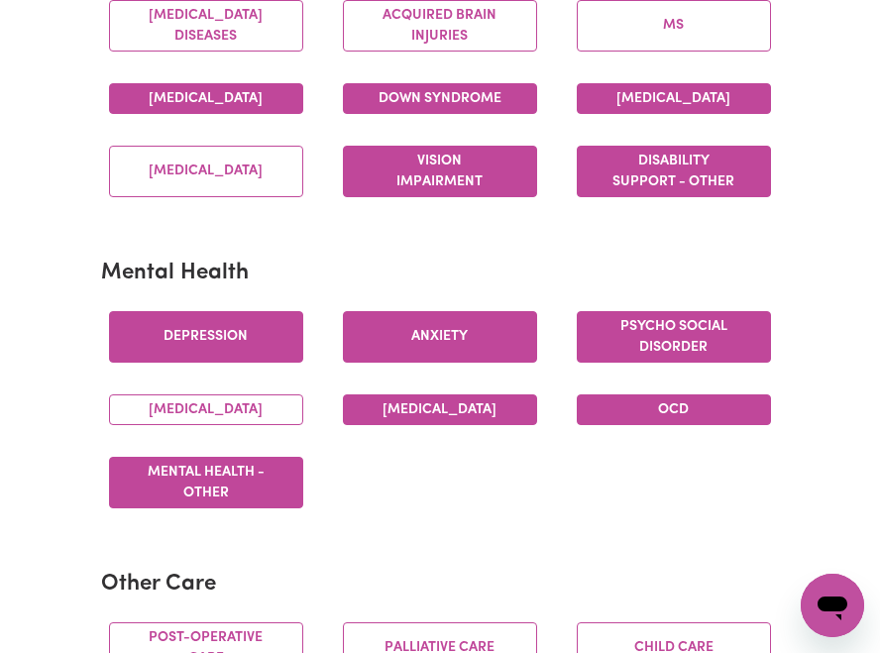
click at [203, 356] on button "Depression" at bounding box center [206, 337] width 194 height 52
click at [468, 518] on div "[MEDICAL_DATA] Psycho social disorder [MEDICAL_DATA] [MEDICAL_DATA] OCD Mental …" at bounding box center [440, 409] width 702 height 229
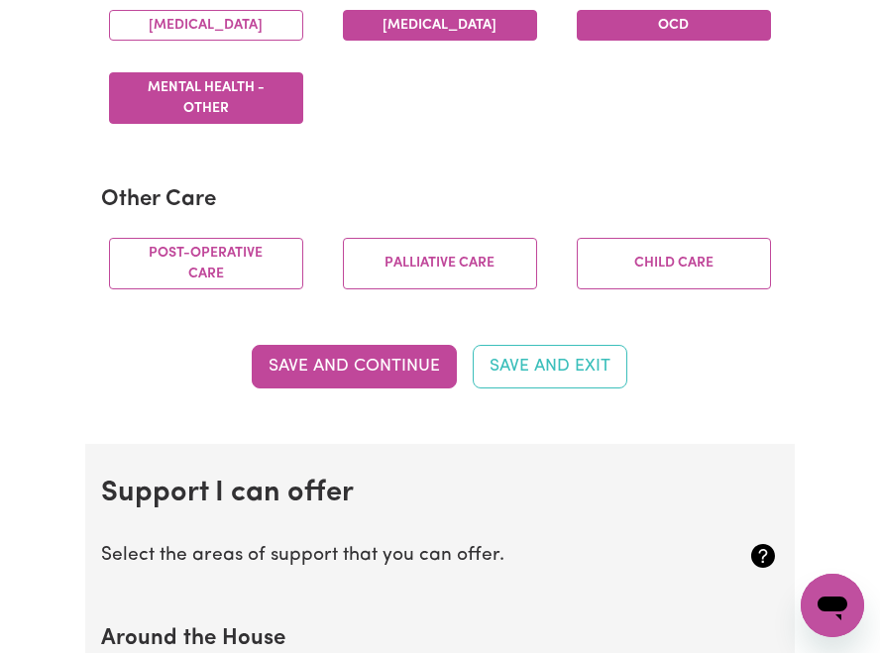
scroll to position [1403, 0]
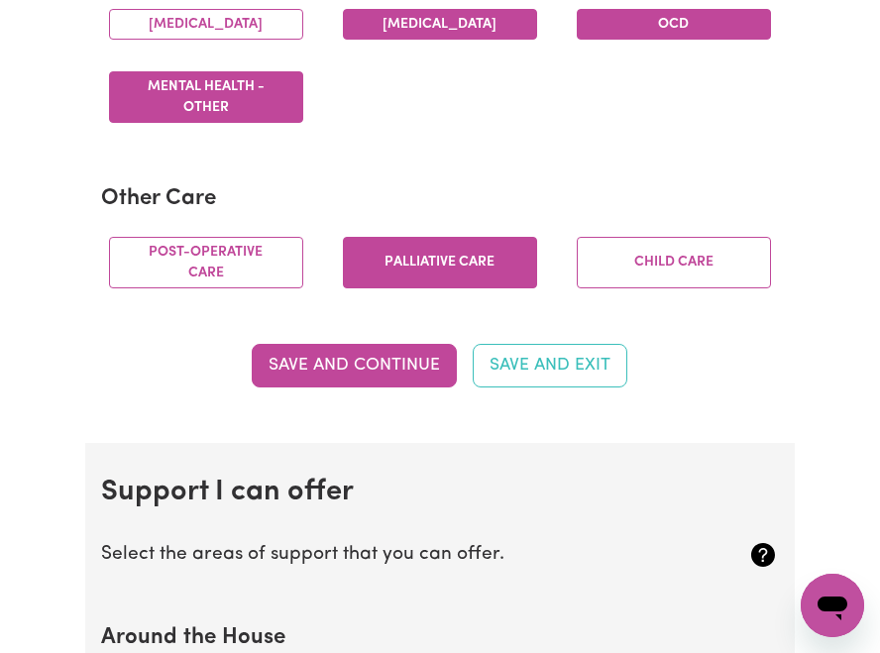
click at [404, 288] on button "Palliative care" at bounding box center [440, 263] width 194 height 52
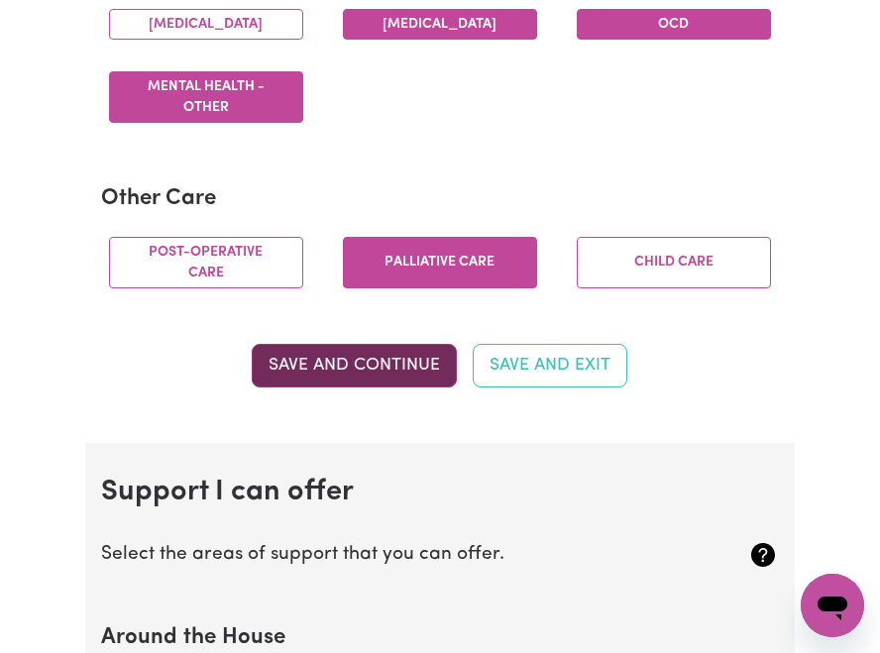
click at [388, 387] on button "Save and Continue" at bounding box center [354, 366] width 205 height 44
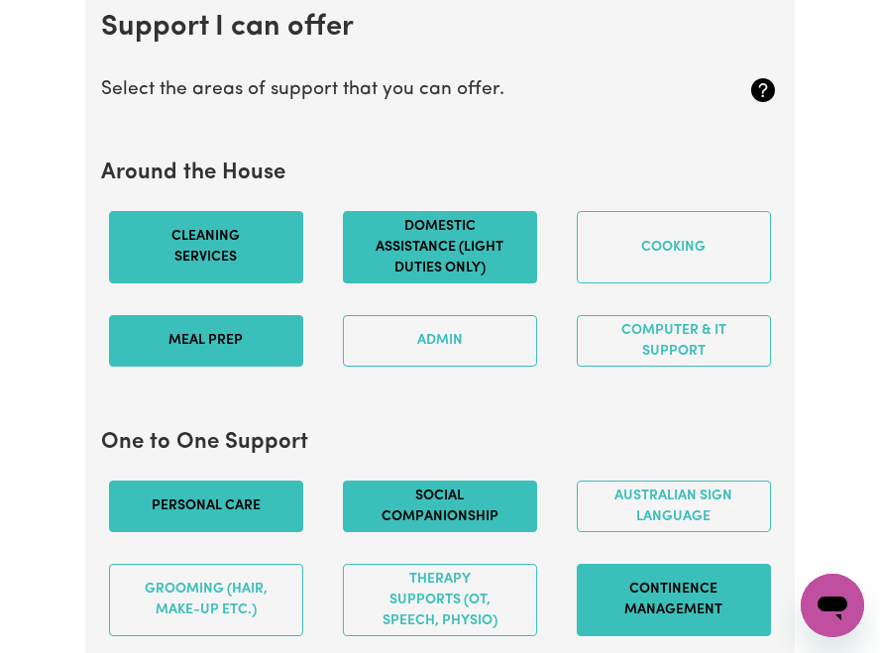
scroll to position [1873, 0]
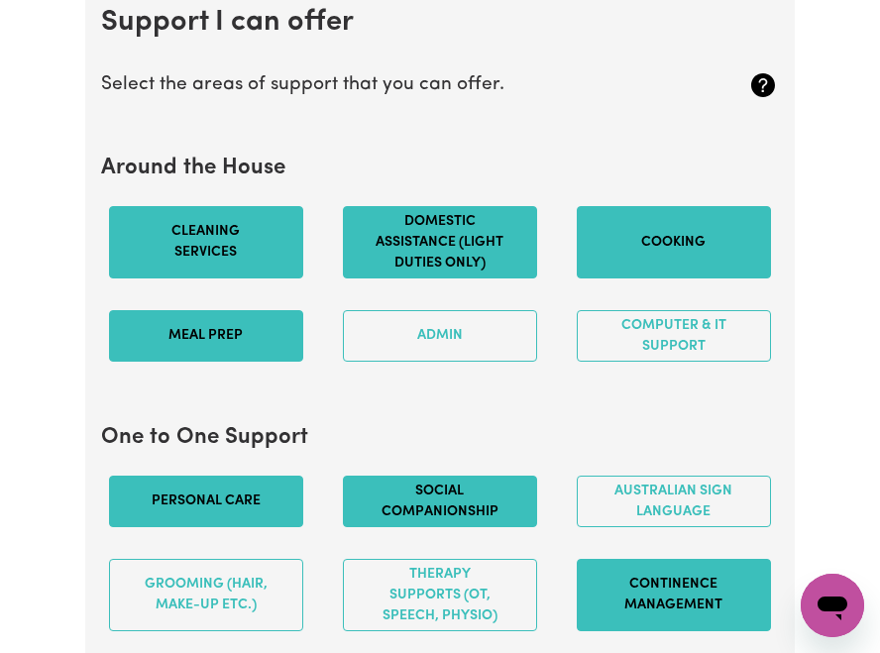
click at [608, 278] on button "Cooking" at bounding box center [674, 242] width 194 height 72
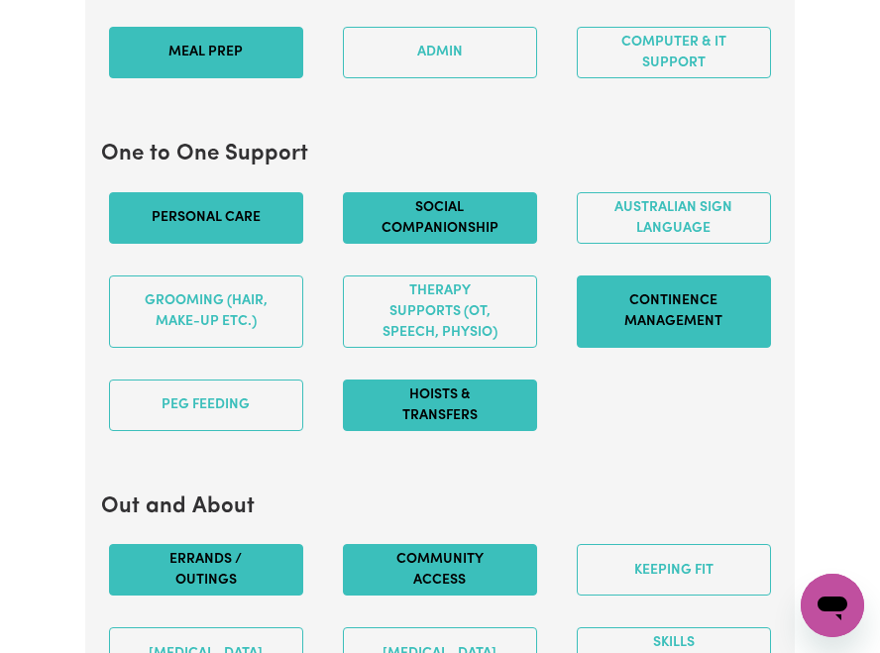
scroll to position [2174, 0]
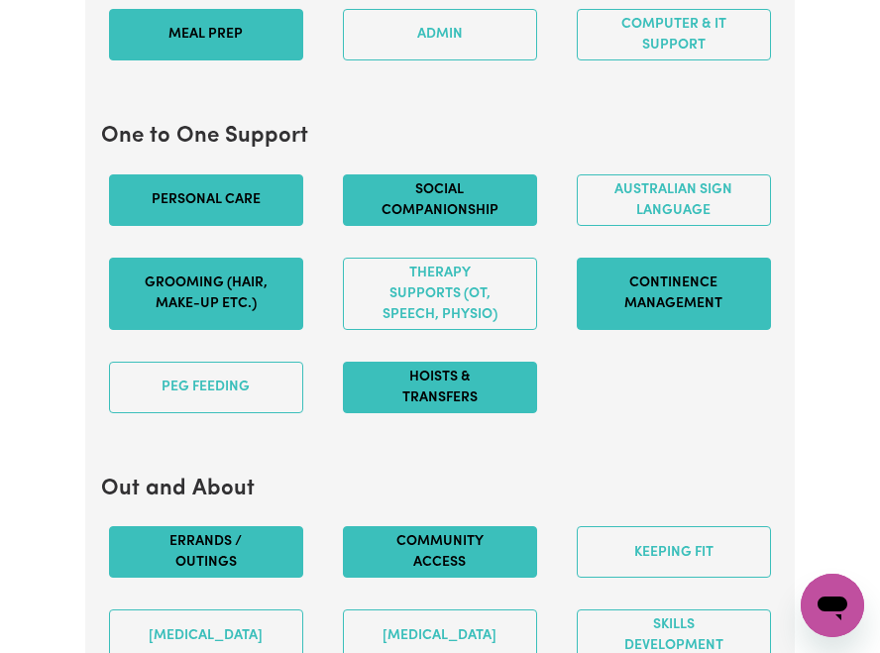
click at [227, 322] on button "Grooming (hair, make-up etc.)" at bounding box center [206, 294] width 194 height 72
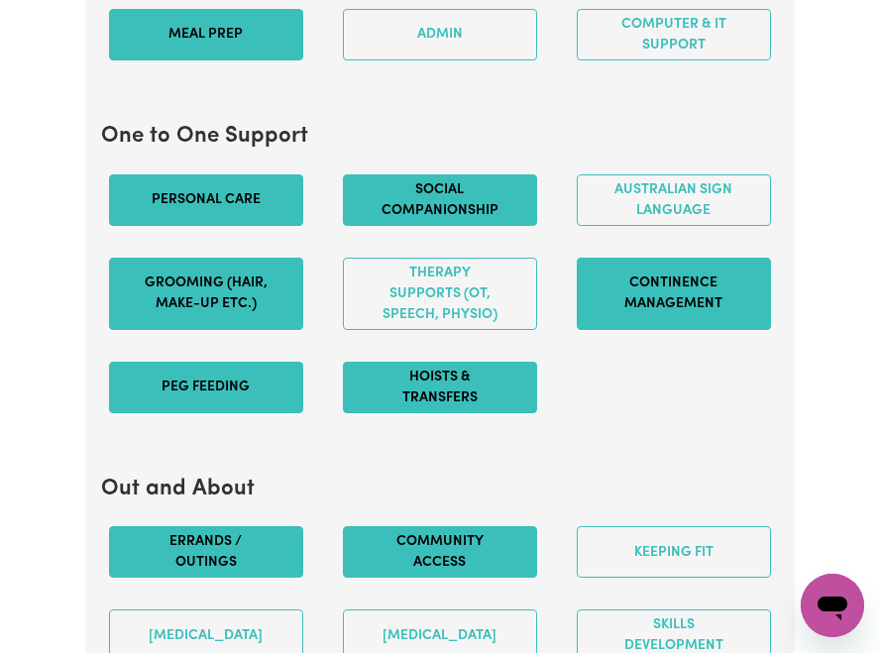
click at [278, 413] on button "PEG feeding" at bounding box center [206, 388] width 194 height 52
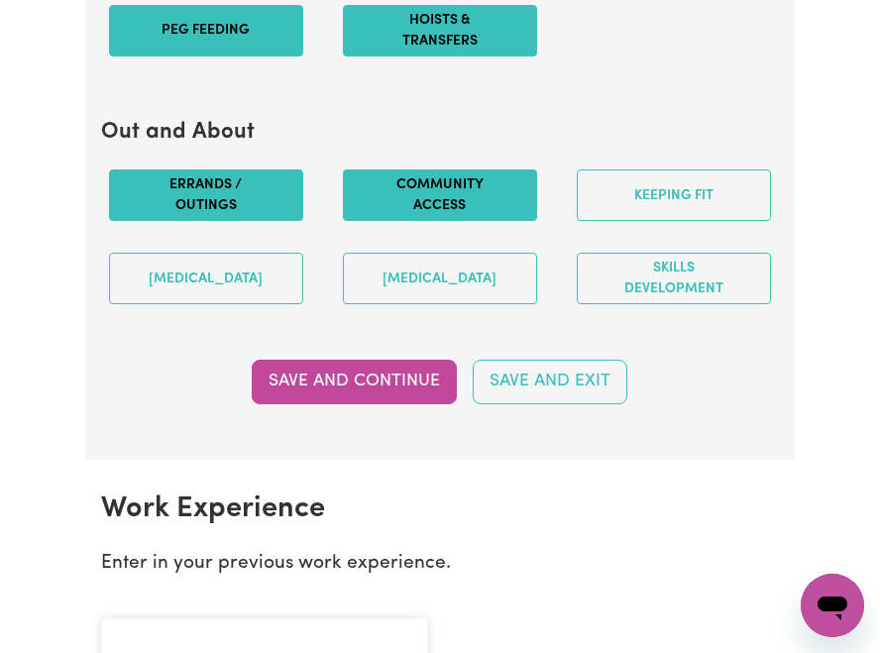
scroll to position [2536, 0]
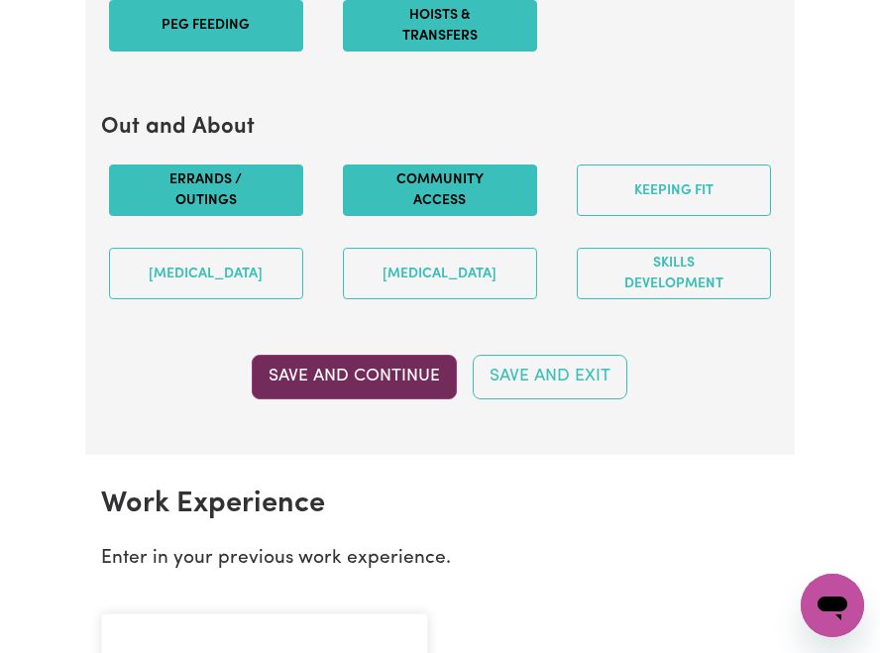
click at [438, 398] on button "Save and Continue" at bounding box center [354, 377] width 205 height 44
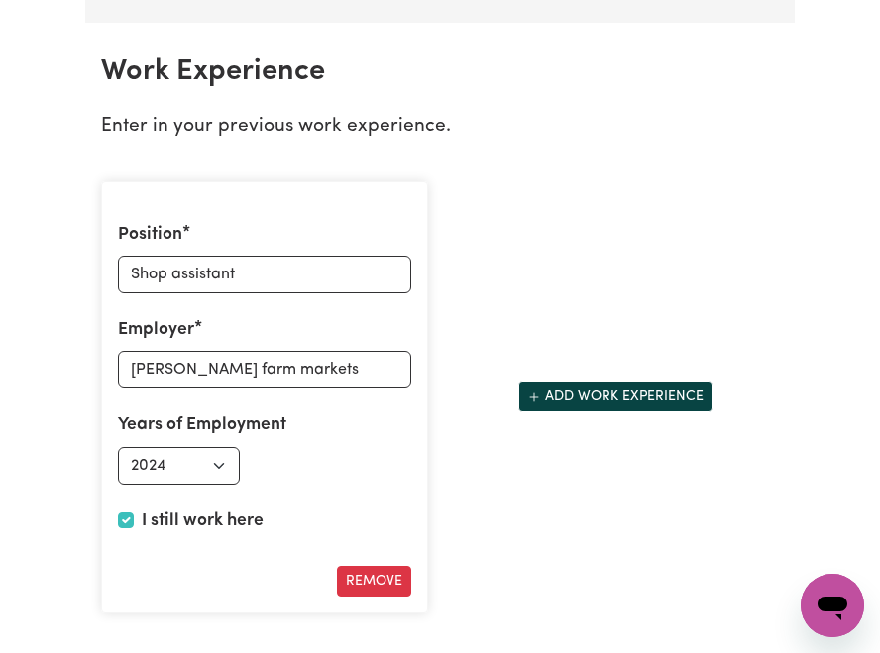
scroll to position [2956, 0]
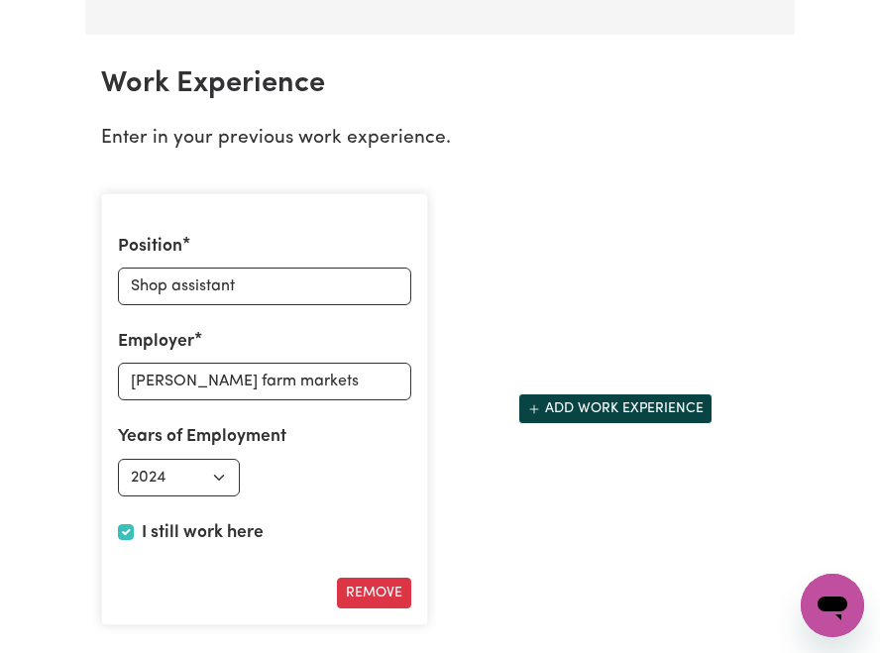
click at [370, 261] on div "Position Shop assistant Employer [PERSON_NAME] farm markets Years of Employment…" at bounding box center [264, 409] width 327 height 433
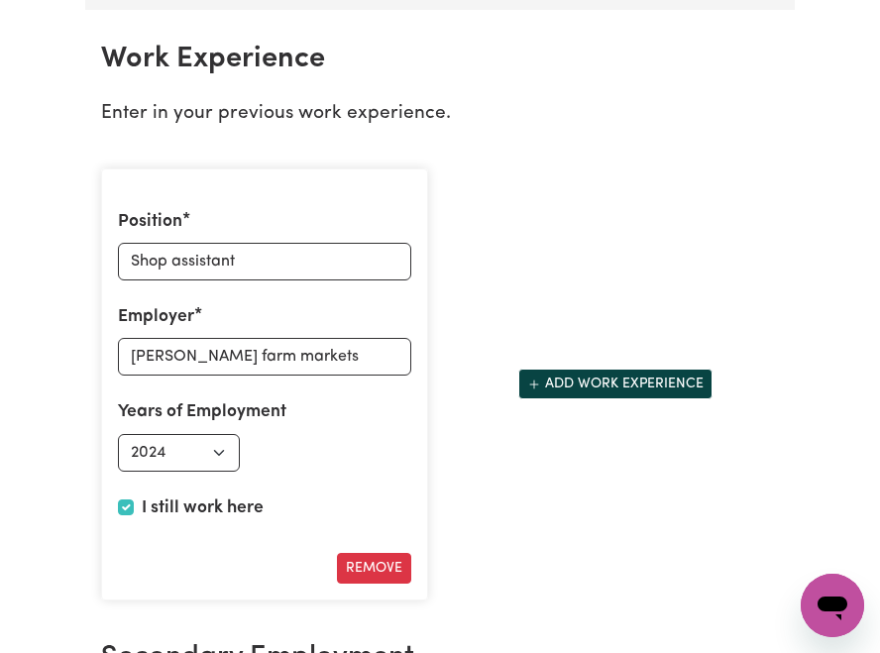
scroll to position [2980, 0]
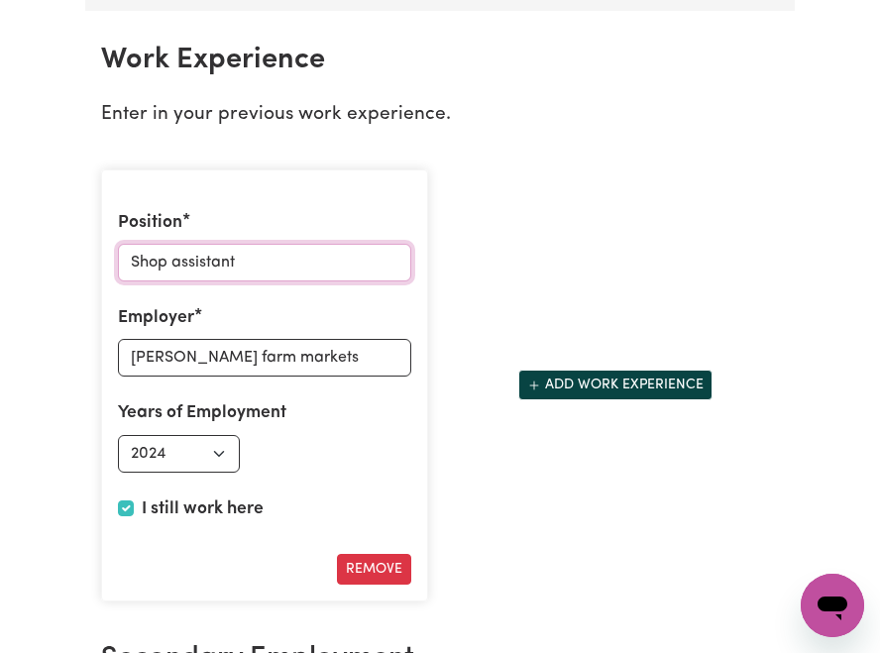
drag, startPoint x: 264, startPoint y: 296, endPoint x: 61, endPoint y: 315, distance: 203.0
type input "Disability support worker"
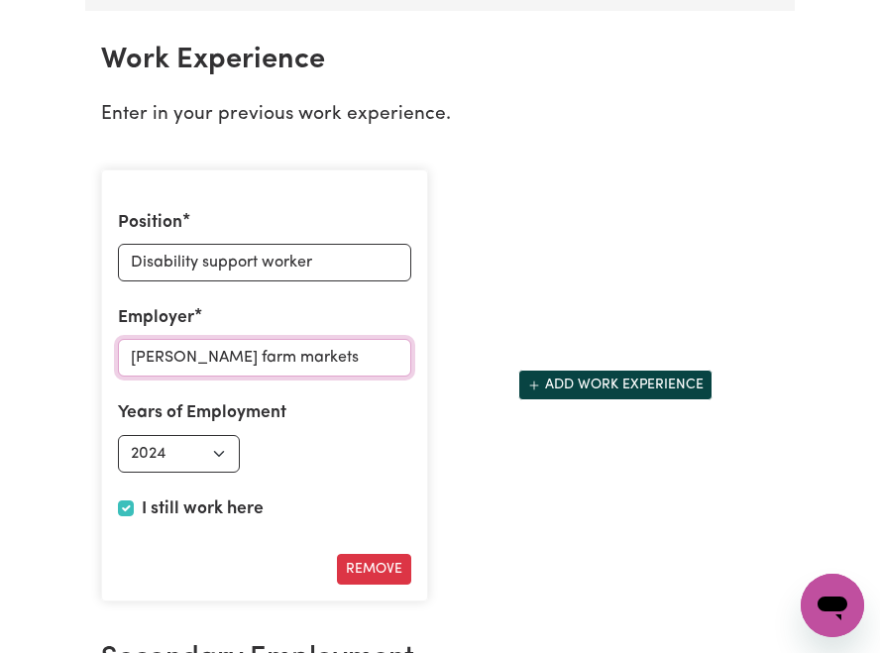
drag, startPoint x: 286, startPoint y: 398, endPoint x: 85, endPoint y: 389, distance: 201.4
click at [85, 389] on section "Work Experience Enter in your previous work experience. Position Disability sup…" at bounding box center [440, 540] width 710 height 1059
type input "Quality care nursing agency"
click at [271, 473] on div "Employed from Select start year [DATE] 1952 1953 1954 1955 1956 1957 1958 1959 …" at bounding box center [264, 454] width 293 height 38
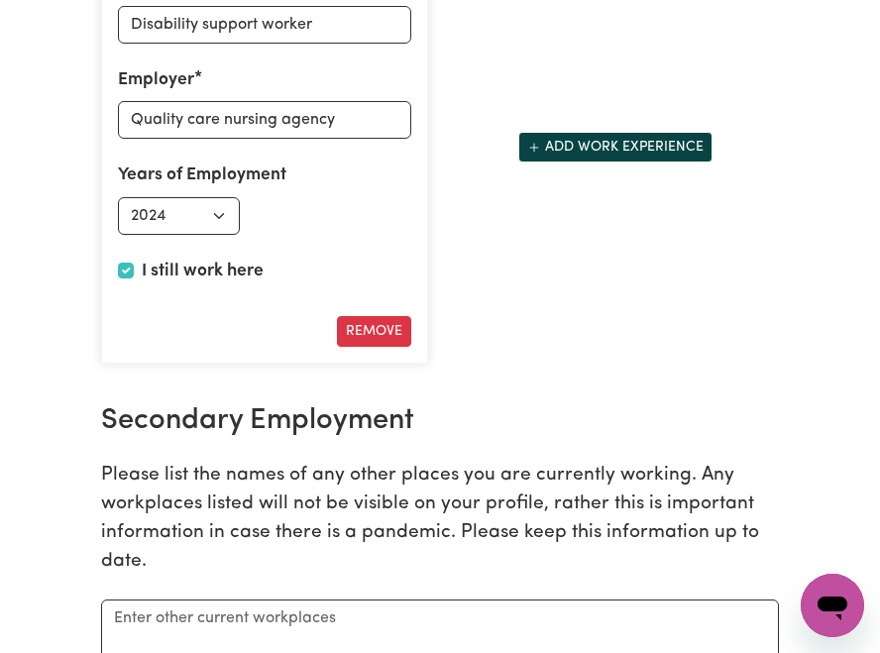
scroll to position [3226, 0]
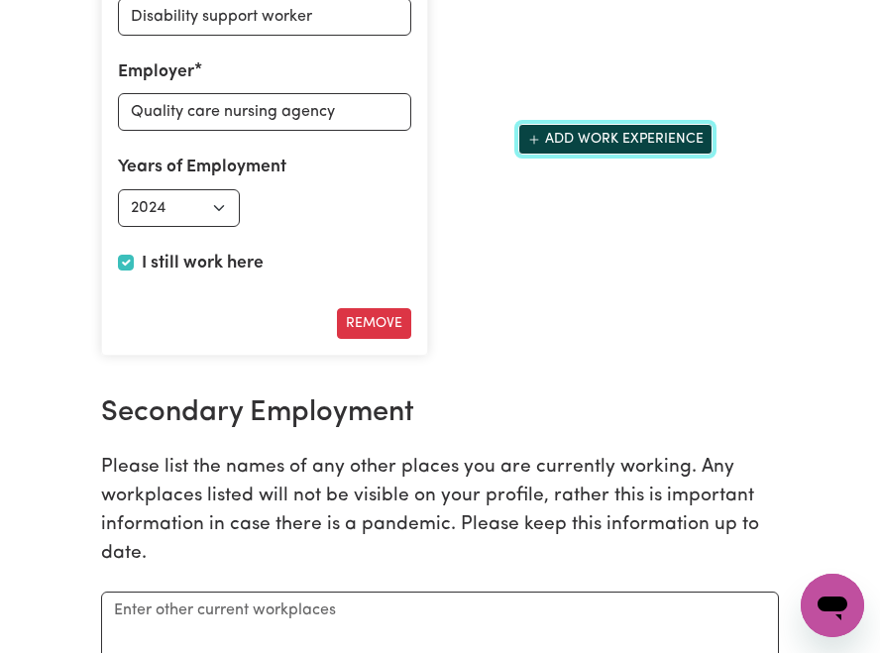
click at [646, 155] on button "Add work experience" at bounding box center [615, 139] width 194 height 31
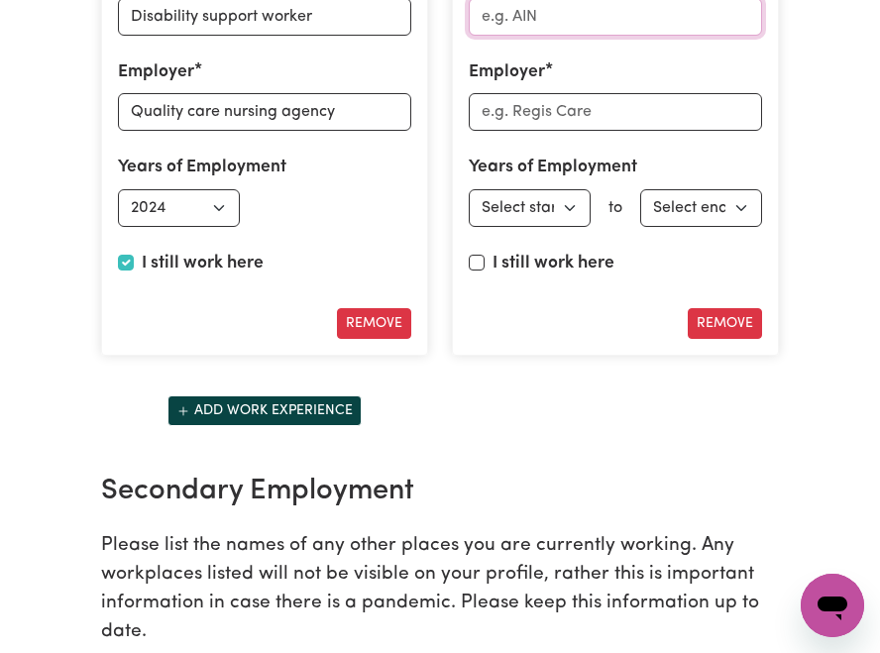
click at [639, 36] on input "Position" at bounding box center [615, 17] width 293 height 38
type input "Disability support worker"
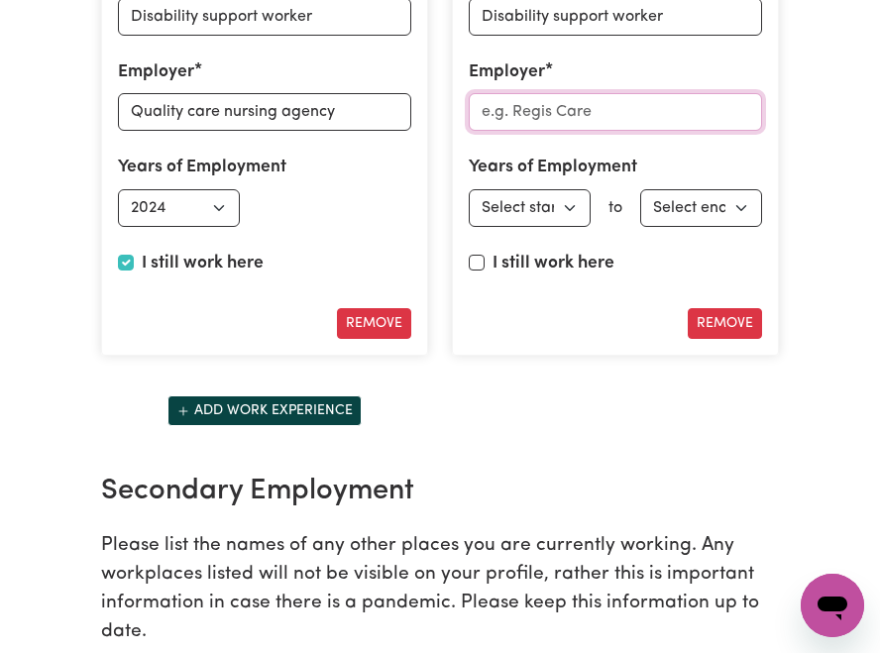
click at [638, 131] on input "Employer" at bounding box center [615, 112] width 293 height 38
type input "Achieve [GEOGRAPHIC_DATA]"
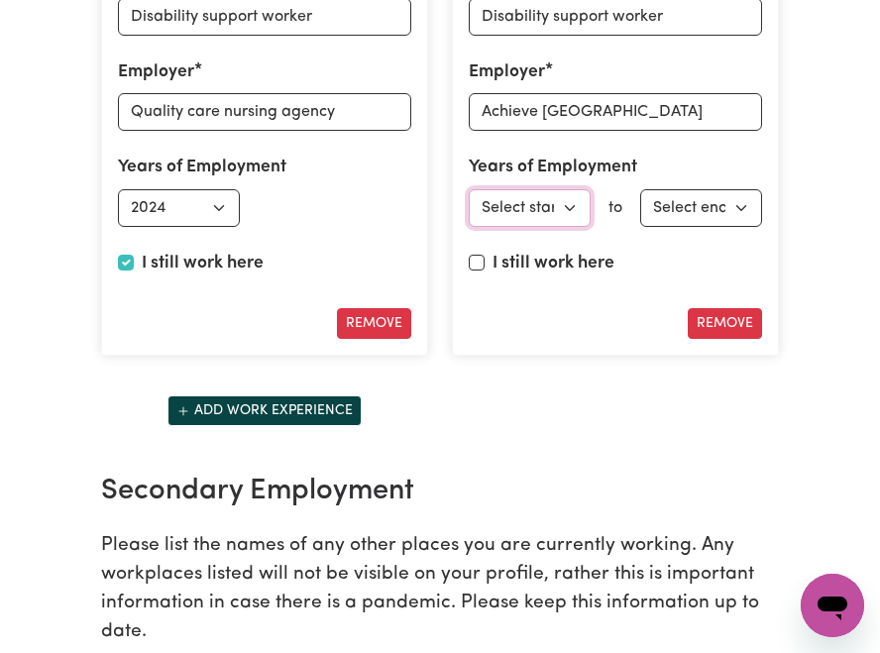
click at [571, 227] on select "Select start year [DATE] 1952 1953 1954 1955 1956 1957 1958 1959 1960 1961 1962…" at bounding box center [530, 208] width 122 height 38
select select "2024"
click at [469, 227] on select "Select start year [DATE] 1952 1953 1954 1955 1956 1957 1958 1959 1960 1961 1962…" at bounding box center [530, 208] width 122 height 38
click at [480, 271] on input "I still work here" at bounding box center [477, 263] width 16 height 16
checkbox input "true"
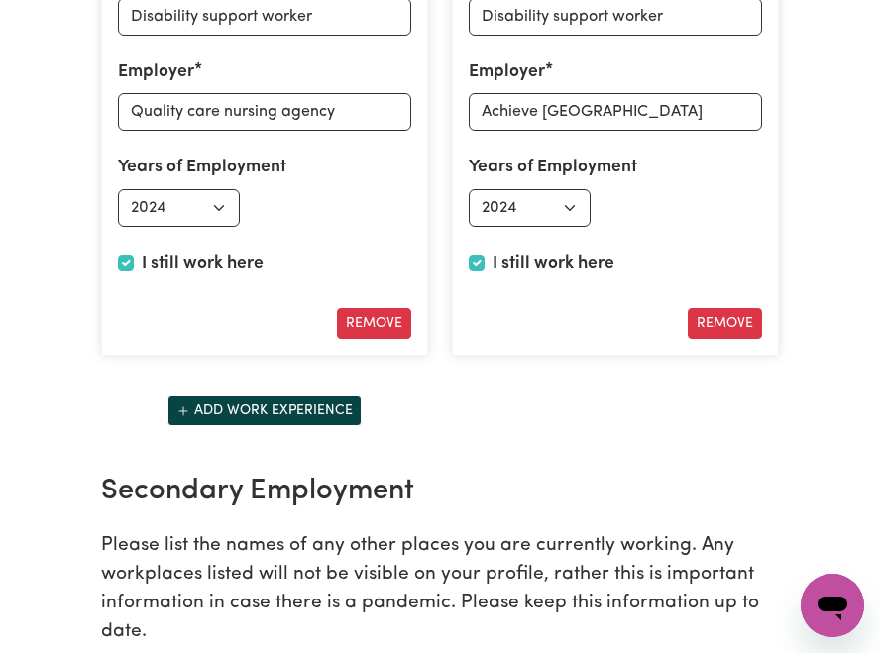
click at [557, 499] on section "Work Experience Enter in your previous work experience. Position Disability sup…" at bounding box center [440, 334] width 710 height 1138
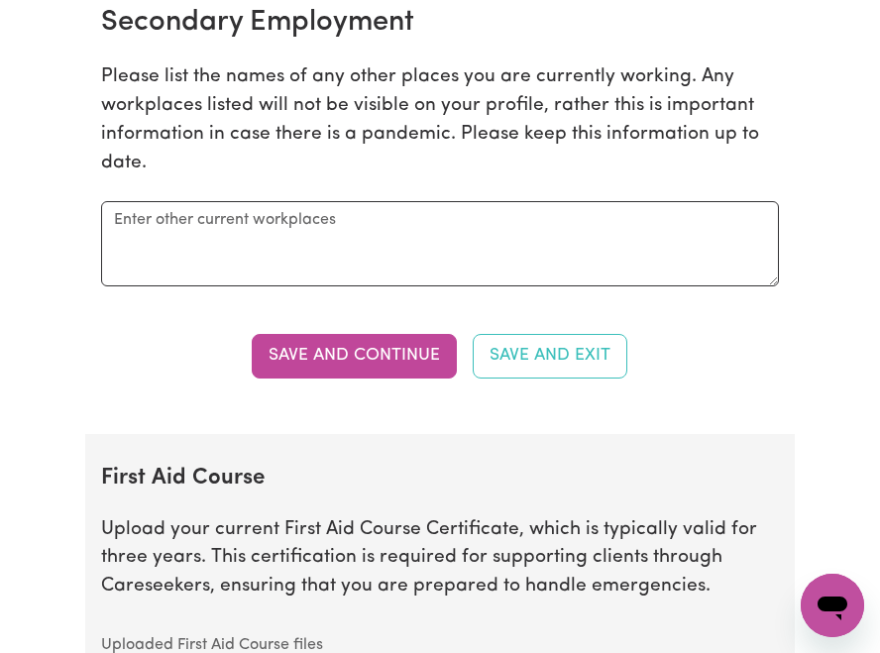
scroll to position [3696, 0]
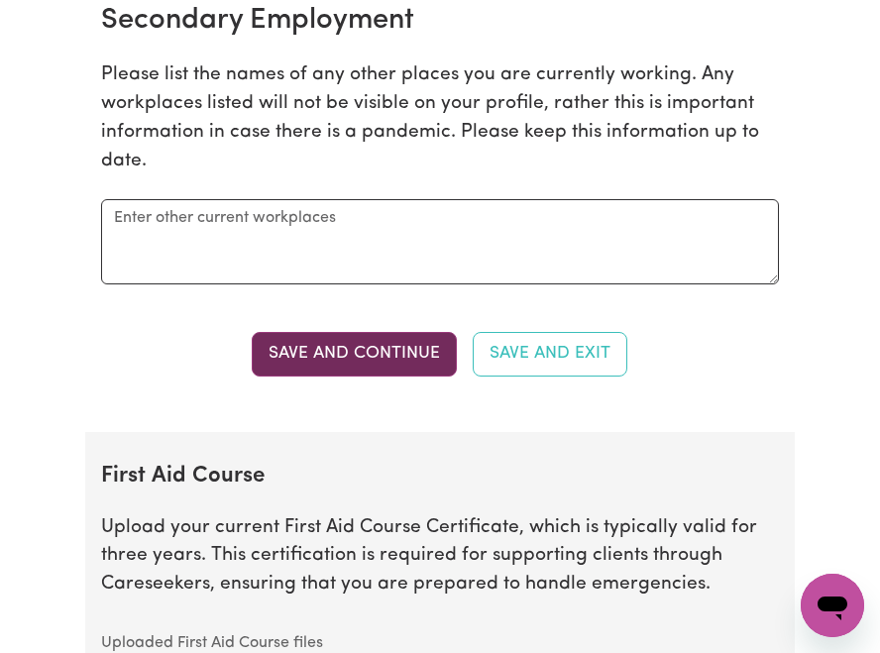
click at [443, 376] on button "Save and Continue" at bounding box center [354, 354] width 205 height 44
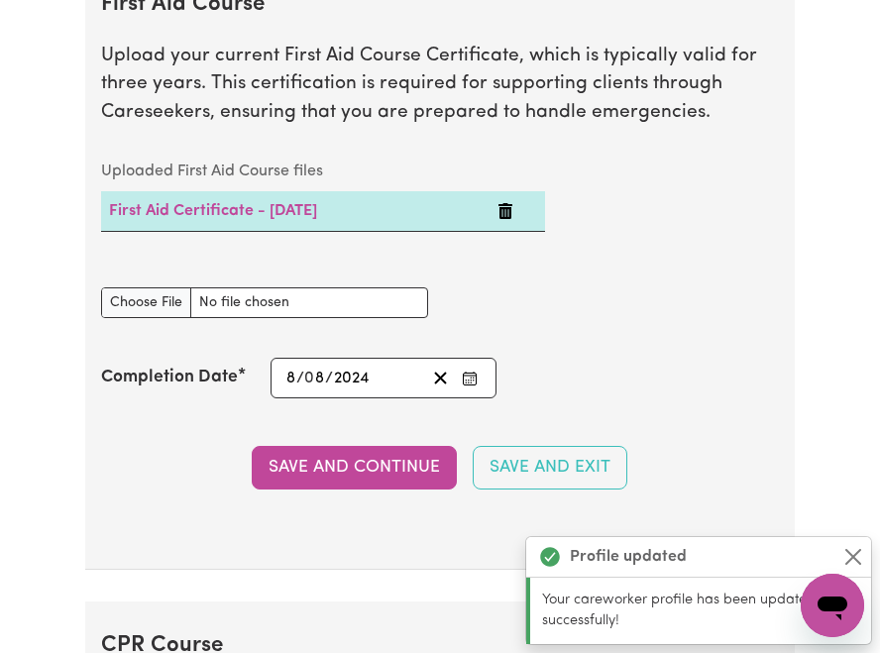
scroll to position [4171, 0]
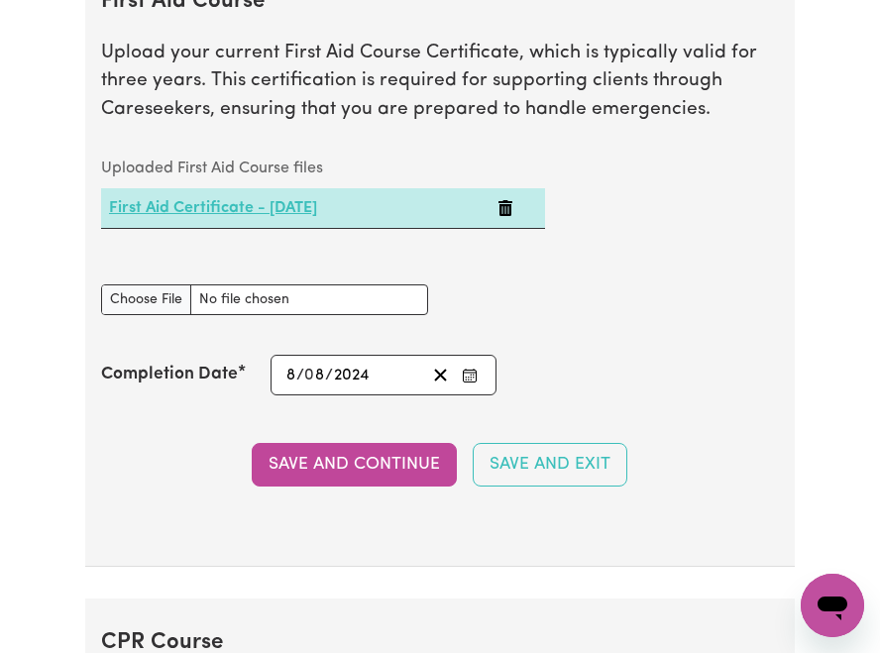
click at [317, 216] on link "First Aid Certificate - [DATE]" at bounding box center [213, 208] width 208 height 16
click at [439, 381] on line "Clear date" at bounding box center [440, 375] width 11 height 11
click at [509, 216] on icon "Delete First Aid Certificate - 08/08/2024" at bounding box center [505, 208] width 14 height 16
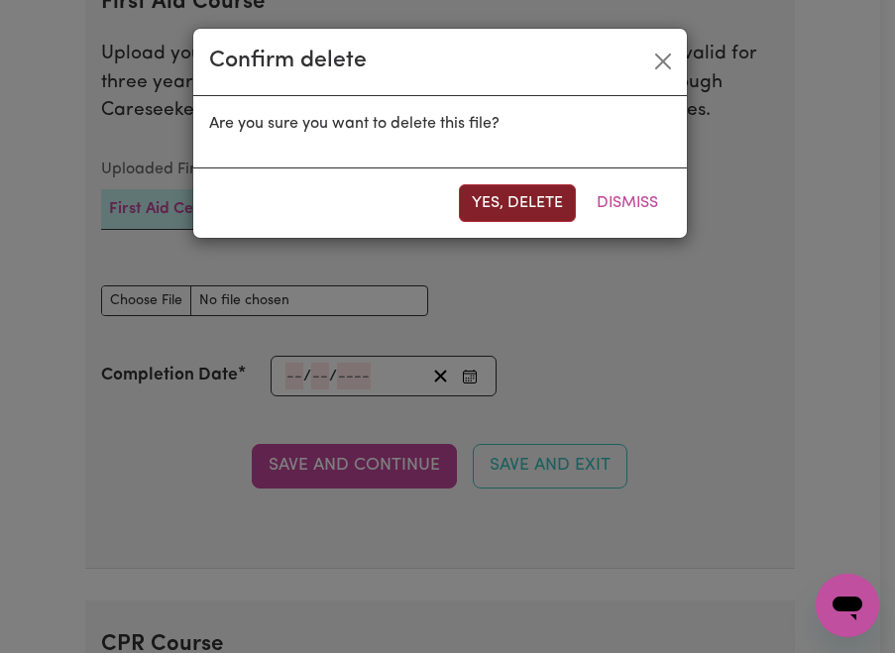
click at [523, 211] on button "Yes, delete" at bounding box center [517, 203] width 117 height 38
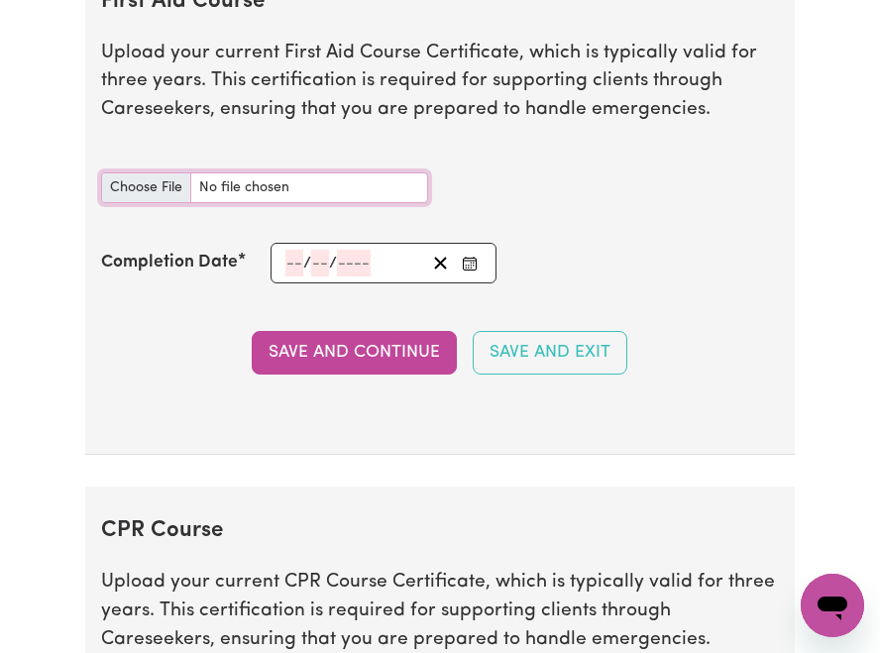
click at [169, 203] on input "First Aid Course document" at bounding box center [264, 187] width 327 height 31
click at [156, 203] on input "First Aid Course document" at bounding box center [264, 187] width 327 height 31
click at [171, 203] on input "First Aid Course document" at bounding box center [264, 187] width 327 height 31
type input "C:\fakepath\CPR & First aid cert.pdf"
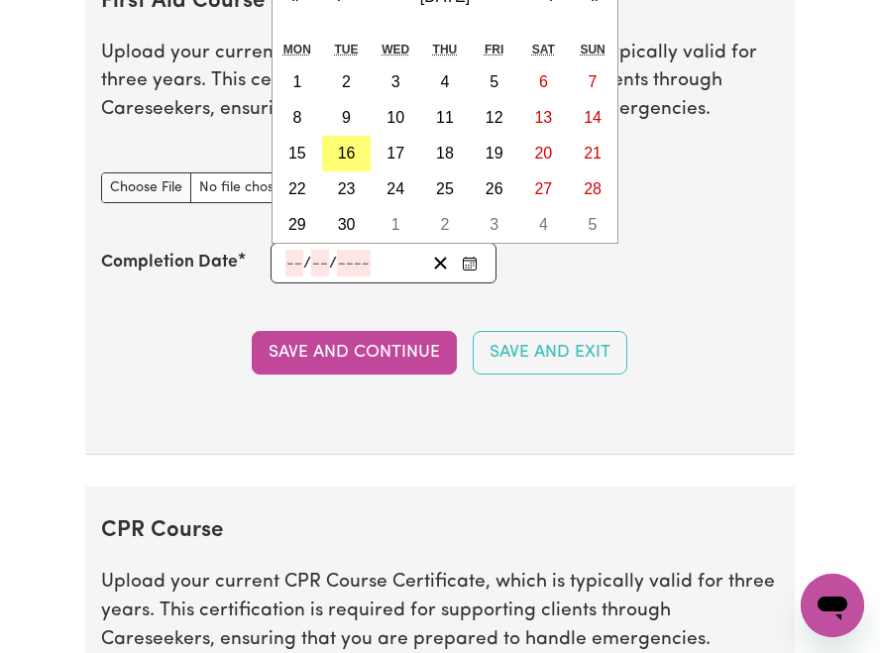
click at [298, 276] on input "number" at bounding box center [294, 263] width 18 height 27
type input "15"
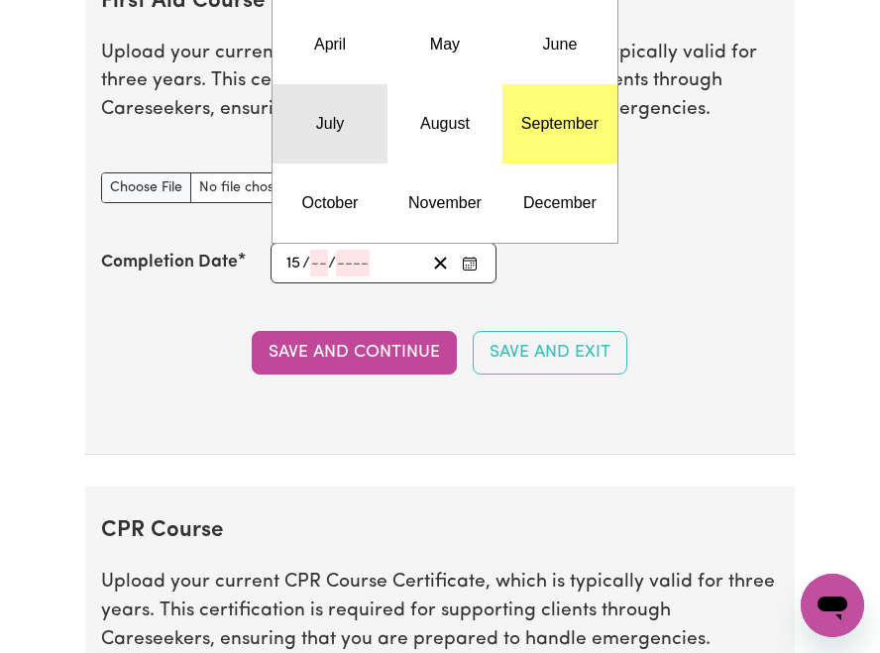
click at [354, 160] on button "July" at bounding box center [330, 123] width 115 height 79
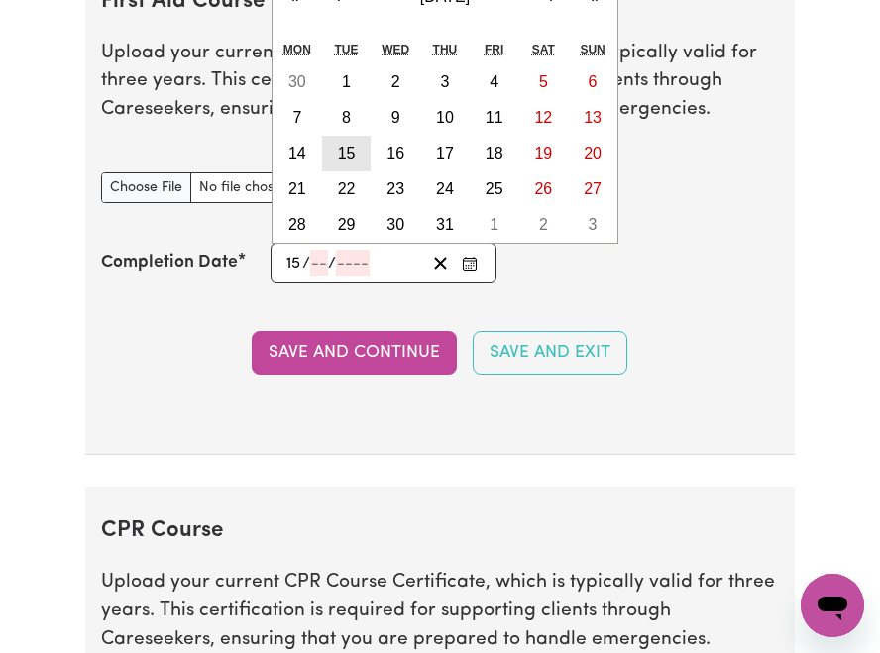
click at [364, 171] on button "15" at bounding box center [347, 154] width 50 height 36
type input "[DATE]"
type input "7"
type input "2025"
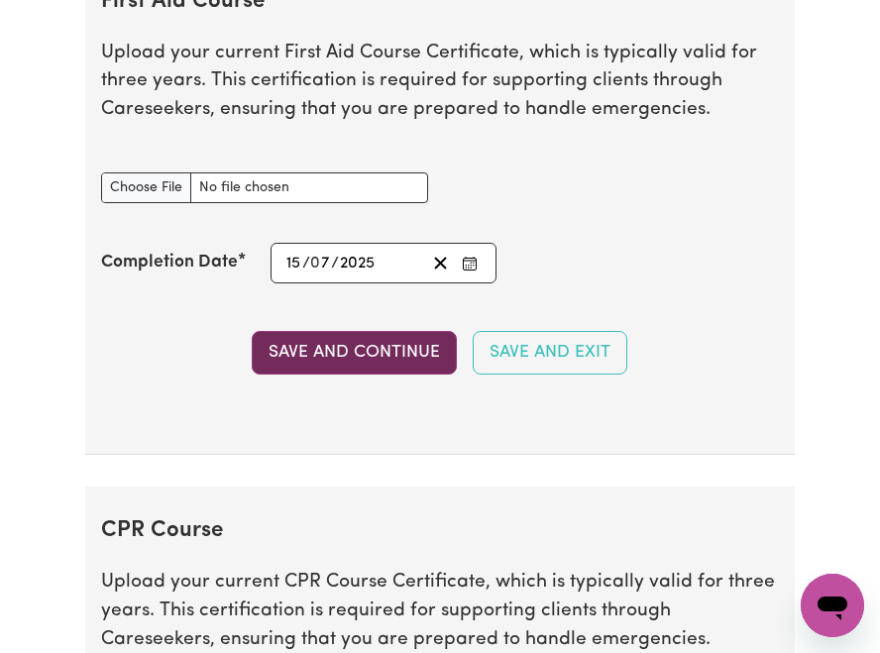
click at [421, 375] on button "Save and Continue" at bounding box center [354, 353] width 205 height 44
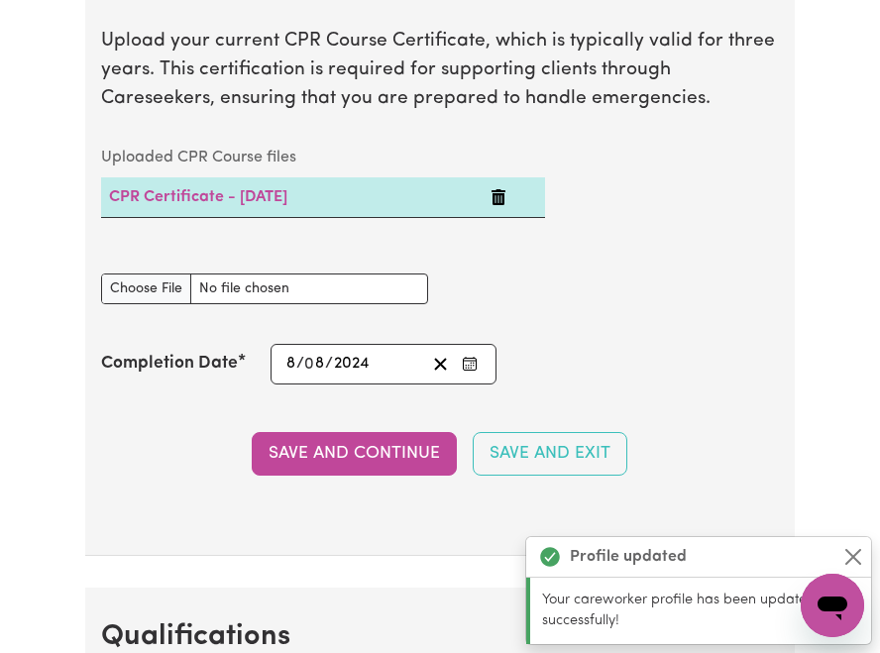
scroll to position [4828, 0]
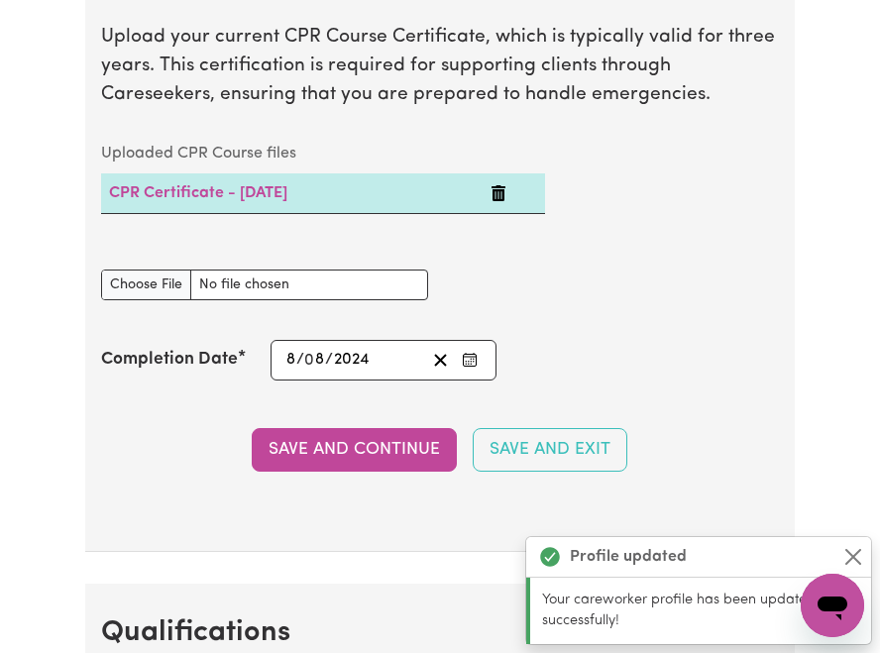
click at [502, 201] on icon "Delete CPR Certificate - 08/08/2024" at bounding box center [499, 193] width 14 height 16
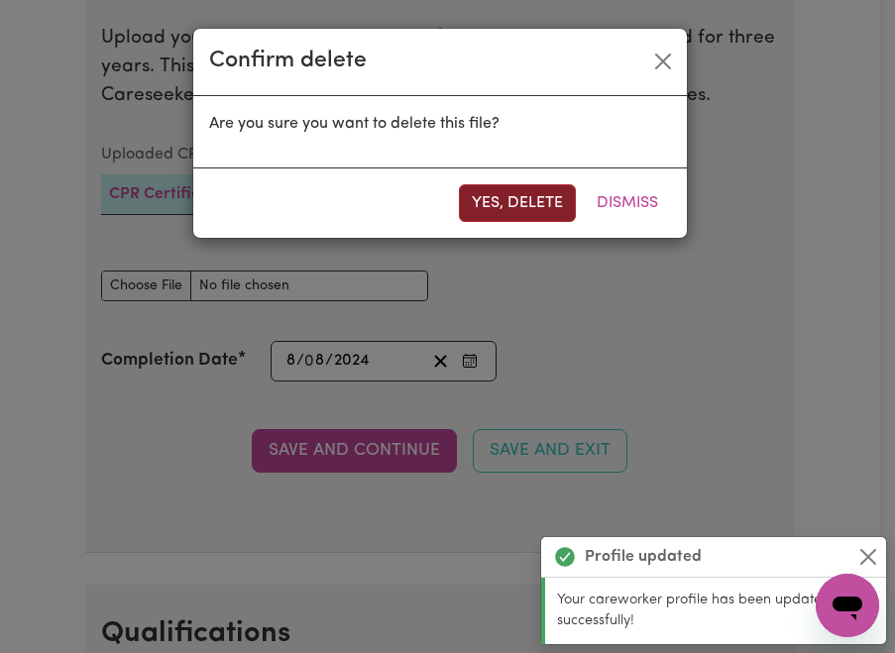
click at [522, 208] on button "Yes, delete" at bounding box center [517, 203] width 117 height 38
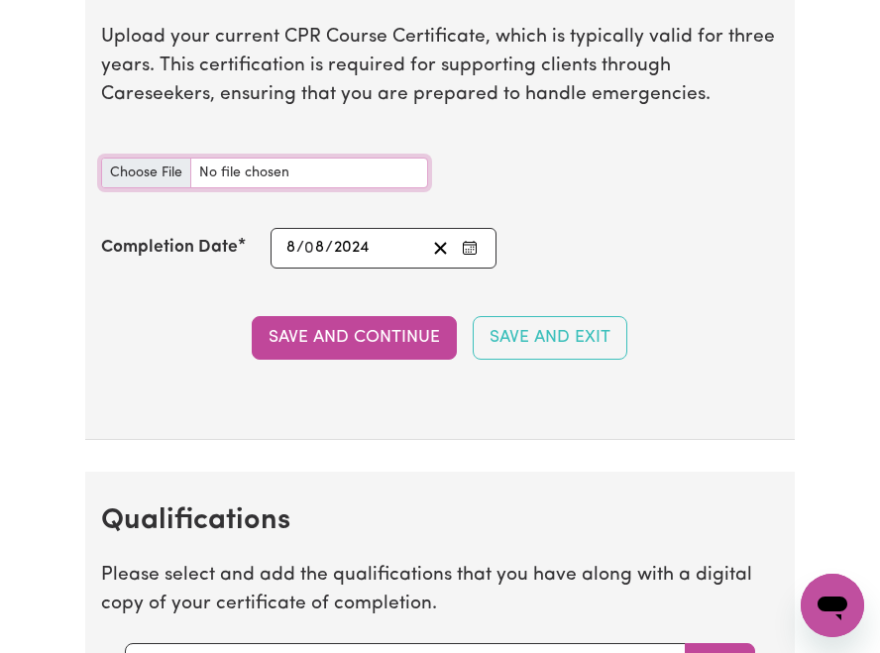
click at [159, 188] on input "CPR Course document" at bounding box center [264, 173] width 327 height 31
type input "C:\fakepath\CPR & First aid cert.pdf"
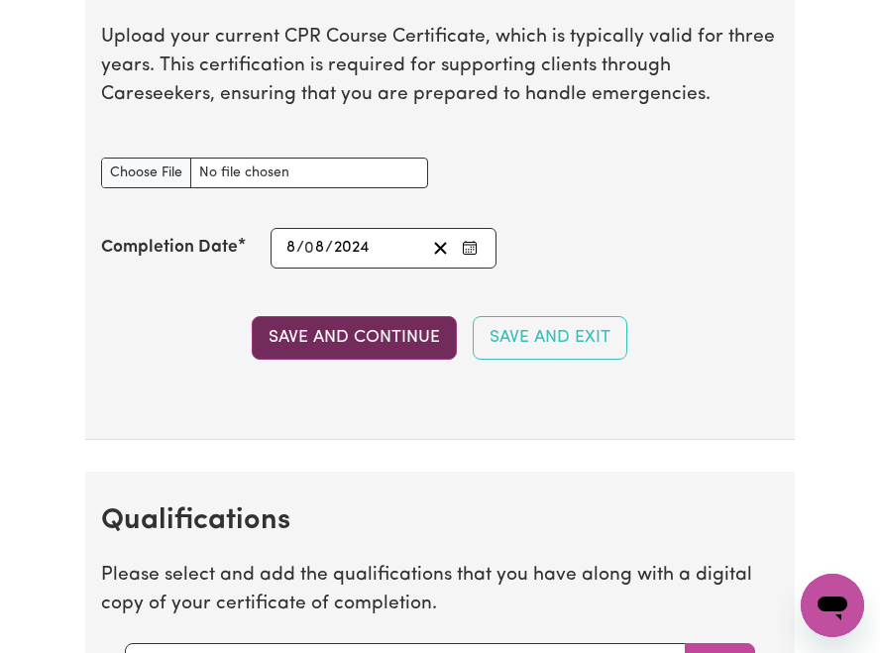
click at [405, 360] on button "Save and Continue" at bounding box center [354, 338] width 205 height 44
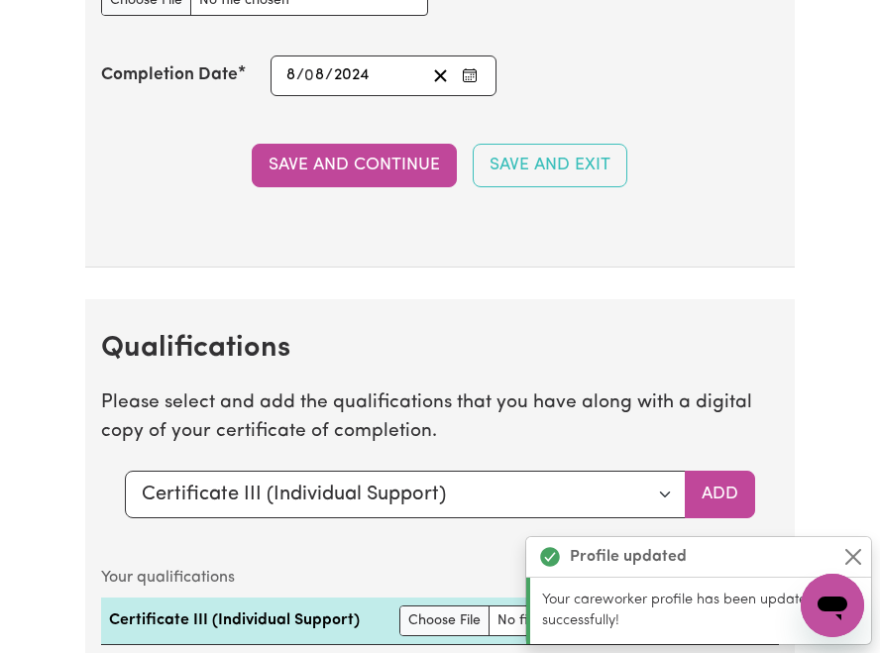
scroll to position [5112, 0]
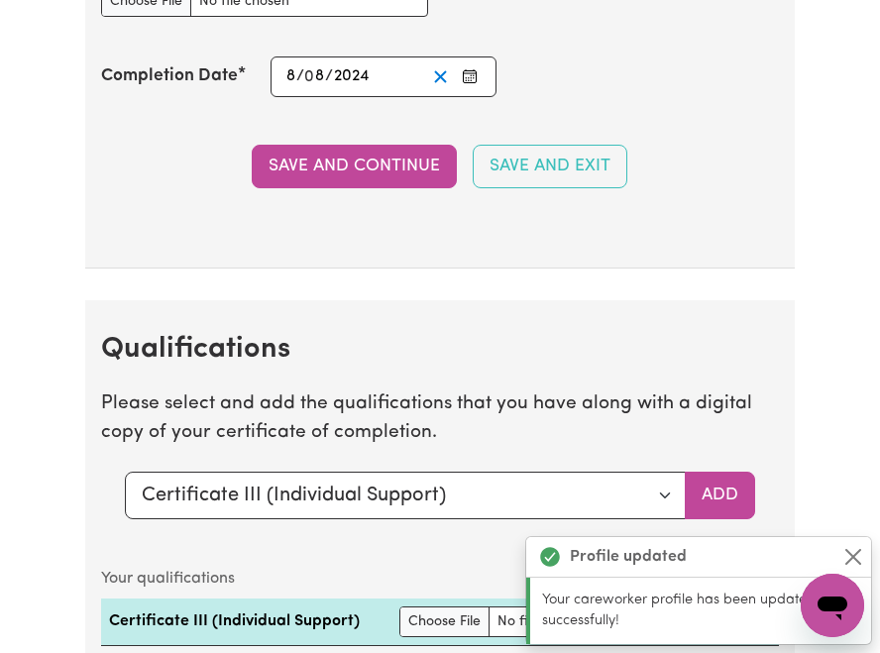
click at [436, 82] on line "Clear date" at bounding box center [440, 76] width 11 height 11
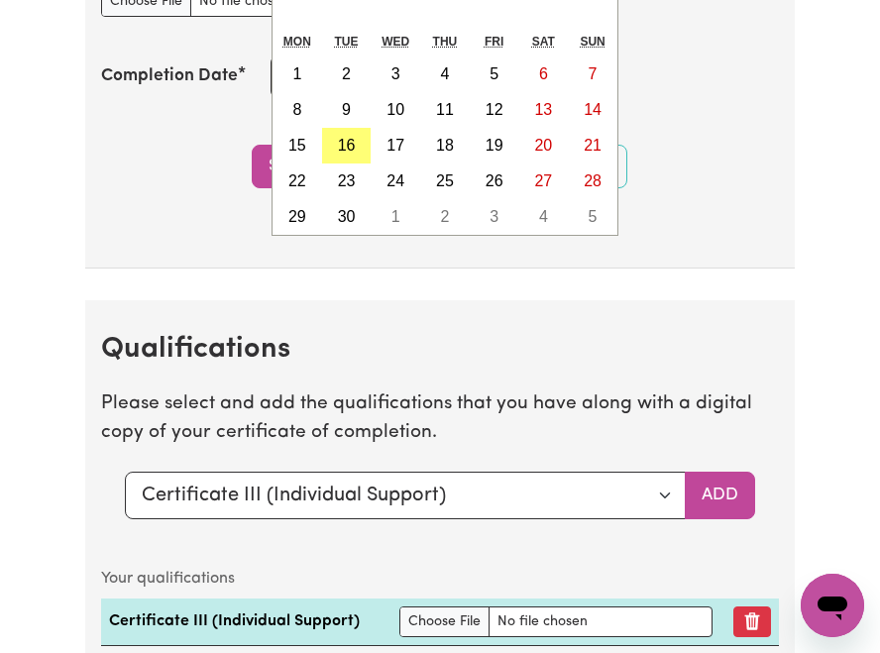
click at [298, 97] on div "/ / « ‹ [DATE] › » Mon Tue Wed Thu Fri Sat Sun 1 2 3 4 5 6 7 8 9 10 11 12 13 14…" at bounding box center [384, 76] width 226 height 41
click at [309, 164] on button "15" at bounding box center [298, 146] width 50 height 36
type input "[DATE]"
type input "15"
type input "9"
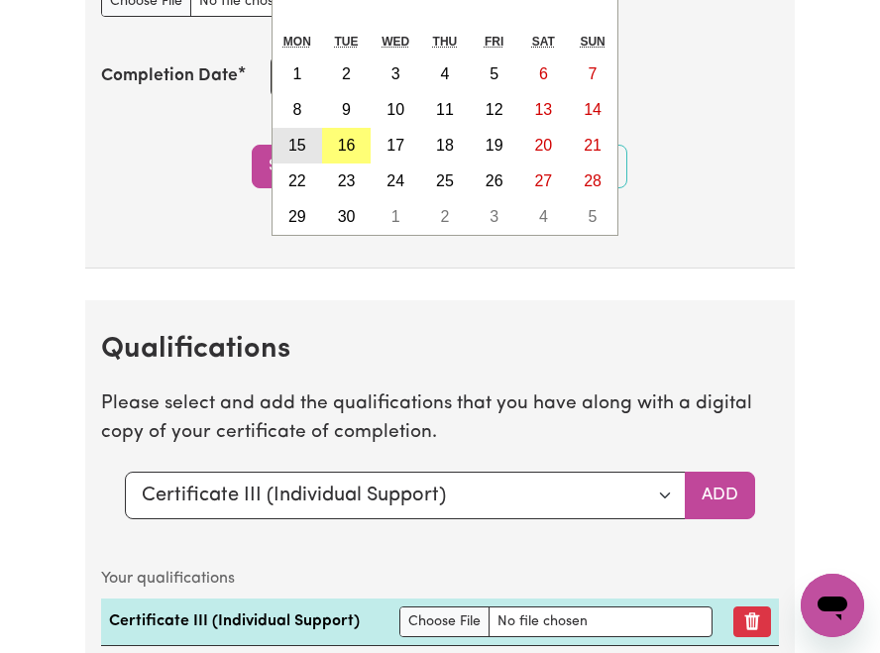
type input "2025"
click at [328, 97] on div "[DATE] 15 / 0 9 / 2025 « ‹ [DATE] › » Mon Tue Wed Thu Fri Sat Sun 1 2 3 4 5 6 7…" at bounding box center [384, 76] width 226 height 41
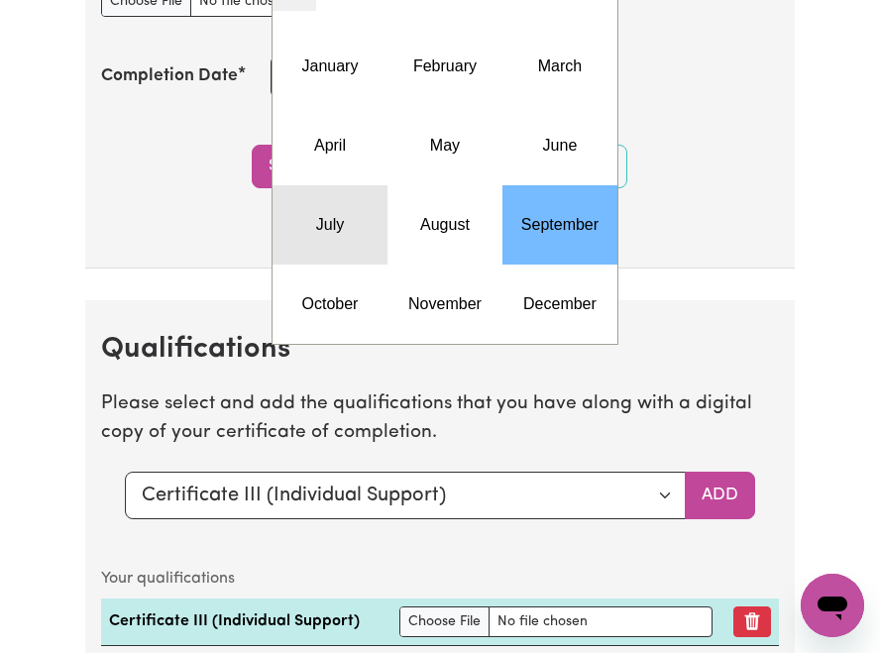
click at [340, 233] on abbr "July" at bounding box center [330, 224] width 28 height 17
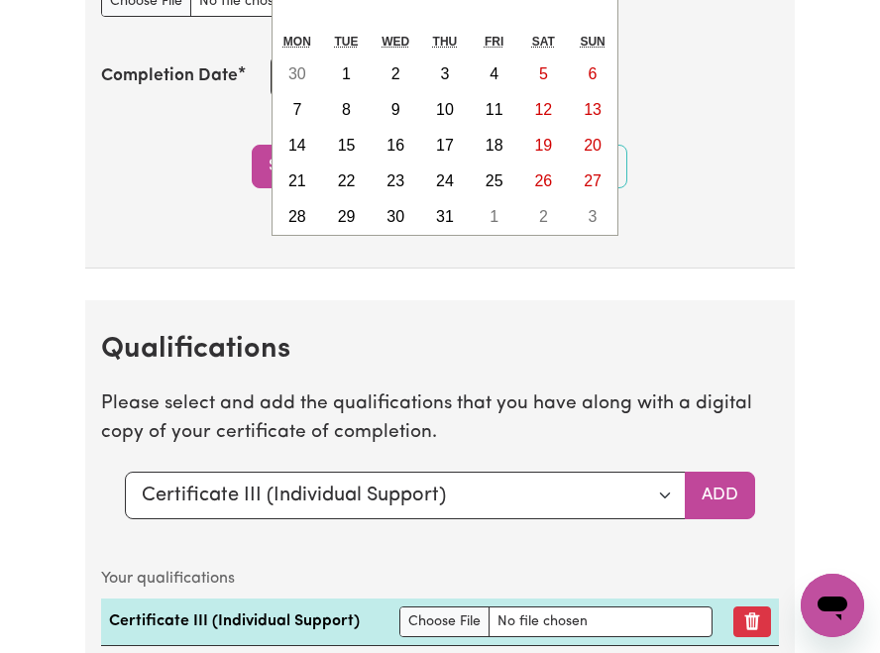
click at [324, 97] on div "[DATE] 15 / 0 9 / 2025 « ‹ [DATE] › » Mon Tue Wed Thu Fri Sat Sun 30 1 2 3 4 5 …" at bounding box center [384, 76] width 226 height 41
click at [348, 154] on abbr "15" at bounding box center [347, 145] width 18 height 17
type input "[DATE]"
type input "7"
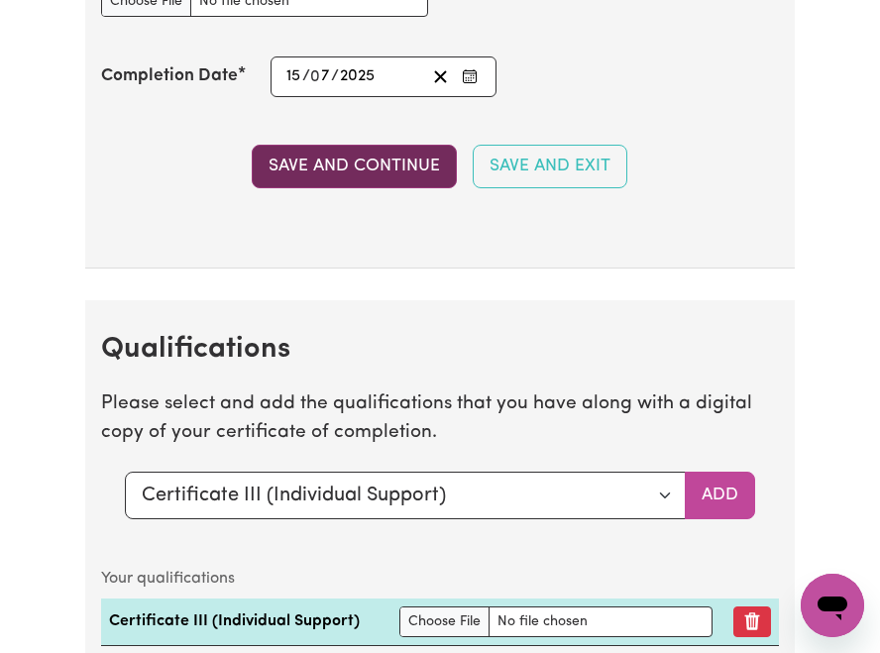
click at [368, 188] on button "Save and Continue" at bounding box center [354, 167] width 205 height 44
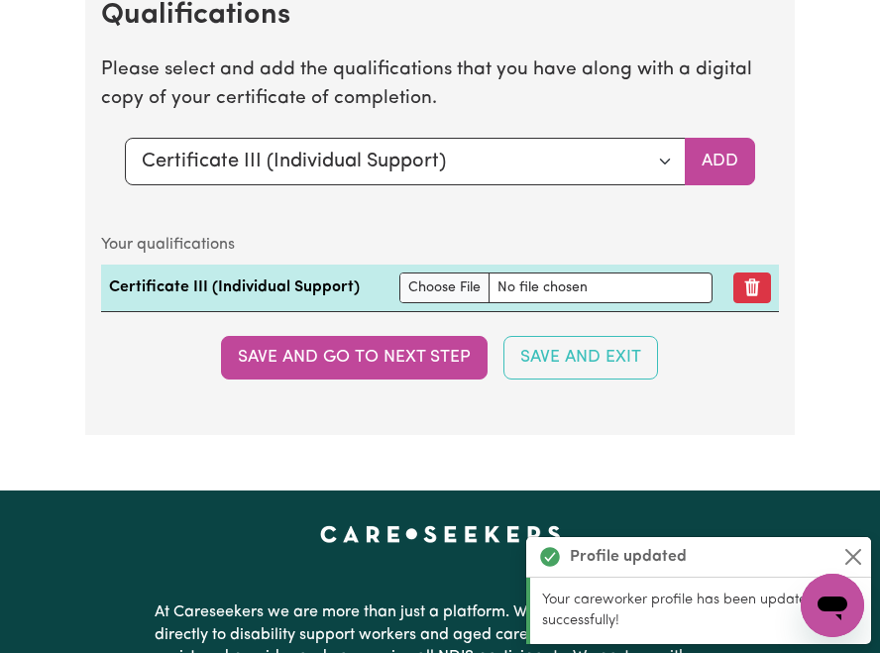
scroll to position [5454, 0]
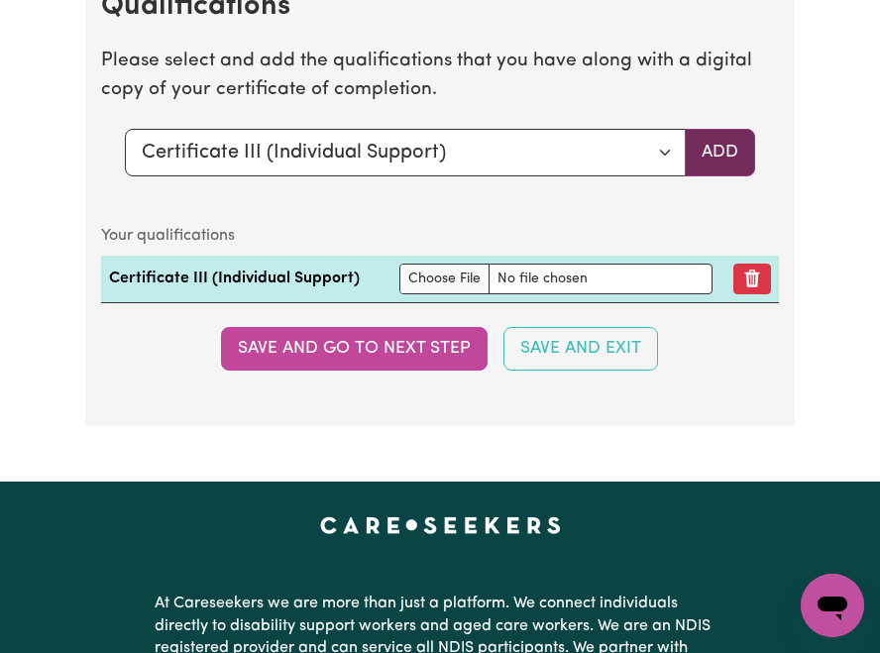
click at [713, 176] on button "Add" at bounding box center [720, 153] width 70 height 48
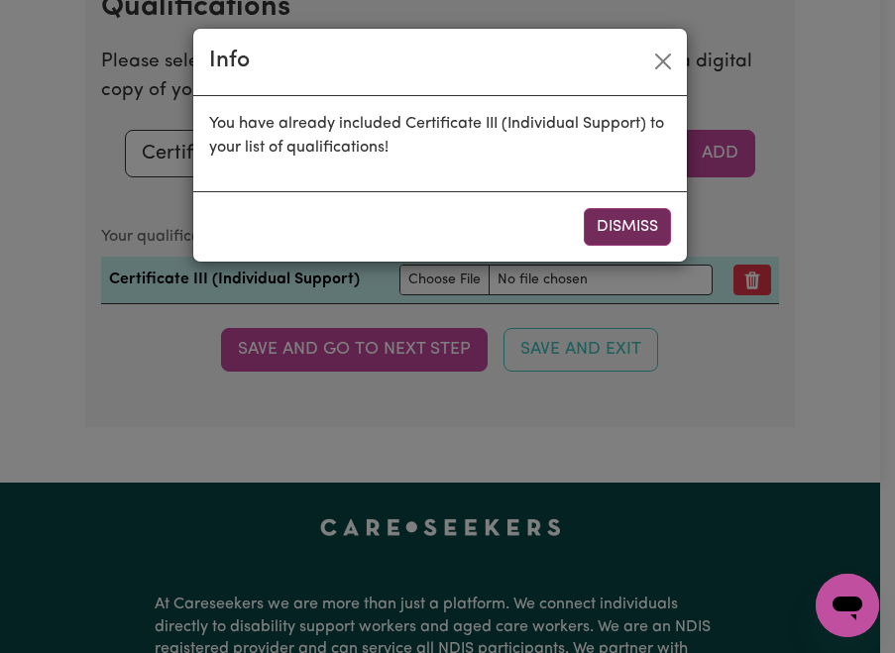
click at [605, 228] on button "Dismiss" at bounding box center [627, 227] width 87 height 38
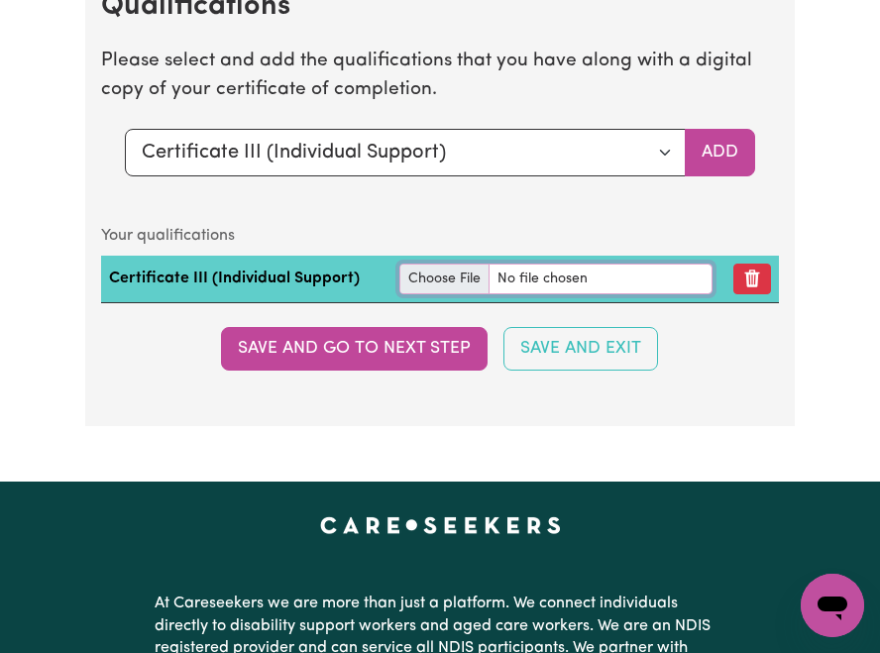
click at [441, 294] on input "file" at bounding box center [556, 279] width 314 height 31
type input "C:\fakepath\Cert III in disability suman.pdf"
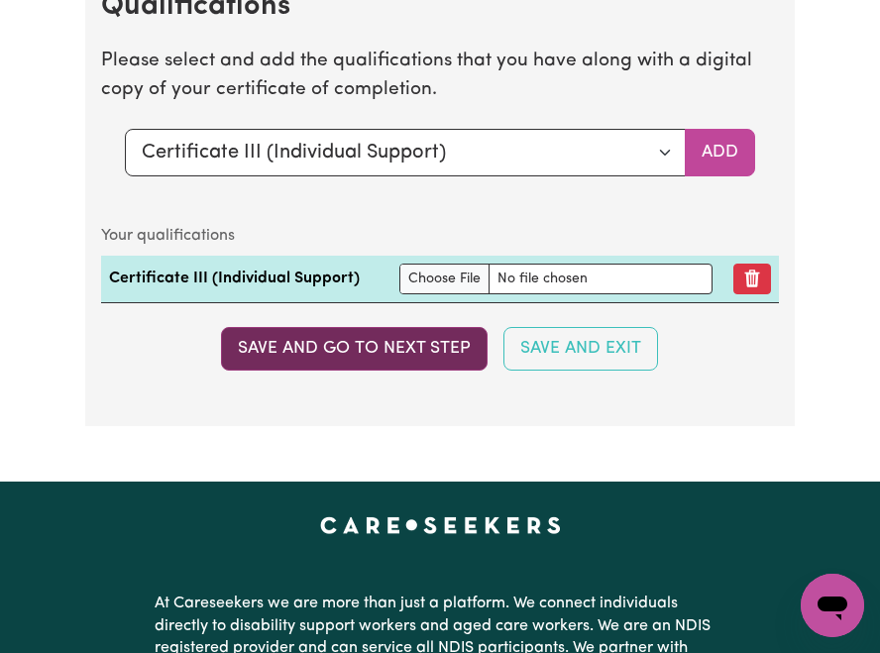
click at [404, 371] on button "Save and go to next step" at bounding box center [354, 349] width 267 height 44
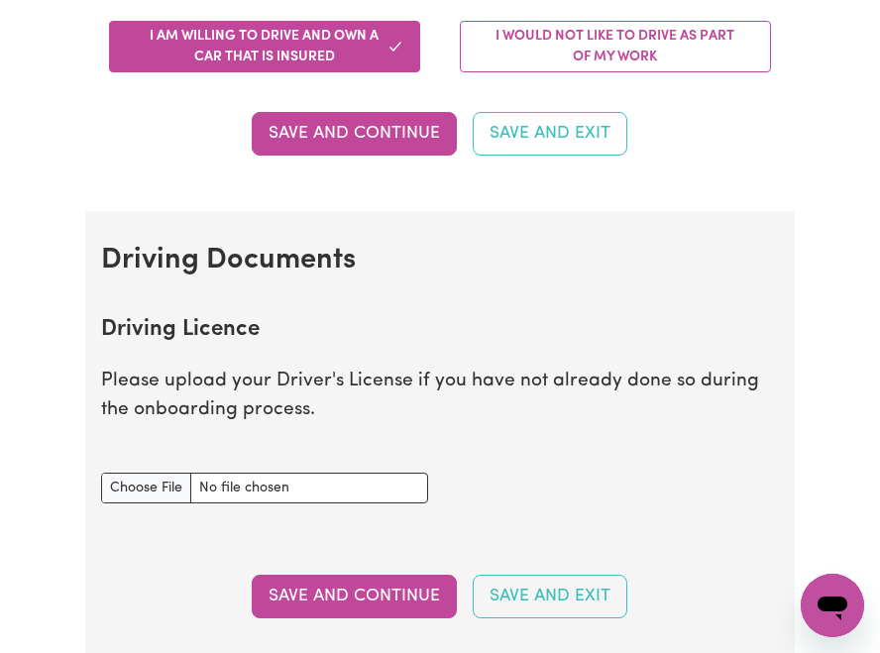
scroll to position [602, 0]
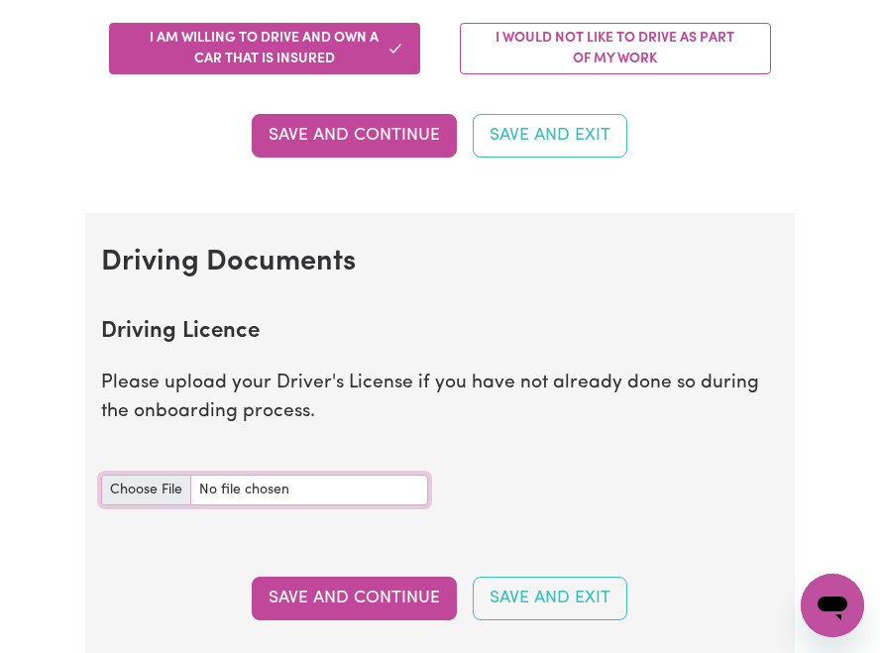
click at [165, 495] on input "Driving Licence document" at bounding box center [264, 490] width 327 height 31
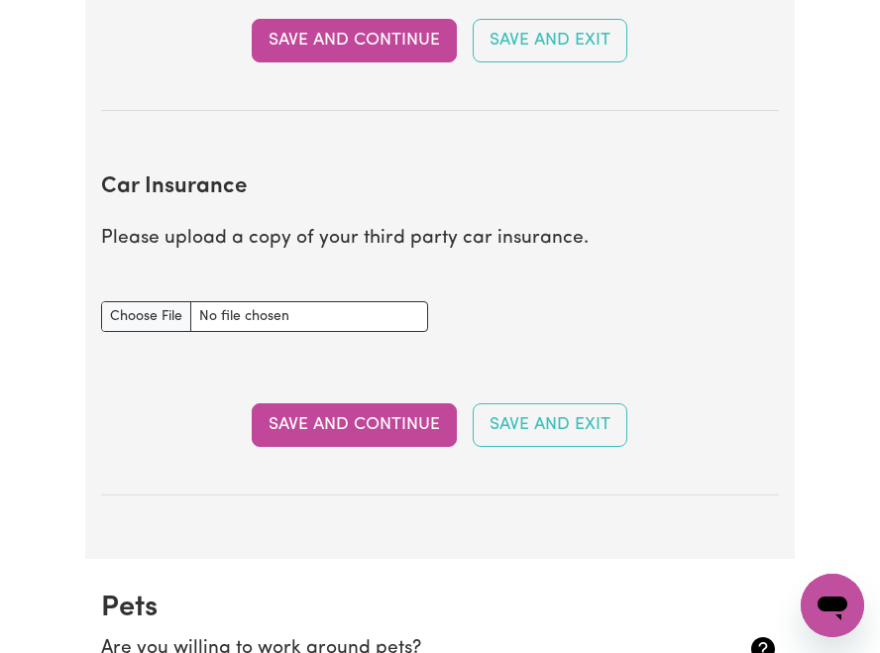
scroll to position [1167, 0]
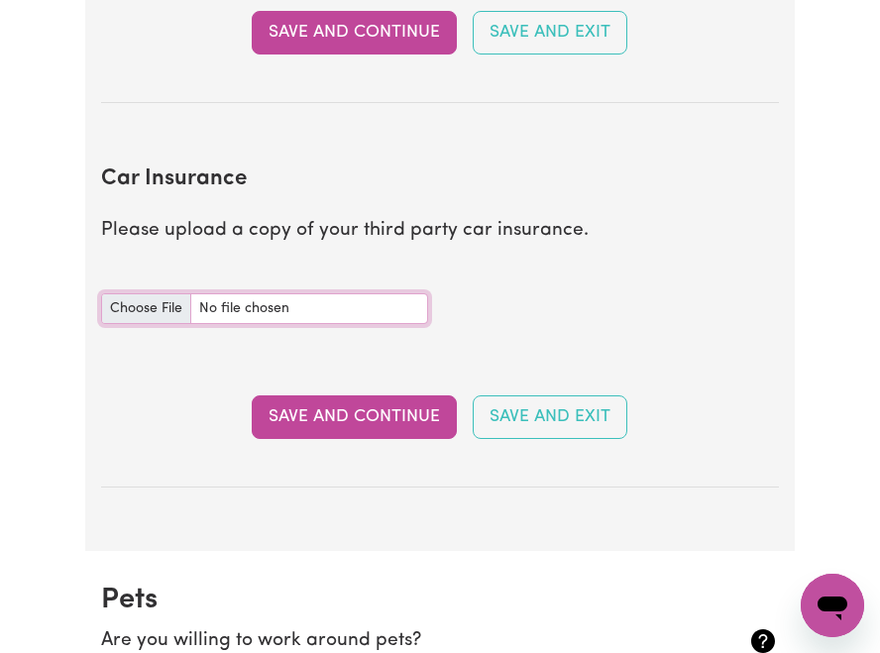
click at [149, 303] on input "Car Insurance document" at bounding box center [264, 308] width 327 height 31
type input "C:\fakepath\Third party insurance NRMA.pdf"
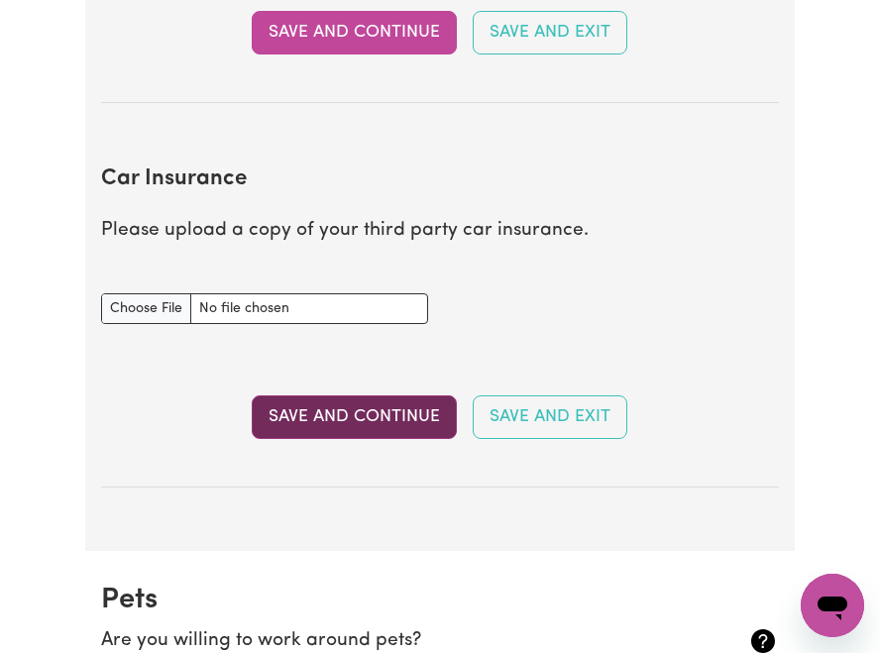
click at [402, 417] on button "Save and Continue" at bounding box center [354, 417] width 205 height 44
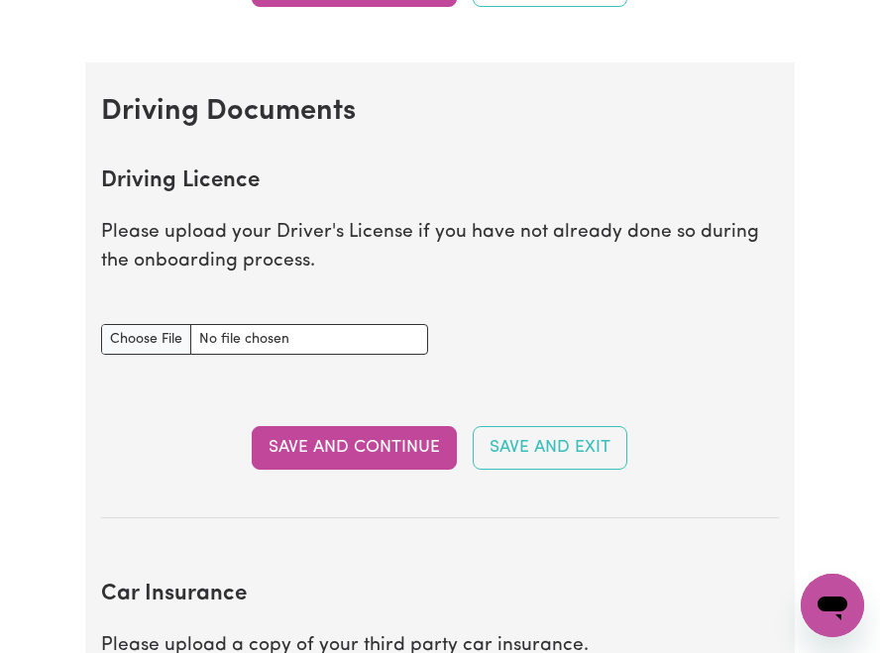
scroll to position [820, 0]
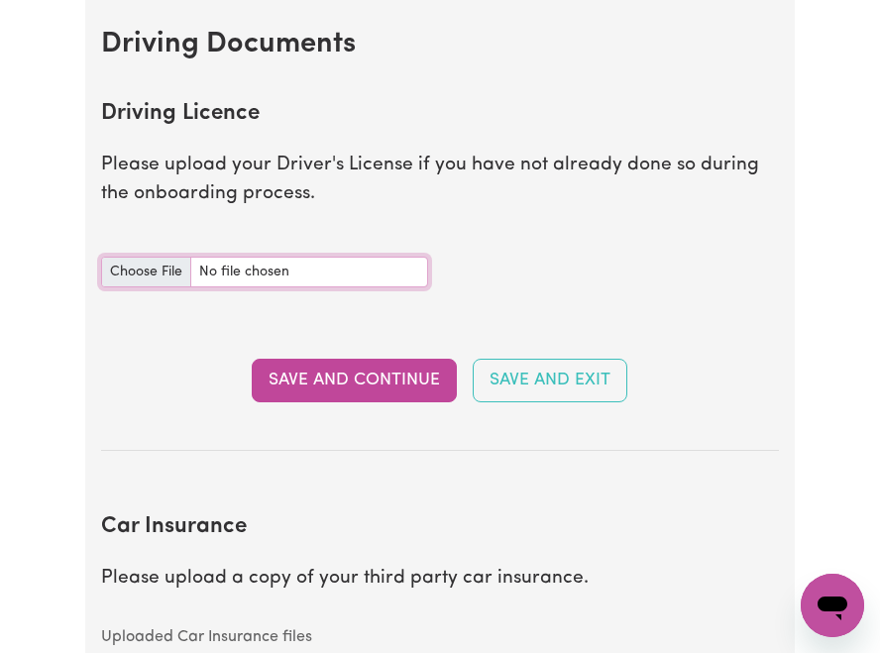
click at [144, 277] on input "Driving Licence document" at bounding box center [264, 272] width 327 height 31
click at [162, 274] on input "Driving Licence document" at bounding box center [264, 272] width 327 height 31
type input "C:\fakepath\Drivers licence.pdf"
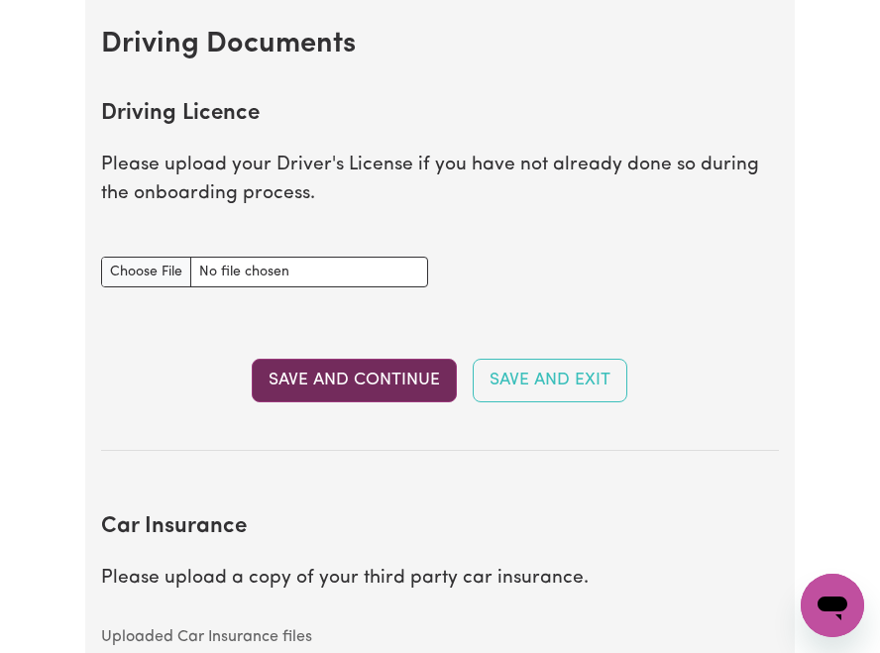
click at [339, 384] on button "Save and Continue" at bounding box center [354, 381] width 205 height 44
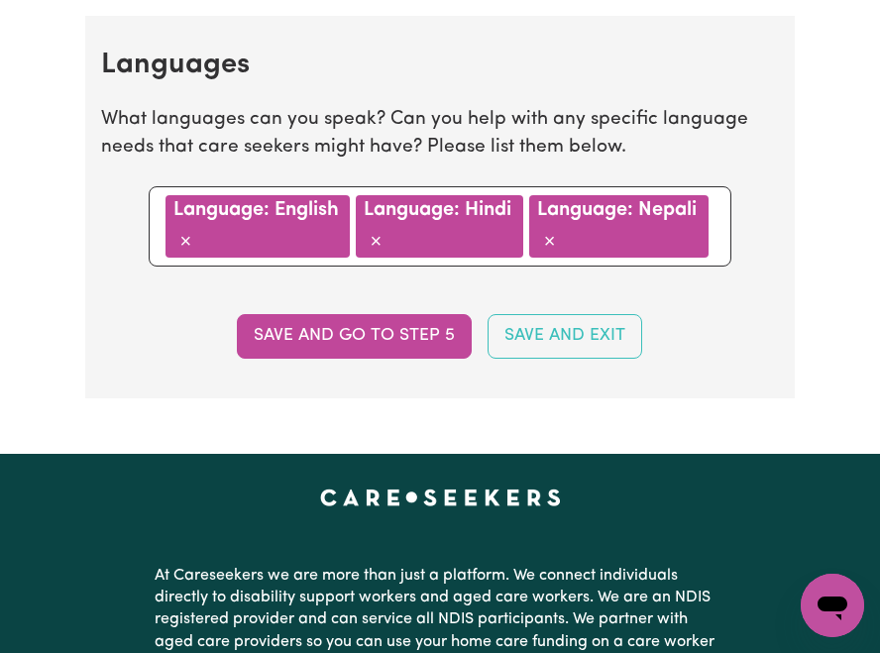
scroll to position [2266, 0]
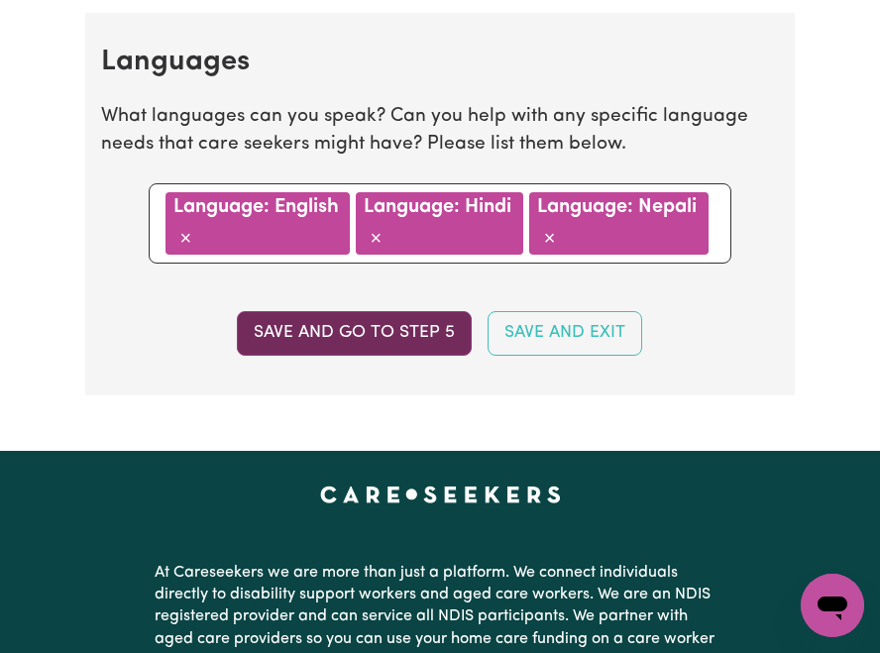
click at [396, 341] on button "Save and go to step 5" at bounding box center [354, 333] width 235 height 44
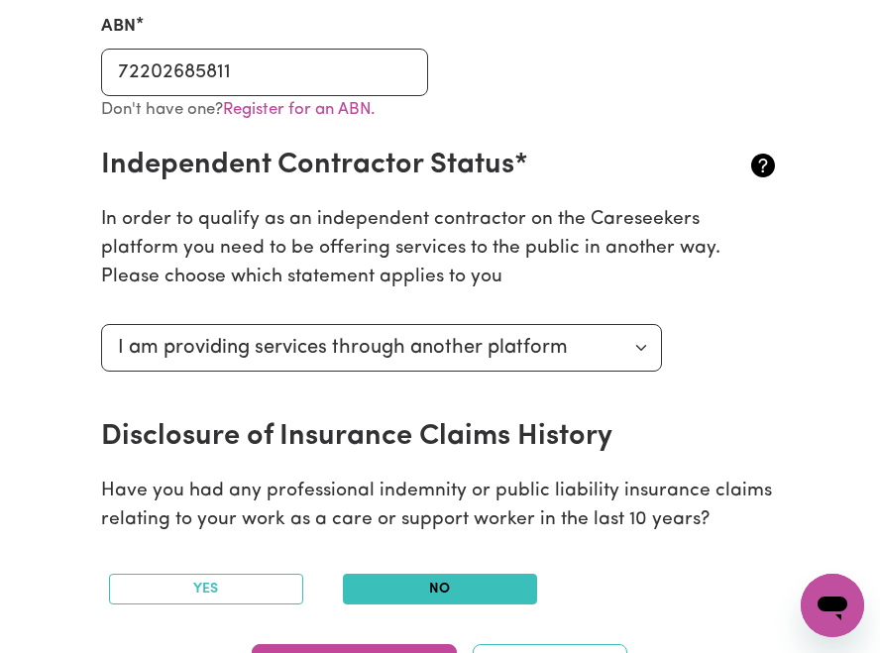
scroll to position [608, 0]
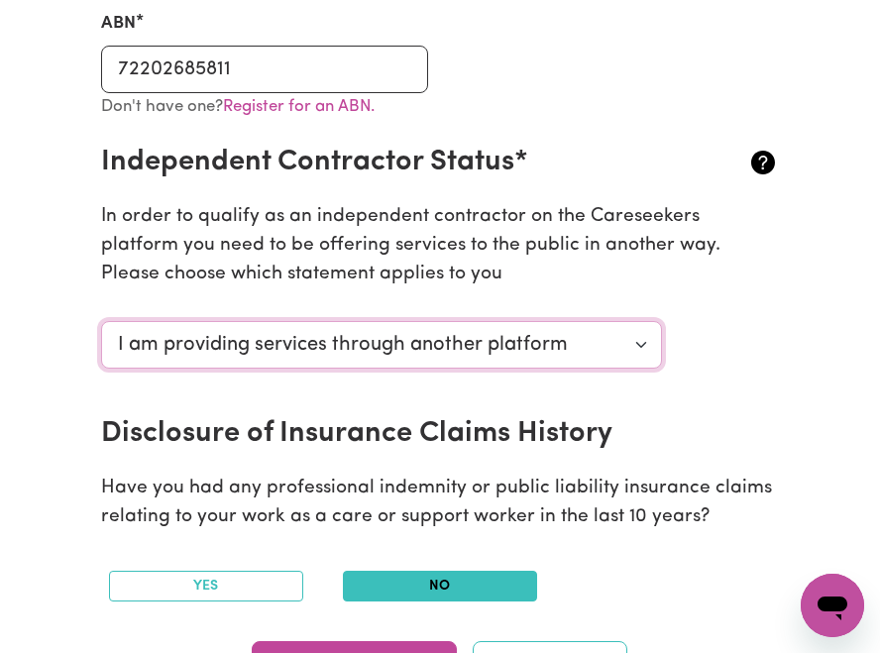
click at [638, 342] on select "Select your independent contractor status... I am providing services through an…" at bounding box center [381, 345] width 561 height 48
select select "I am providing services by being employed by an organisation"
click at [101, 321] on select "Select your independent contractor status... I am providing services through an…" at bounding box center [381, 345] width 561 height 48
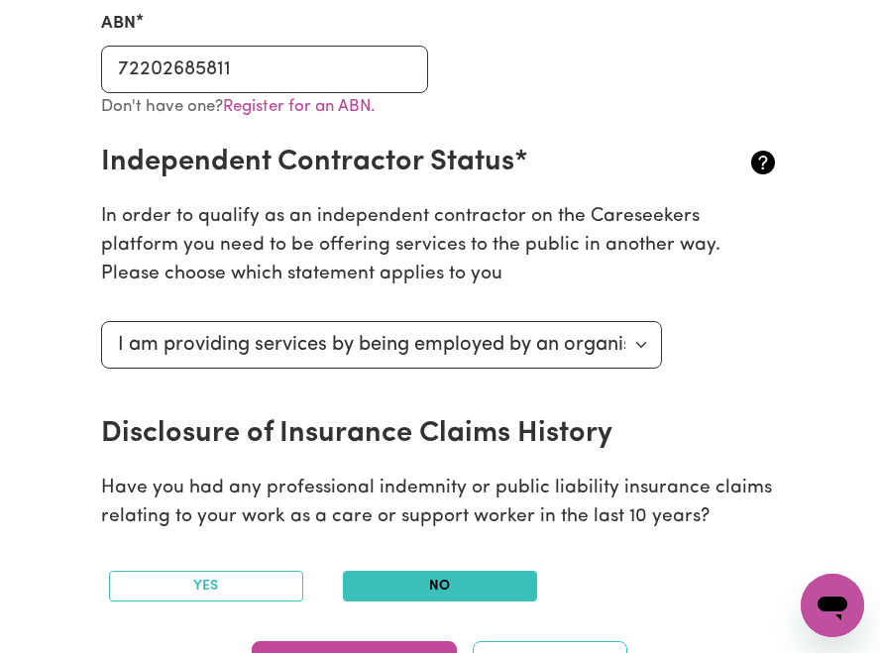
click at [689, 371] on div "Select your independent contractor status... I am providing services through an…" at bounding box center [440, 364] width 702 height 103
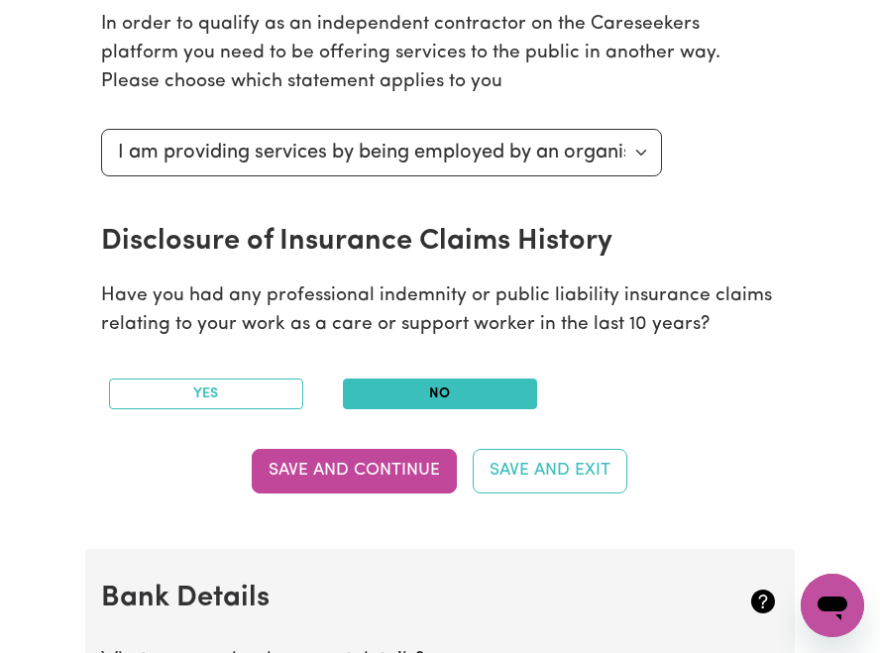
scroll to position [802, 0]
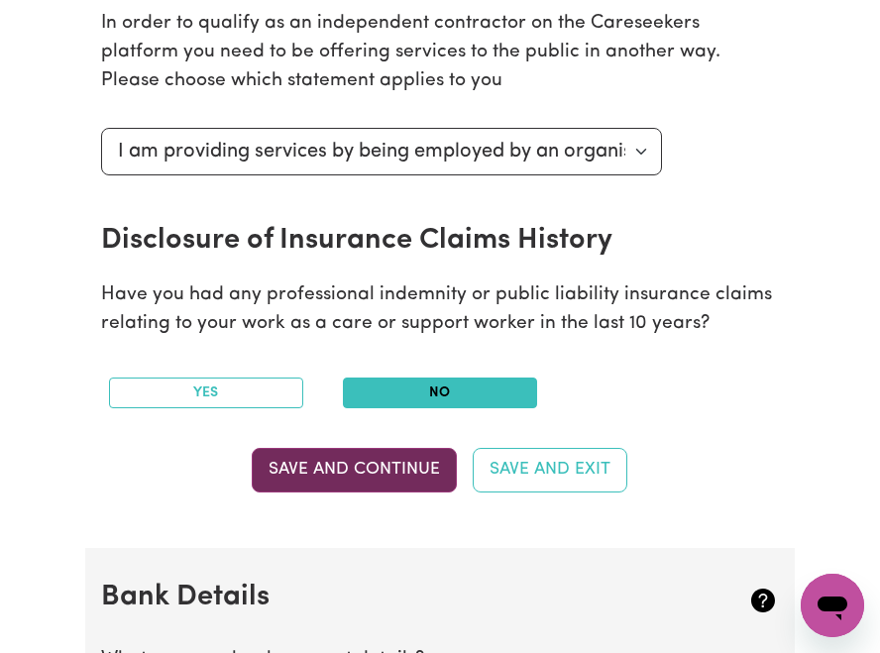
click at [369, 470] on button "Save and Continue" at bounding box center [354, 470] width 205 height 44
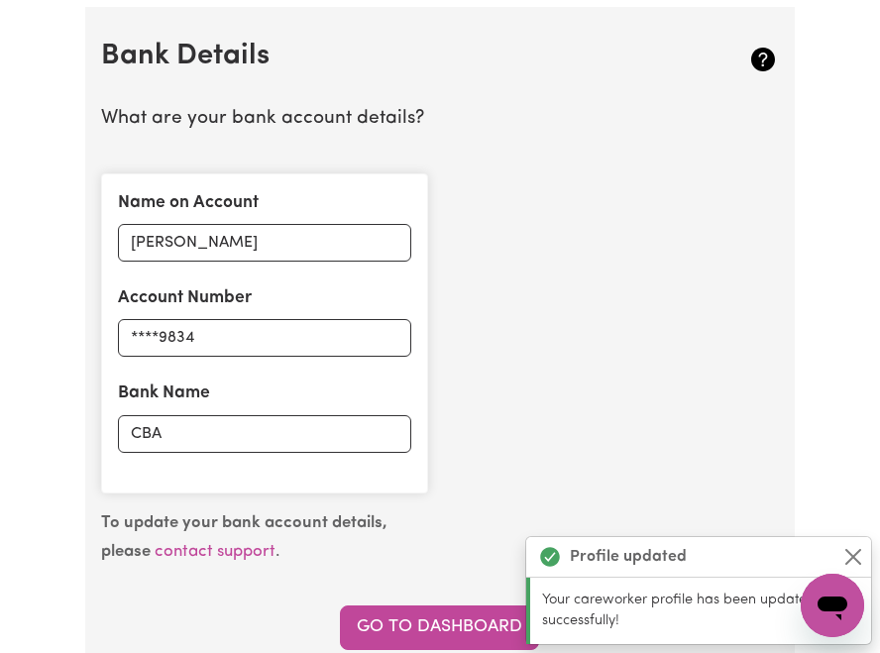
scroll to position [1351, 0]
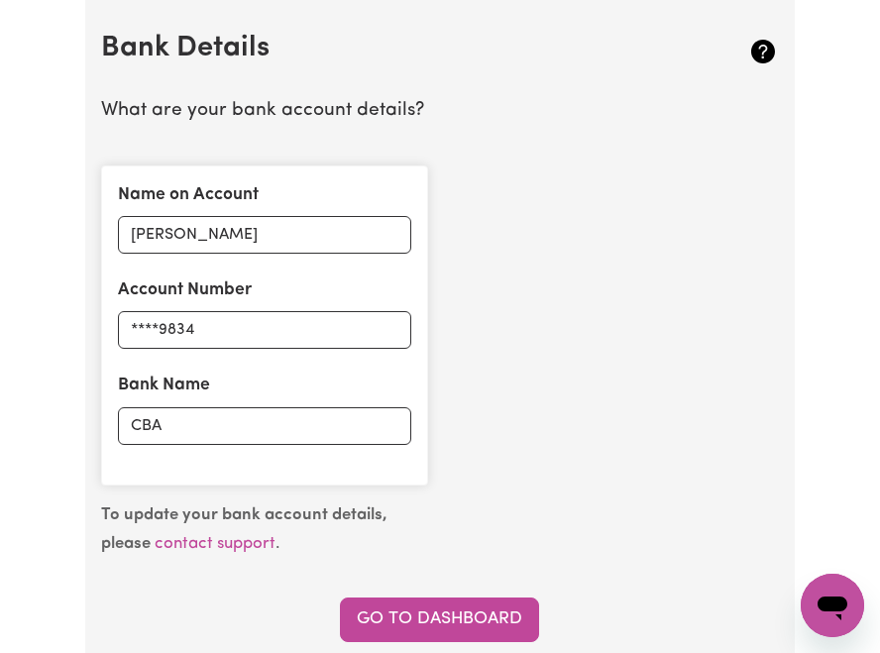
click at [664, 345] on div "Name on Account [PERSON_NAME] Account Number ****9834 Bank Name CBA" at bounding box center [440, 326] width 702 height 352
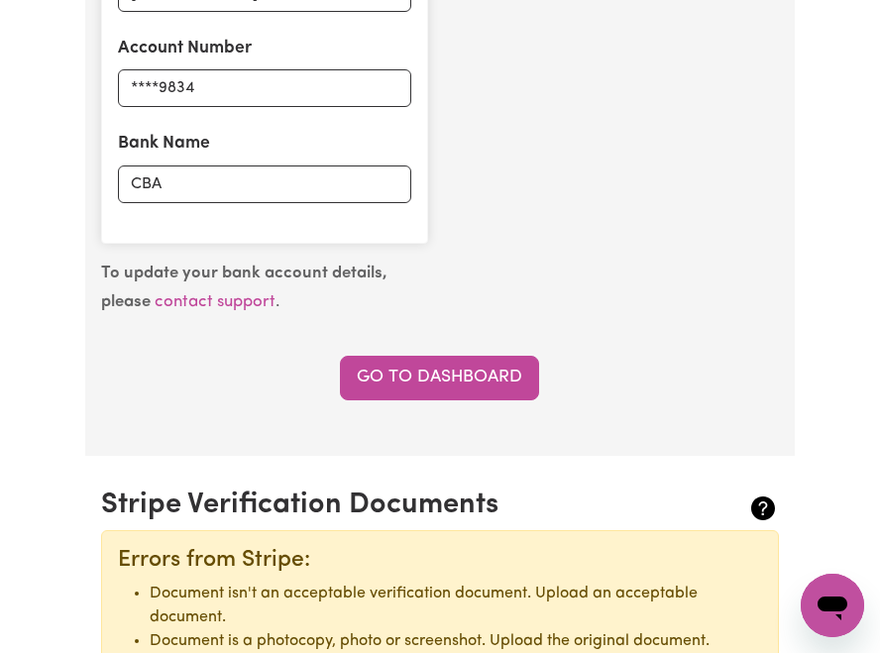
scroll to position [1628, 0]
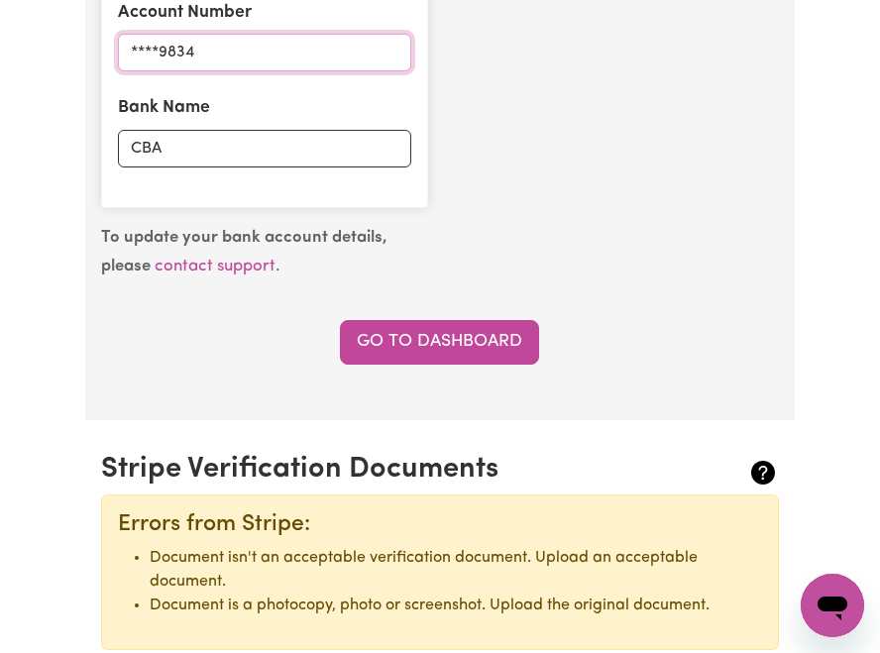
click at [325, 55] on input "****9834" at bounding box center [264, 53] width 293 height 38
click at [535, 249] on div "To update your bank account details, please contact support . Go to Dashboard" at bounding box center [440, 294] width 702 height 141
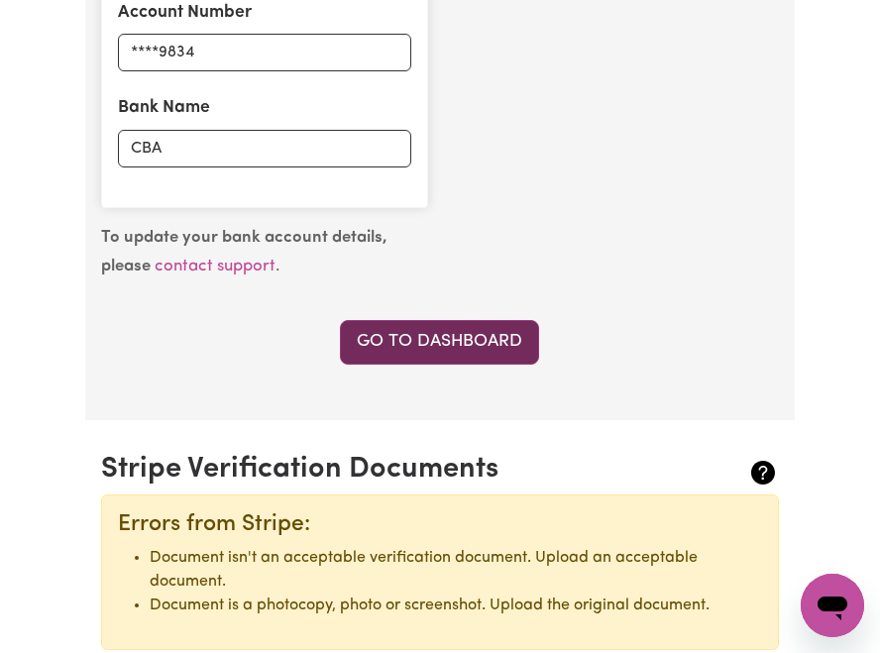
click at [502, 337] on link "Go to Dashboard" at bounding box center [439, 342] width 199 height 44
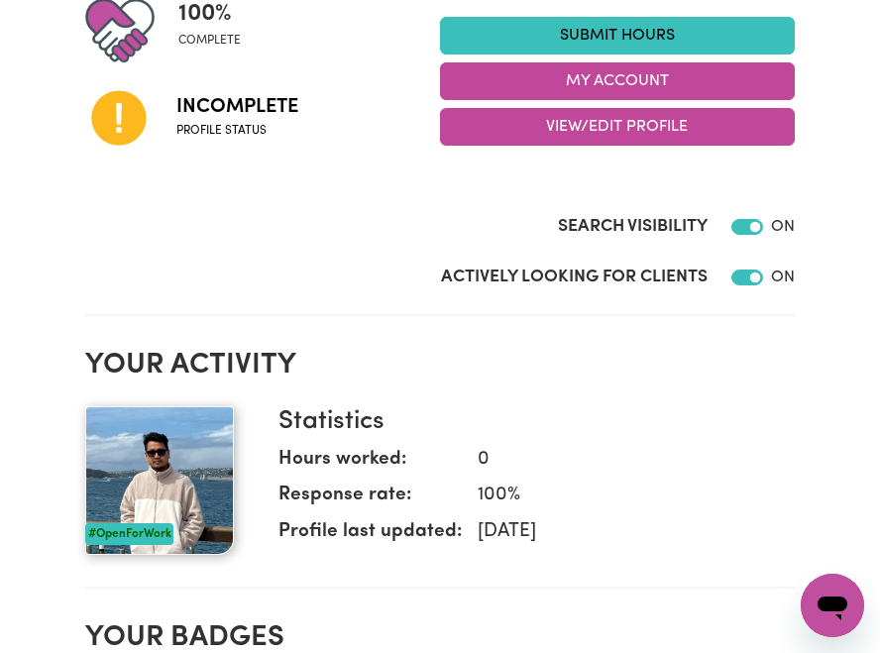
scroll to position [277, 0]
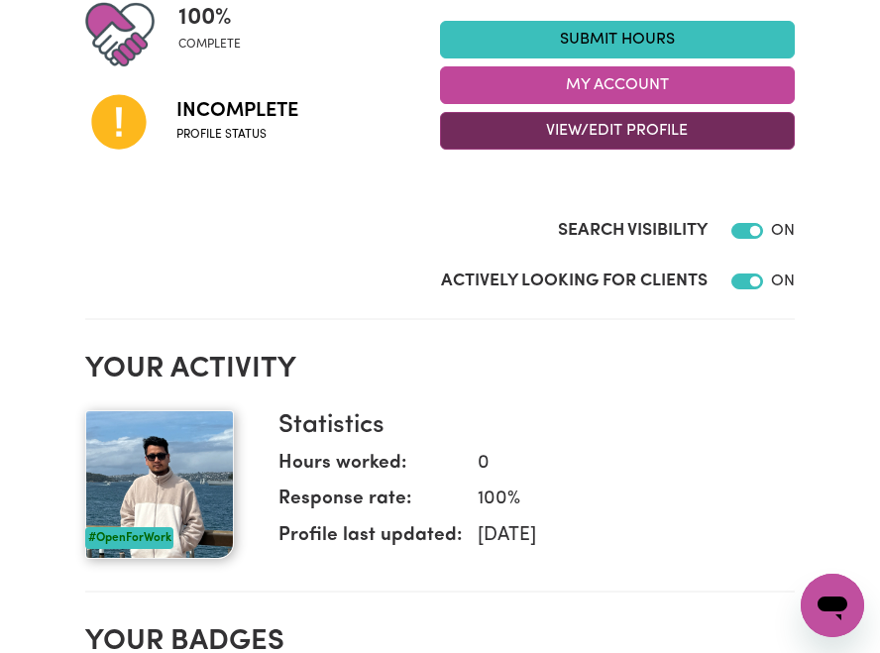
click at [694, 119] on button "View/Edit Profile" at bounding box center [617, 131] width 355 height 38
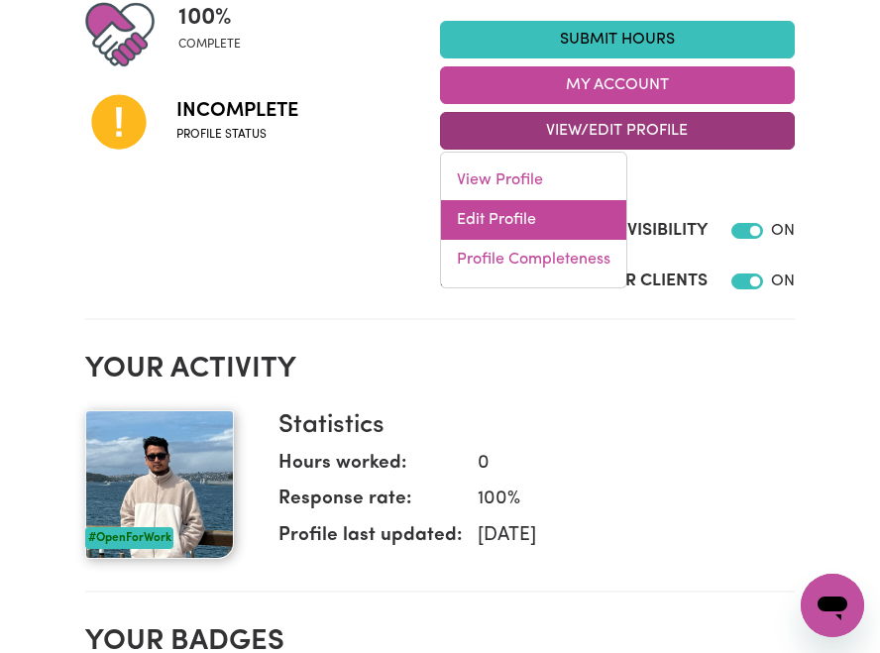
click at [536, 217] on link "Edit Profile" at bounding box center [533, 220] width 185 height 40
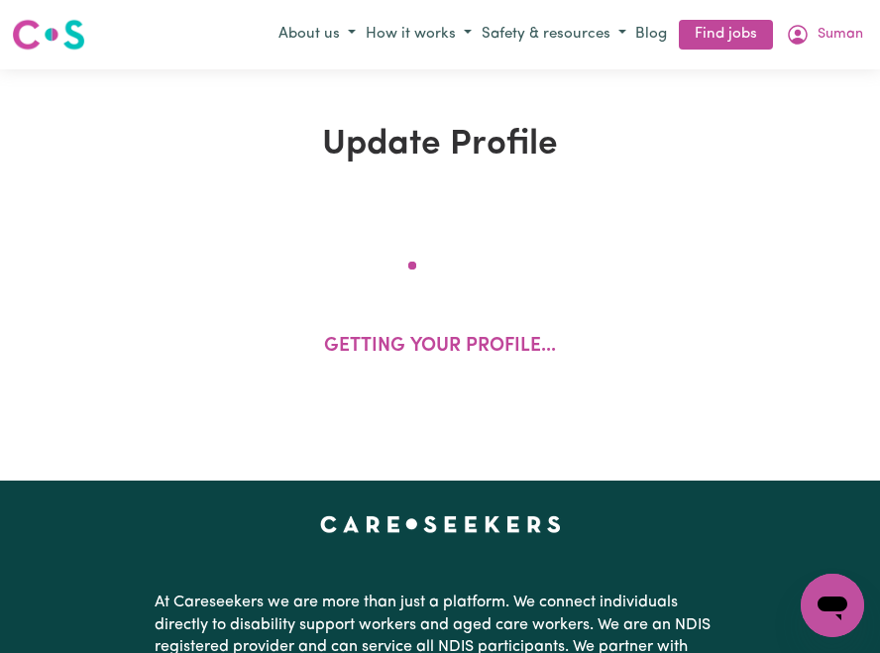
select select "[DEMOGRAPHIC_DATA]"
select select "Australian PR"
select select "Studying a healthcare related degree or qualification"
select select "41"
select select "52"
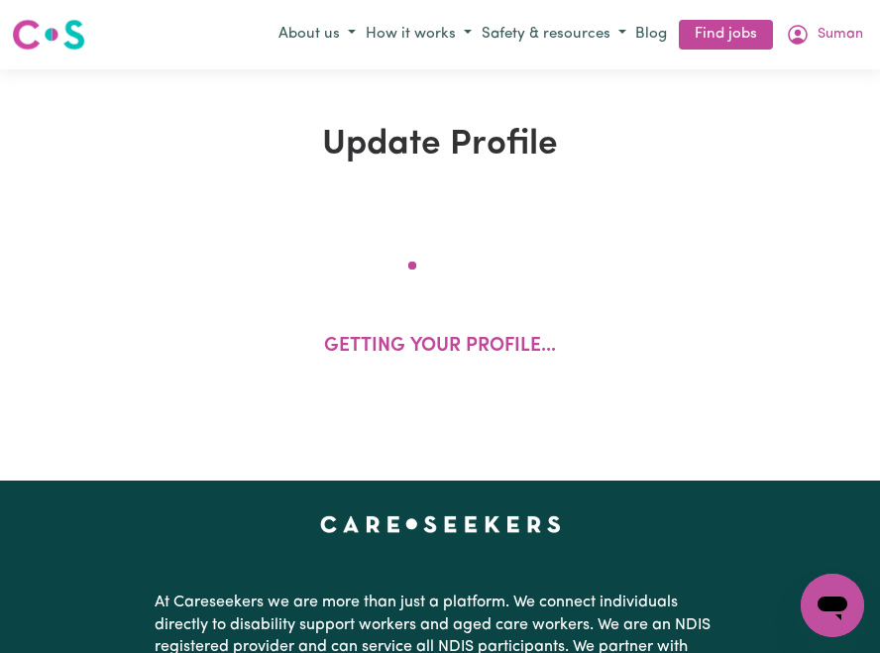
select select "65"
select select "80"
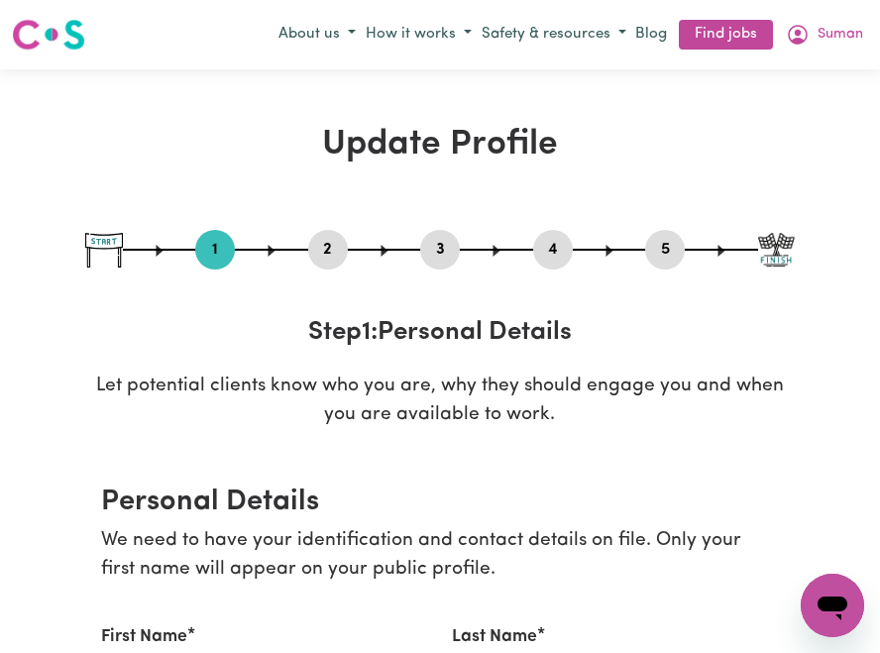
click at [671, 249] on button "5" at bounding box center [665, 250] width 40 height 26
select select "I am providing services by being employed by an organisation"
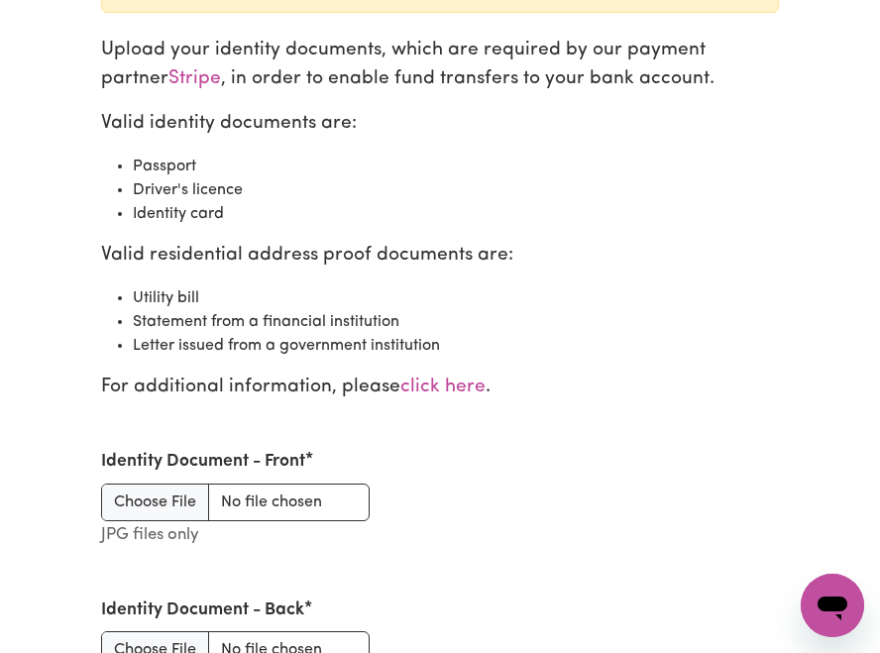
scroll to position [2264, 0]
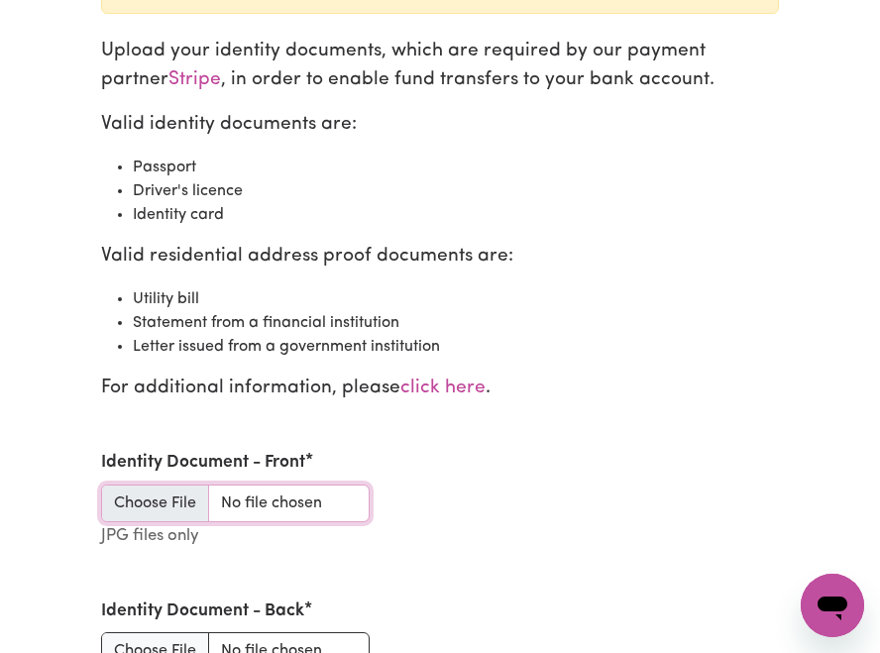
click at [152, 489] on input "Identity Document - Front" at bounding box center [235, 504] width 269 height 38
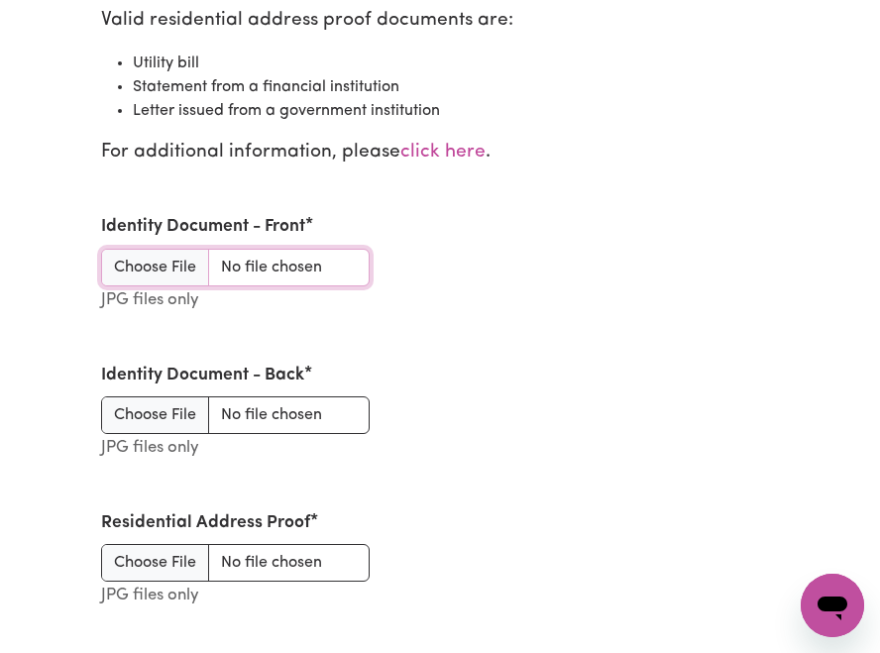
scroll to position [2495, 0]
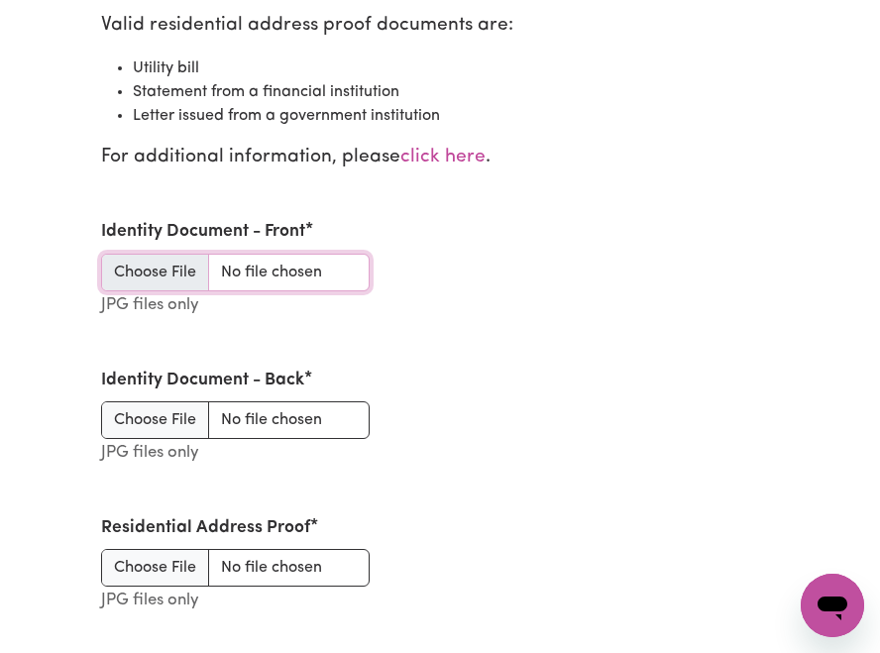
click at [186, 262] on input "Identity Document - Front" at bounding box center [235, 273] width 269 height 38
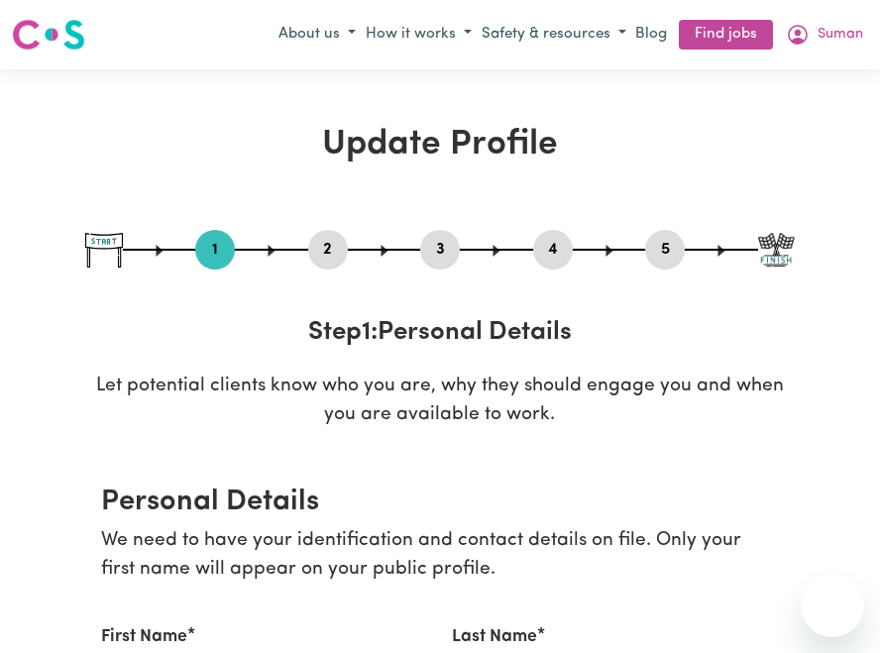
select select "[DEMOGRAPHIC_DATA]"
select select "Australian PR"
select select "Studying a healthcare related degree or qualification"
select select "41"
select select "52"
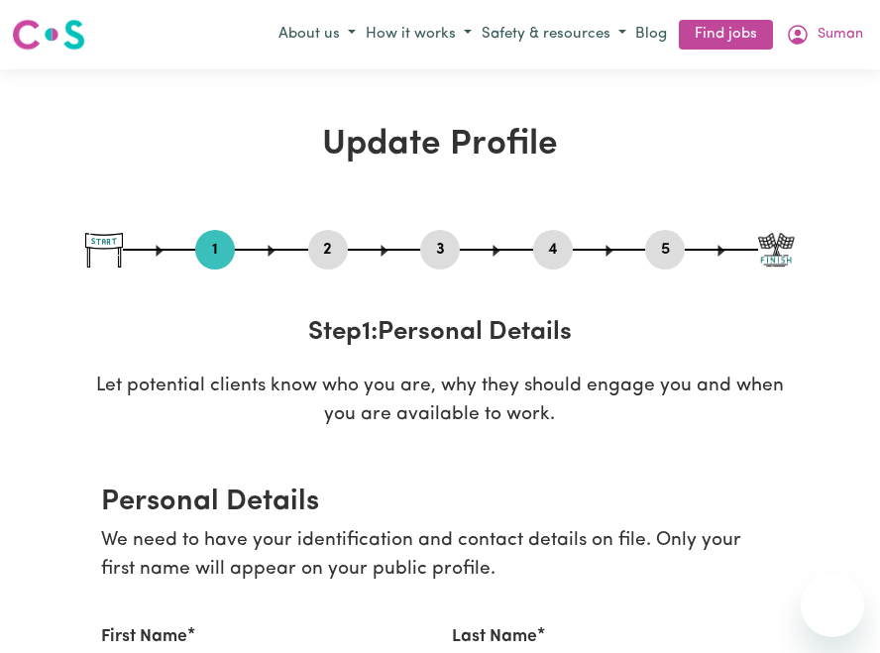
select select "65"
select select "80"
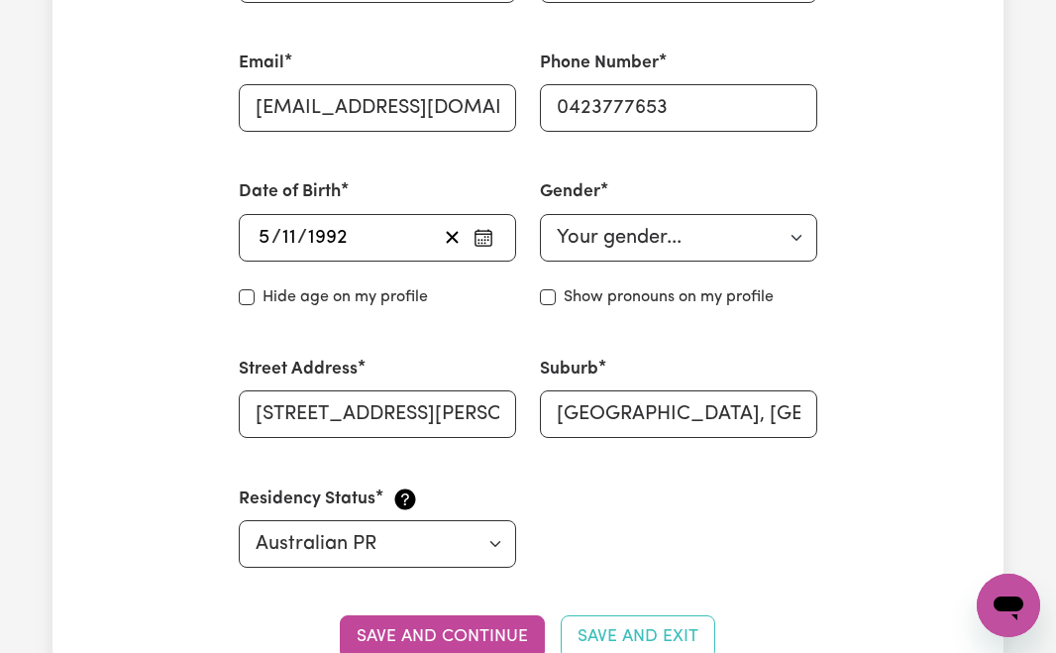
scroll to position [757, 0]
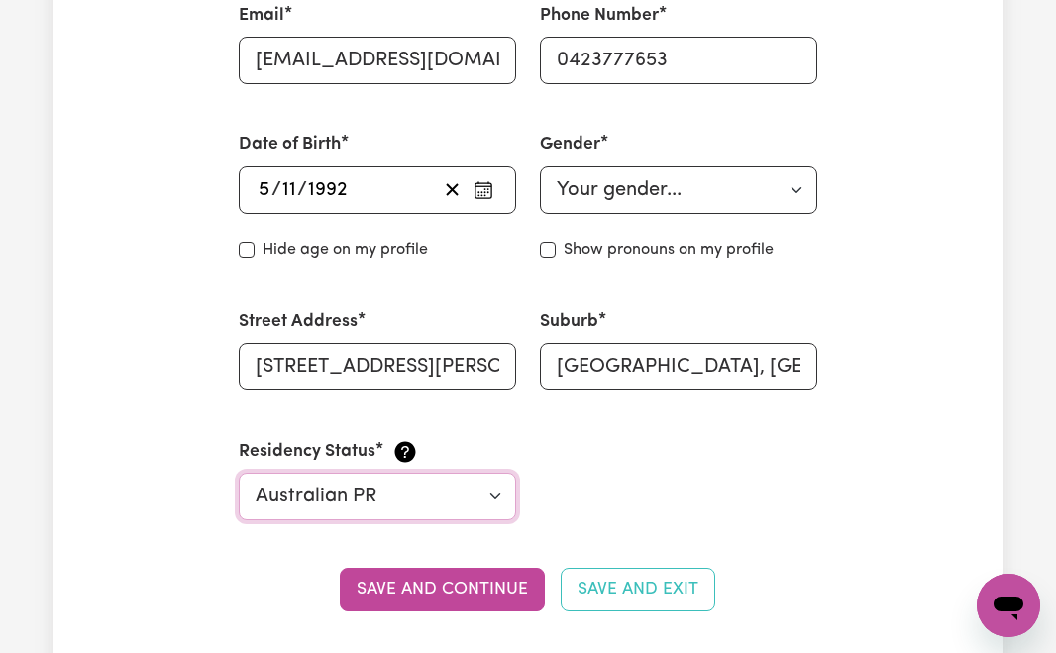
click at [494, 497] on select "Select your residency status... Australian citizen Australian PR Temporary Work…" at bounding box center [377, 497] width 277 height 48
click at [621, 530] on div "First Name Suman Last Name Baruwal Email suman.baruwal@gmail.com Phone Number 0…" at bounding box center [528, 196] width 603 height 695
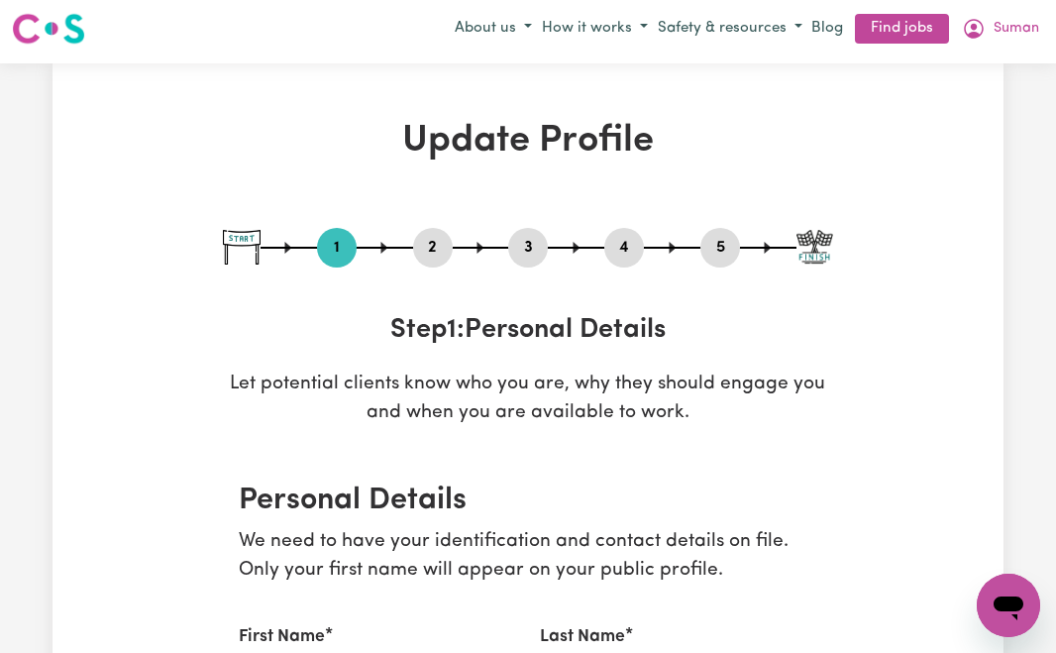
scroll to position [0, 0]
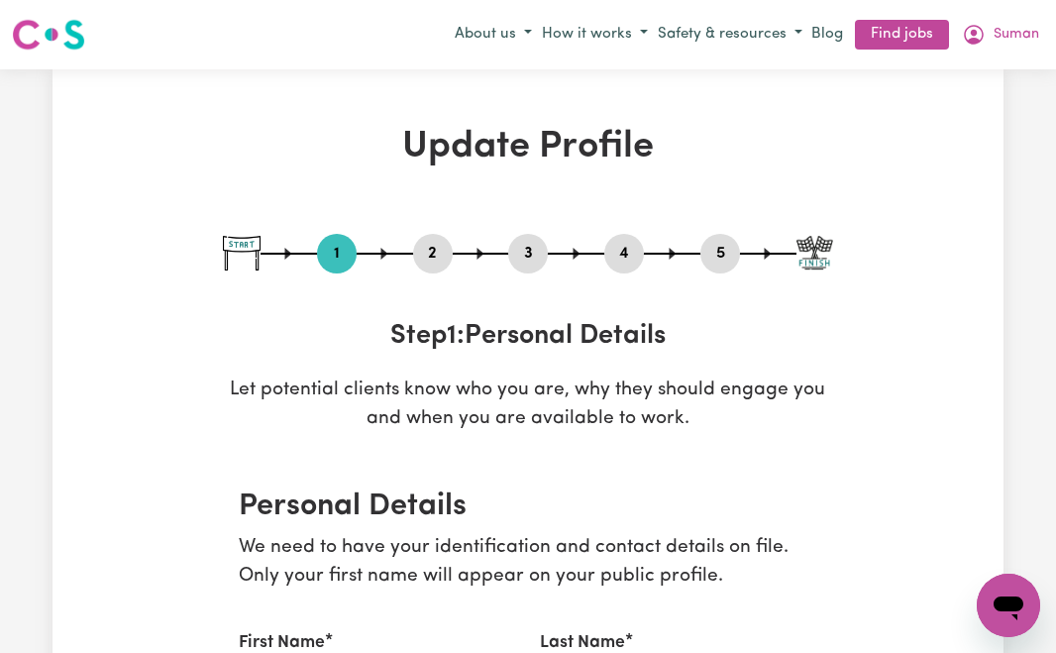
click at [715, 258] on button "5" at bounding box center [721, 254] width 40 height 26
select select "I am providing services by being employed by an organisation"
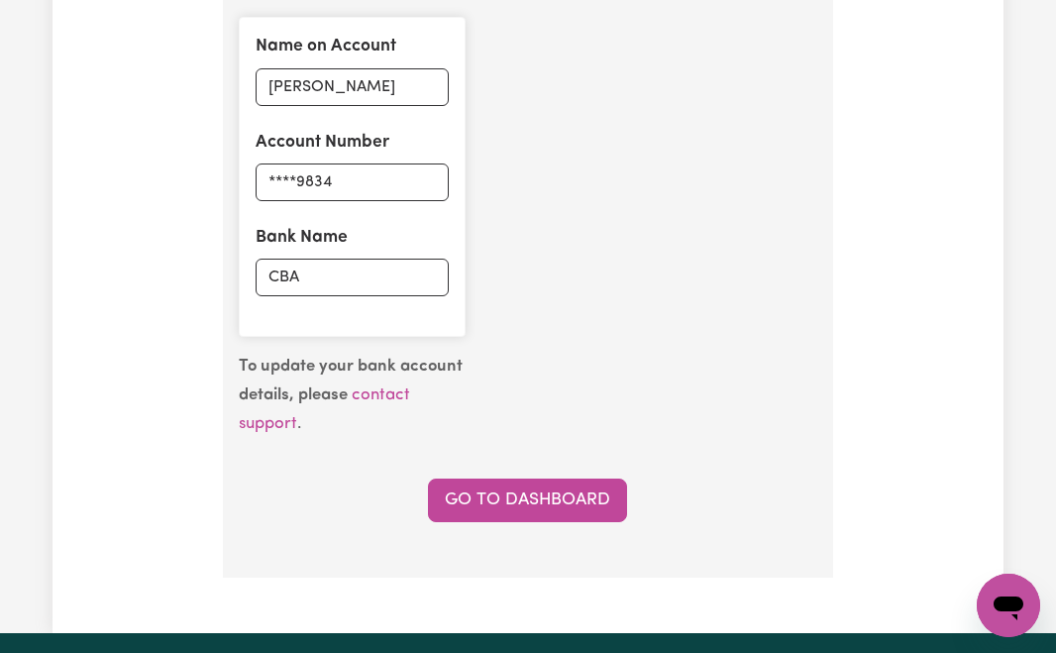
scroll to position [1684, 0]
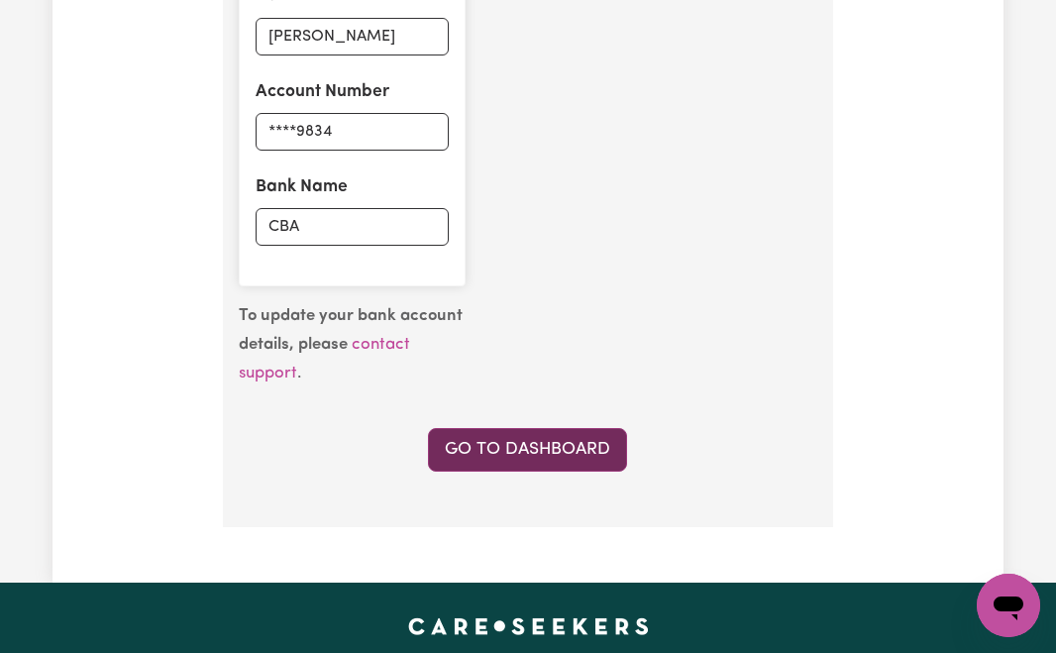
click at [572, 442] on link "Go to Dashboard" at bounding box center [527, 450] width 199 height 44
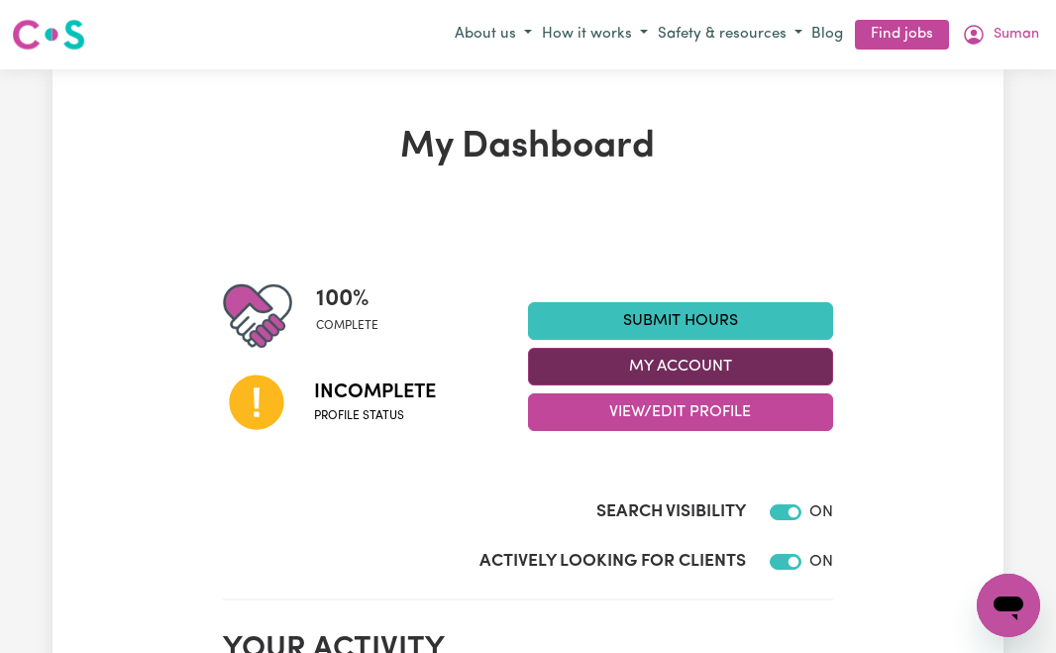
click at [741, 361] on button "My Account" at bounding box center [680, 367] width 305 height 38
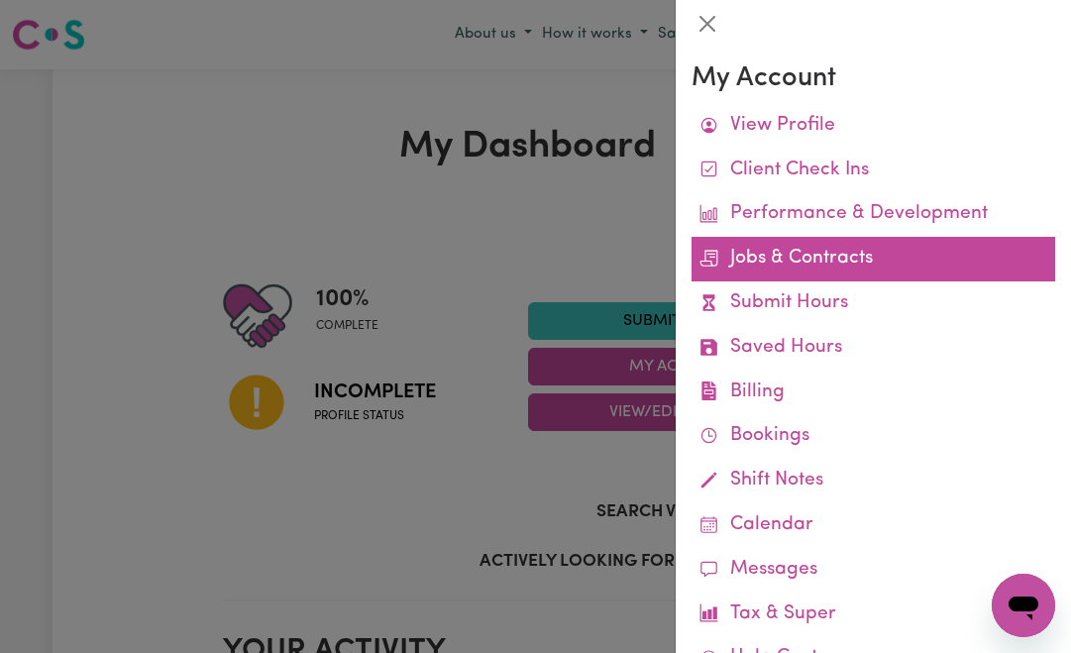
click at [831, 257] on link "Jobs & Contracts" at bounding box center [874, 259] width 364 height 45
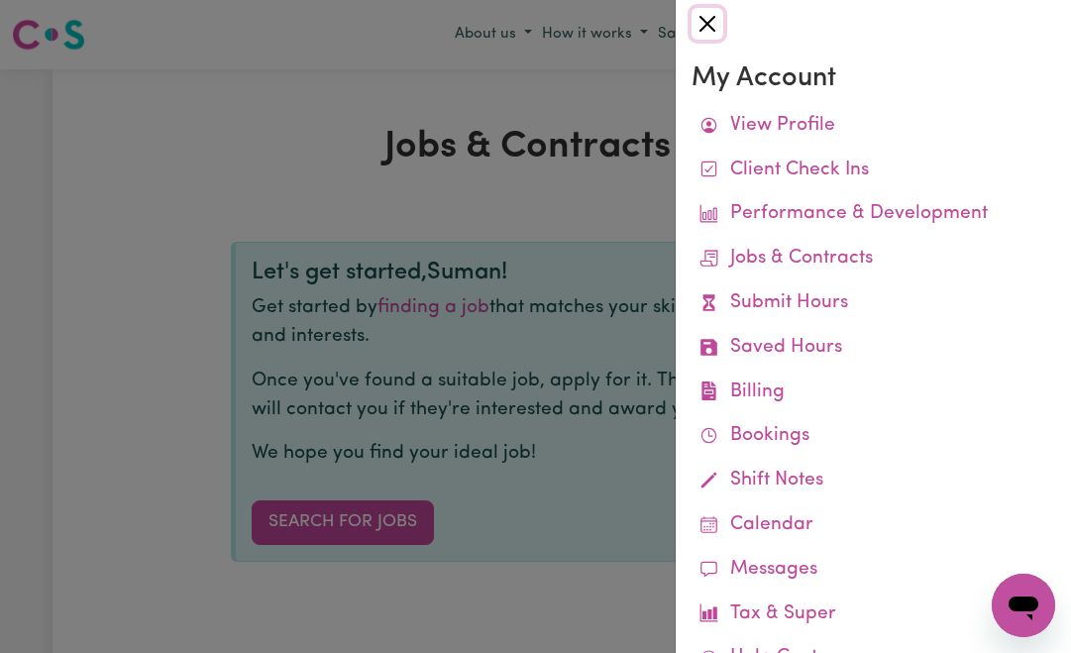
click at [698, 29] on button "Close" at bounding box center [708, 24] width 32 height 32
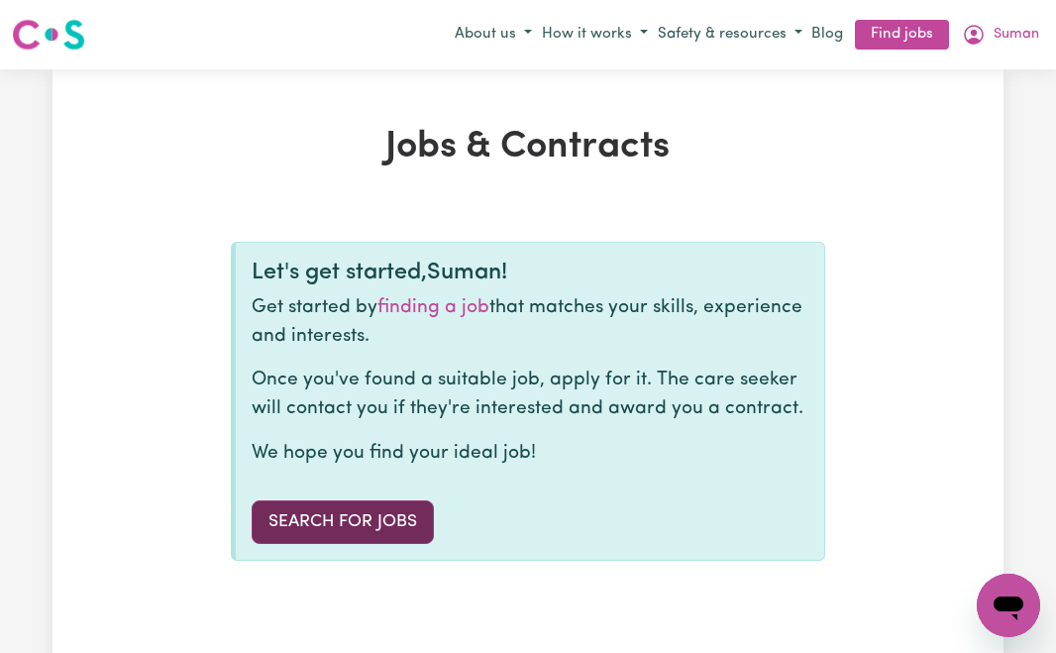
click at [372, 515] on link "Search for Jobs" at bounding box center [343, 522] width 182 height 44
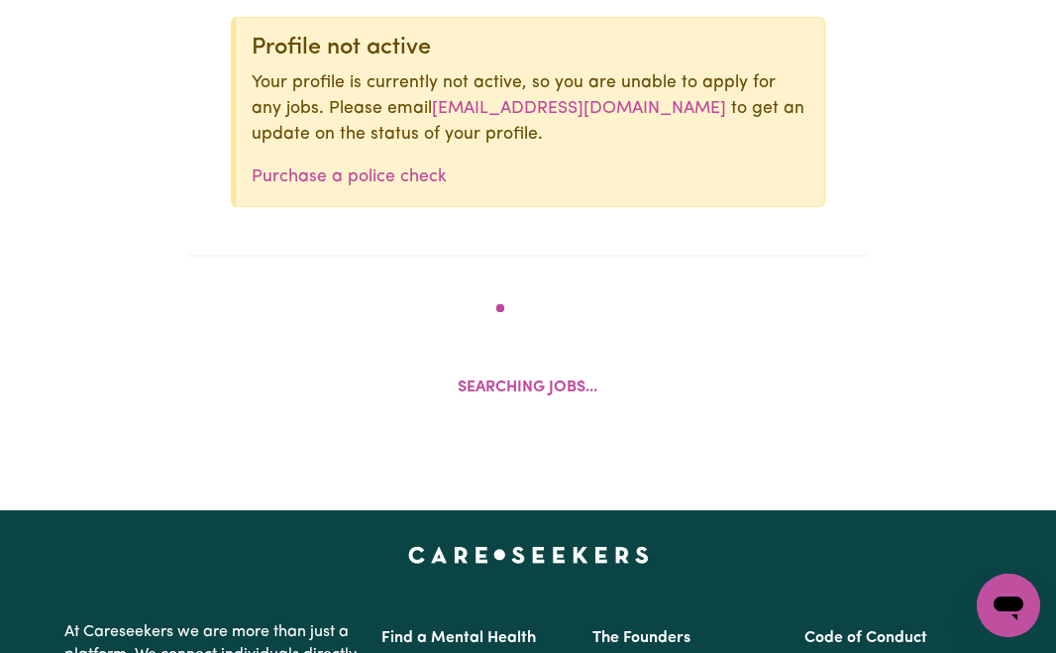
scroll to position [708, 0]
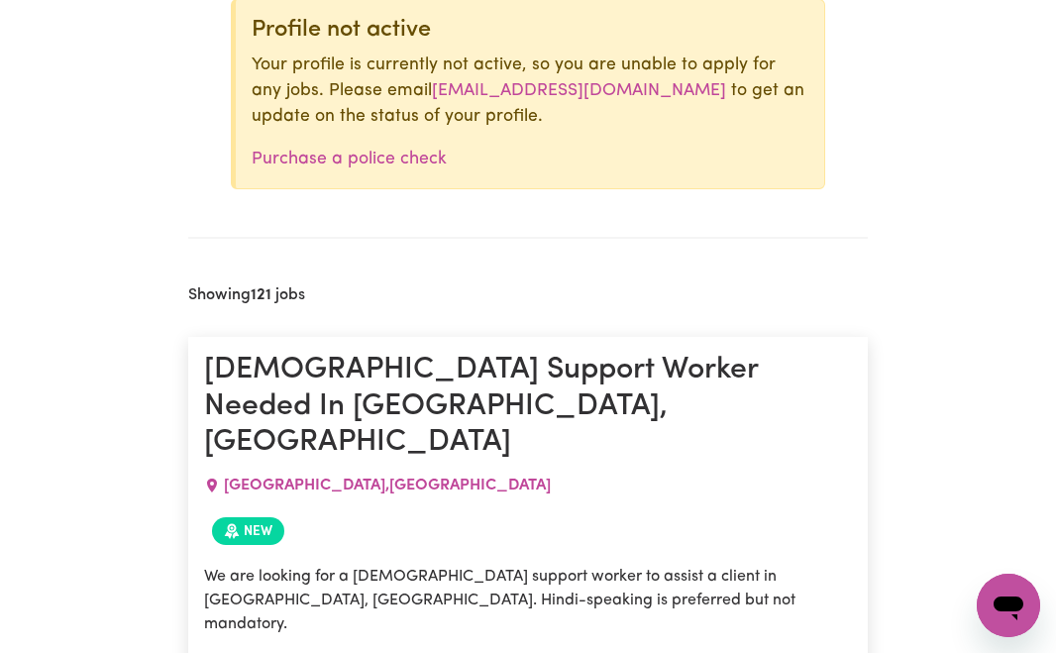
click at [475, 509] on div "New" at bounding box center [528, 531] width 649 height 44
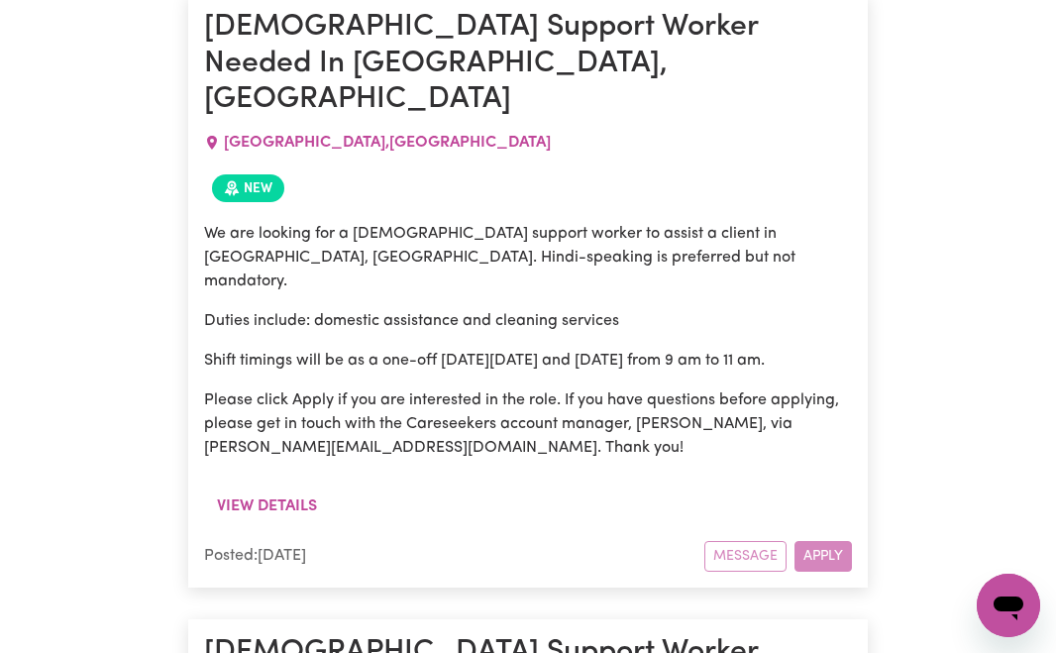
scroll to position [1062, 0]
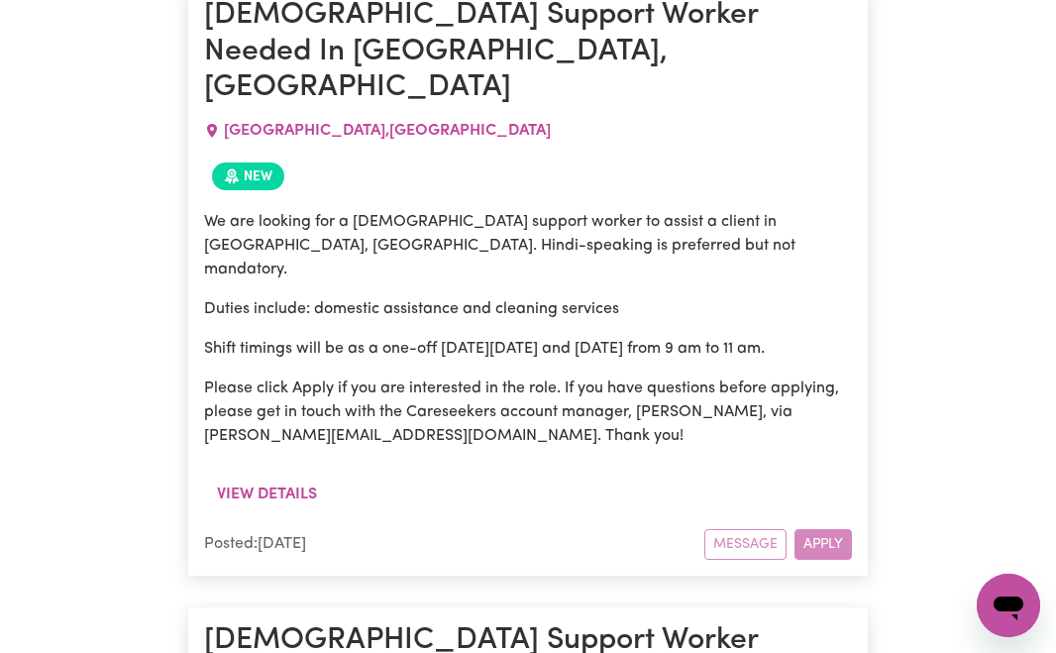
click at [815, 529] on div "Message Apply" at bounding box center [779, 544] width 148 height 31
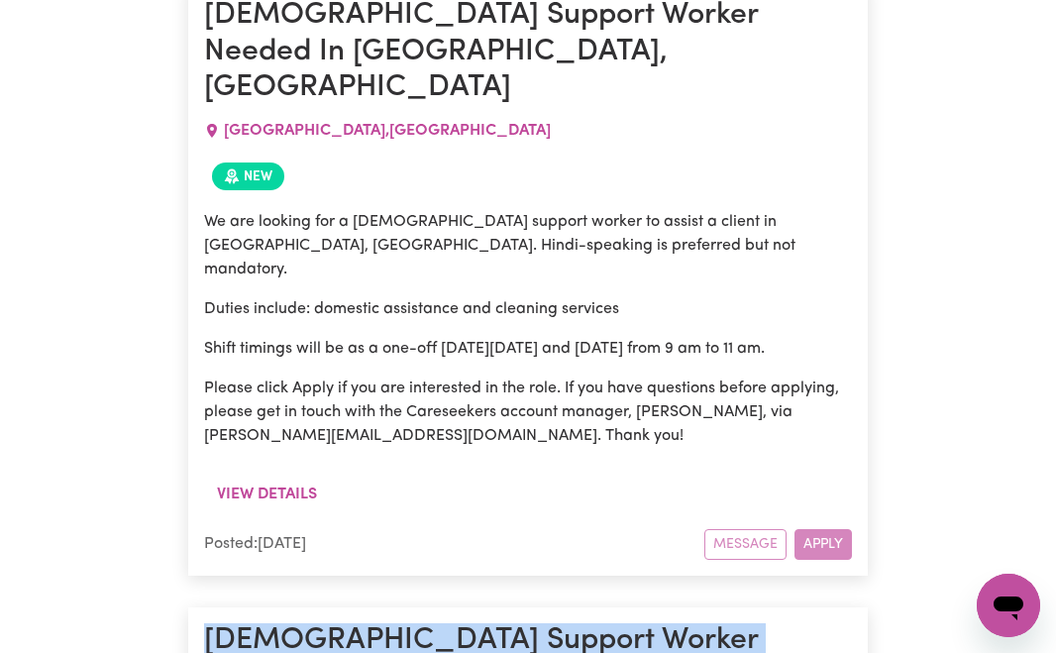
click at [815, 529] on div "Message Apply" at bounding box center [779, 544] width 148 height 31
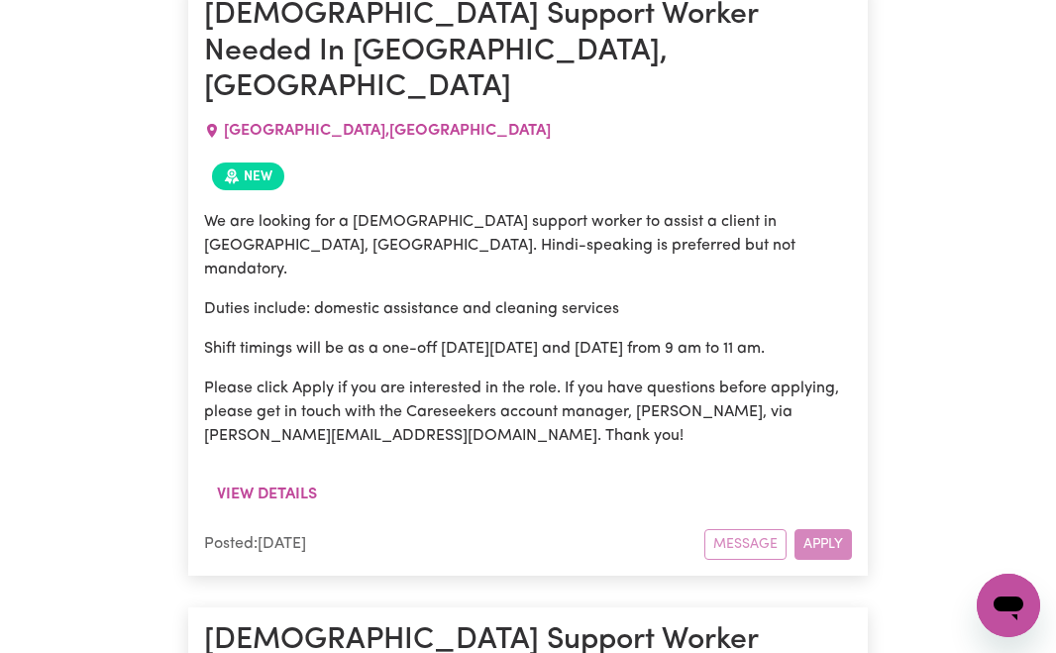
click at [633, 406] on div "We are looking for a female support worker to assist a client in Granville, NSW…" at bounding box center [528, 336] width 649 height 277
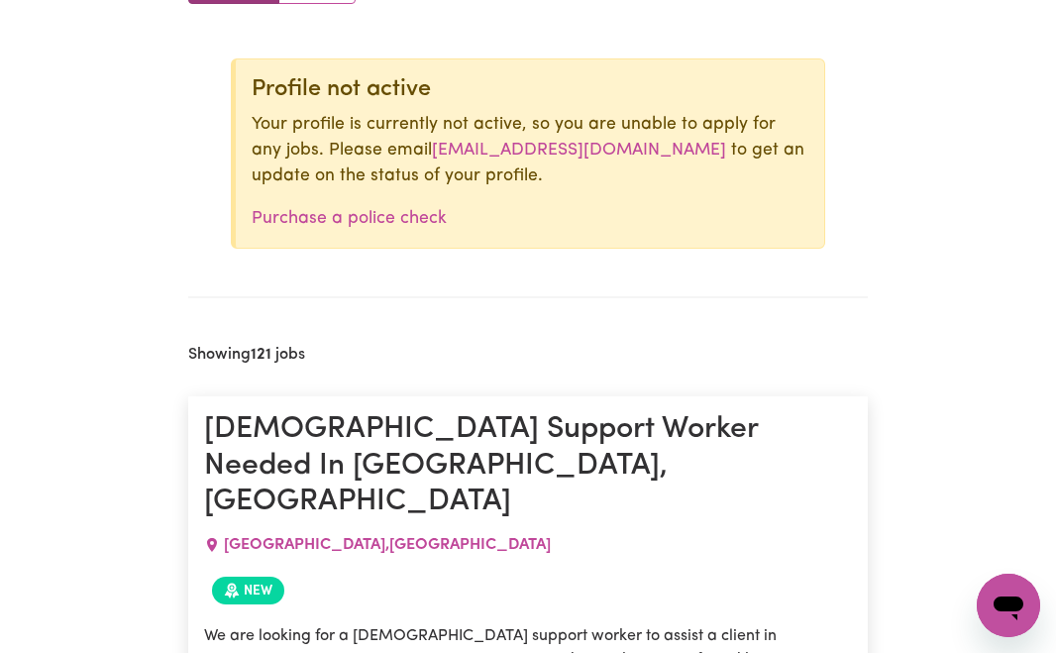
scroll to position [655, 0]
